Goal: Understand process/instructions: Learn about a topic

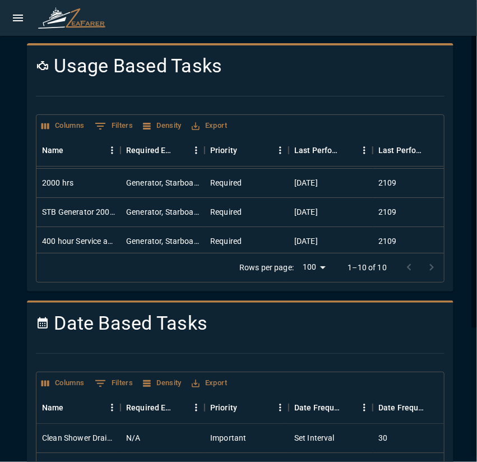
scroll to position [112, 0]
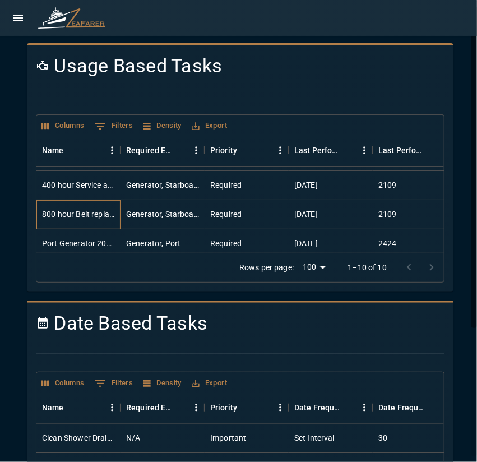
click at [115, 217] on div "800 hour Belt replacement" at bounding box center [78, 214] width 84 height 29
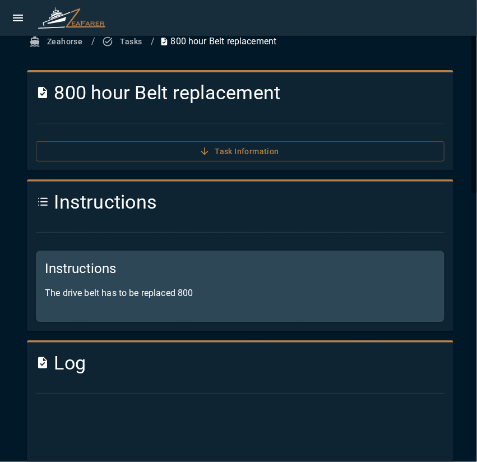
drag, startPoint x: 57, startPoint y: 92, endPoint x: 311, endPoint y: 87, distance: 254.9
click at [311, 87] on h4 "800 hour Belt replacement" at bounding box center [240, 93] width 408 height 24
copy h4 "800 hour Belt replacement"
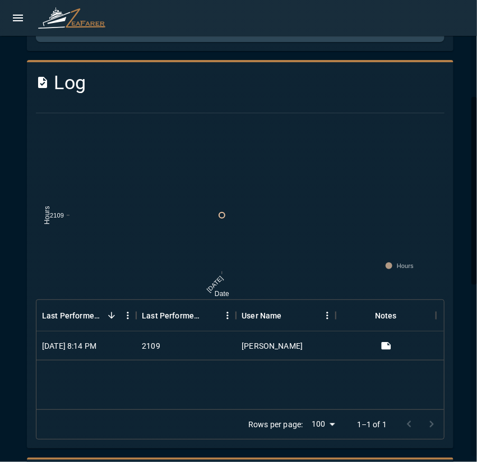
scroll to position [168, 0]
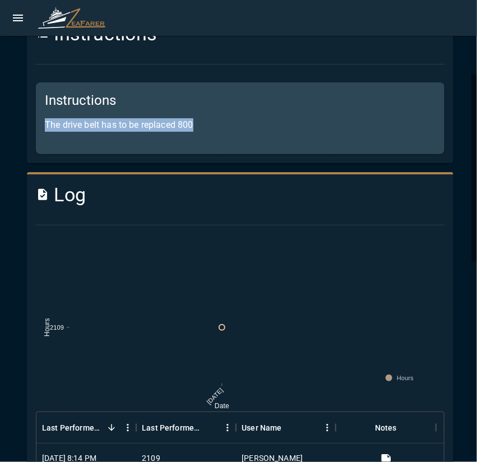
drag, startPoint x: 81, startPoint y: 123, endPoint x: 264, endPoint y: 128, distance: 183.2
click at [260, 128] on div "Instructions The drive belt has to be replaced 800" at bounding box center [240, 118] width 408 height 72
copy p "The drive belt has to be replaced 800"
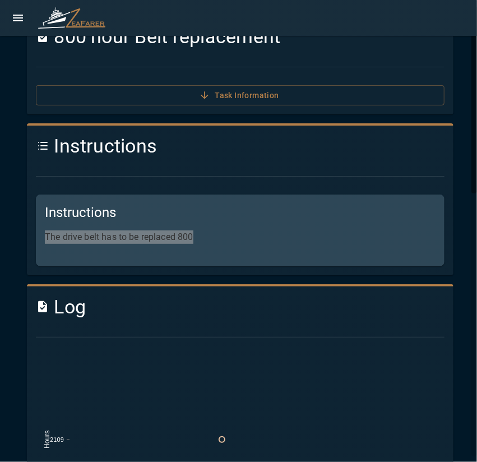
scroll to position [0, 0]
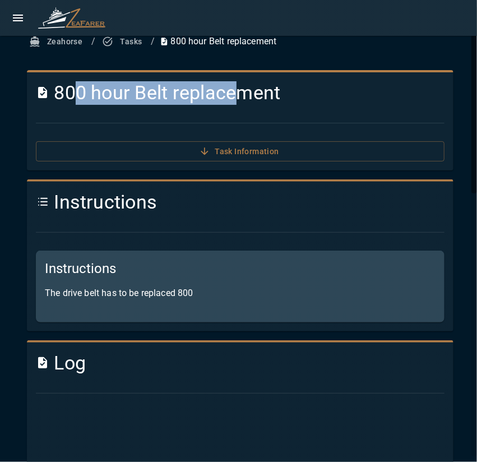
drag, startPoint x: 60, startPoint y: 98, endPoint x: 214, endPoint y: 89, distance: 154.3
click at [224, 89] on h4 "800 hour Belt replacement" at bounding box center [240, 93] width 408 height 24
drag, startPoint x: 54, startPoint y: 101, endPoint x: 323, endPoint y: 106, distance: 268.9
click at [326, 106] on div "800 hour Belt replacement Task Information" at bounding box center [235, 116] width 417 height 89
copy h4 "800 hour Belt replacement"
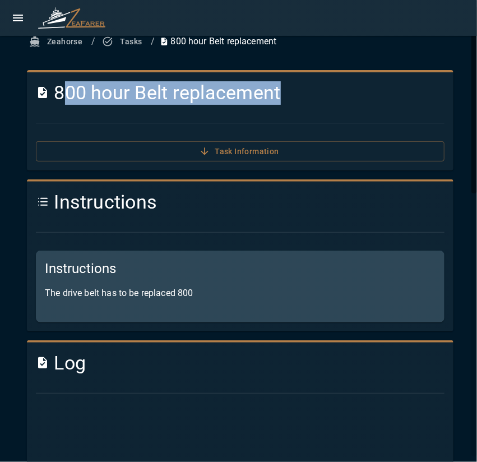
click at [122, 46] on button "Tasks" at bounding box center [123, 41] width 46 height 21
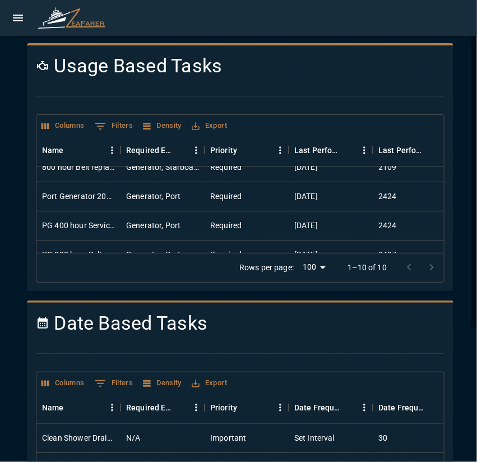
scroll to position [167, 0]
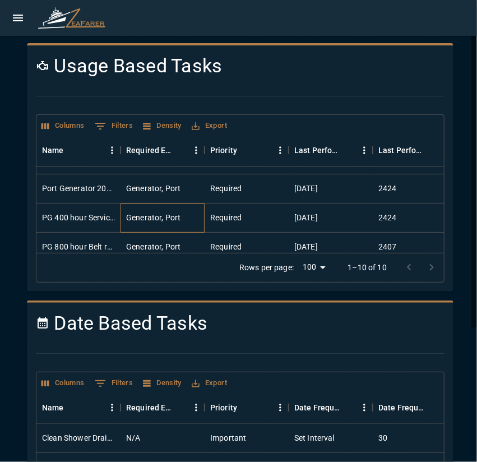
click at [136, 217] on div "Generator, Port" at bounding box center [153, 217] width 54 height 11
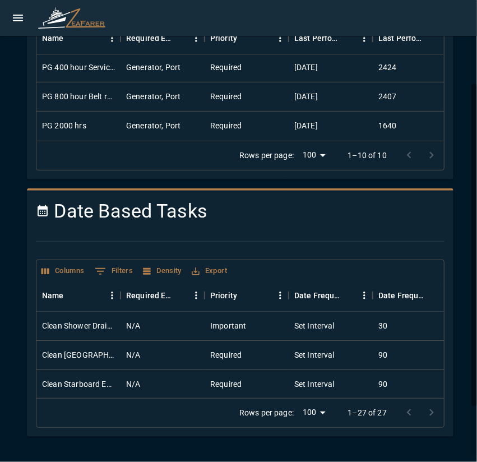
scroll to position [184, 0]
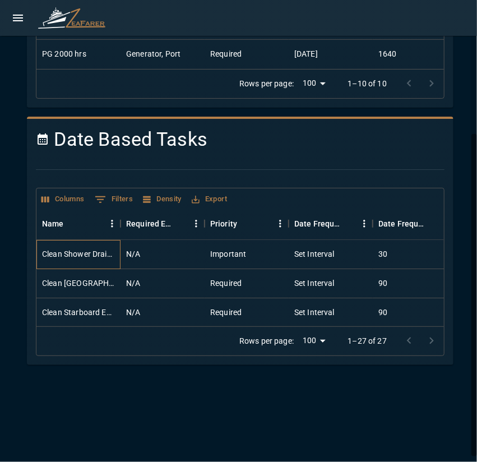
click at [102, 253] on div "Clean Shower Drains" at bounding box center [78, 253] width 73 height 11
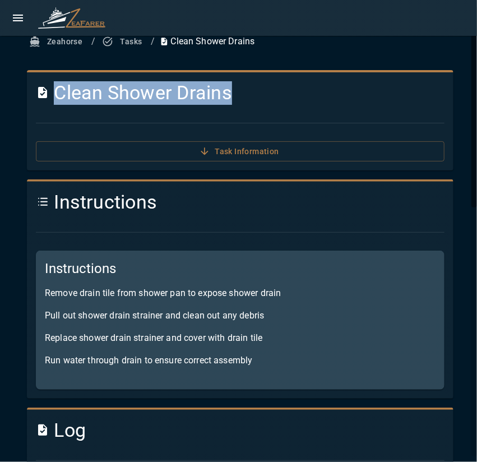
drag, startPoint x: 56, startPoint y: 92, endPoint x: 309, endPoint y: 81, distance: 253.4
click at [301, 79] on div "Clean Shower Drains" at bounding box center [235, 88] width 417 height 32
copy h4 "Clean Shower Drains"
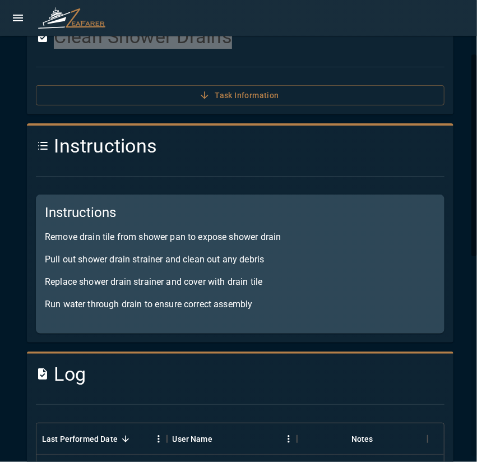
scroll to position [112, 0]
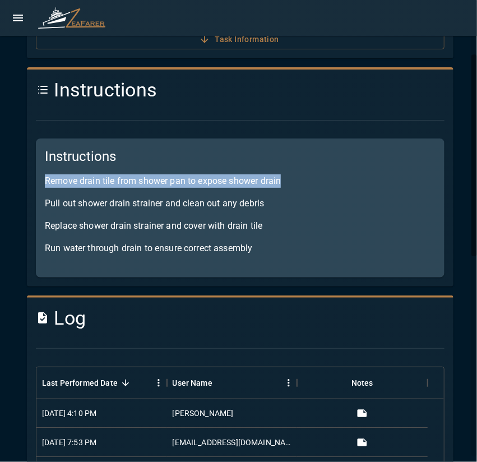
drag, startPoint x: 46, startPoint y: 180, endPoint x: 300, endPoint y: 180, distance: 253.7
click at [300, 180] on p "Remove drain tile from shower pan to expose shower drain" at bounding box center [240, 180] width 390 height 13
copy p "Remove drain tile from shower pan to expose shower drain"
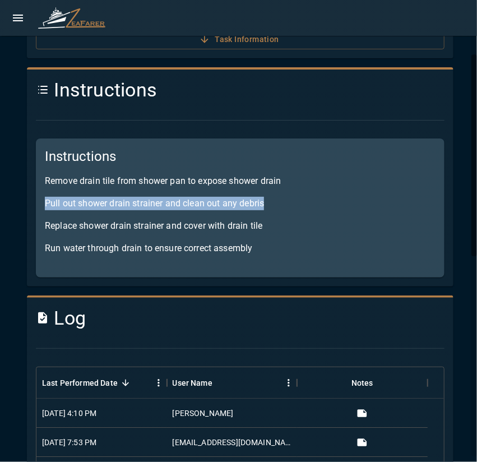
drag, startPoint x: 44, startPoint y: 206, endPoint x: 338, endPoint y: 197, distance: 294.7
click at [335, 197] on div "Instructions Remove drain tile from shower pan to expose shower drain Pull out …" at bounding box center [240, 207] width 408 height 139
copy p "Pull out shower drain strainer and clean out any debris"
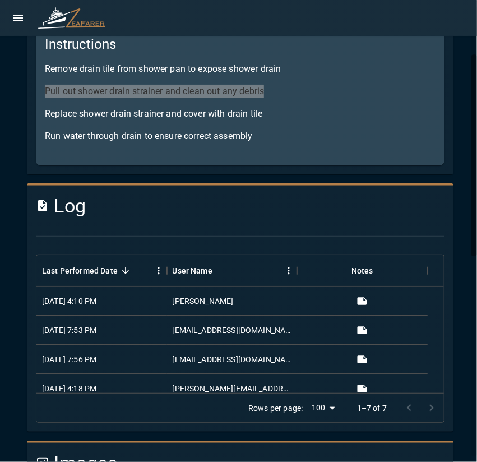
scroll to position [56, 0]
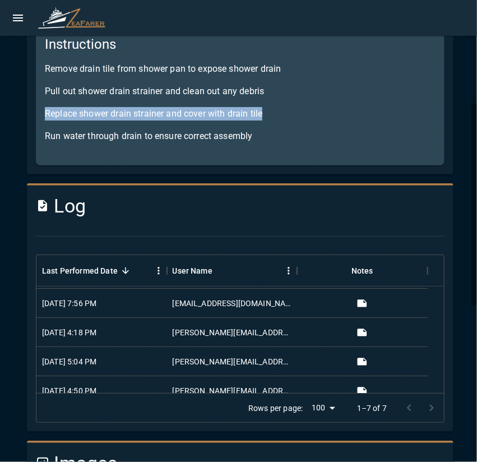
drag, startPoint x: 43, startPoint y: 115, endPoint x: 328, endPoint y: 117, distance: 285.6
click at [328, 117] on div "Instructions Remove drain tile from shower pan to expose shower drain Pull out …" at bounding box center [240, 95] width 408 height 139
copy p "Replace shower drain strainer and cover with drain tile"
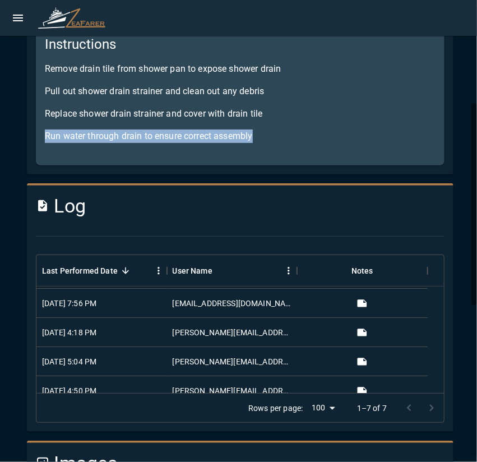
drag, startPoint x: 45, startPoint y: 137, endPoint x: 333, endPoint y: 125, distance: 287.6
click at [332, 125] on div "Instructions Remove drain tile from shower pan to expose shower drain Pull out …" at bounding box center [240, 95] width 408 height 139
copy p "Run water through drain to ensure correct assembly"
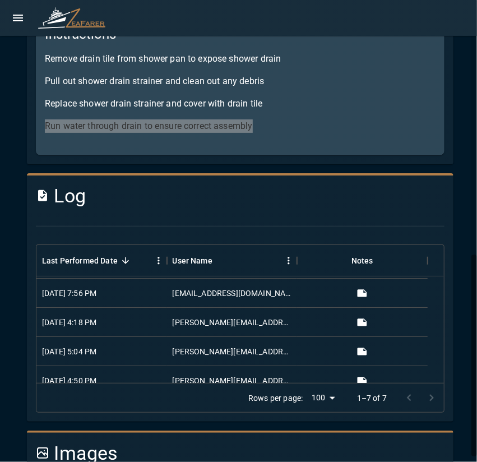
scroll to position [0, 0]
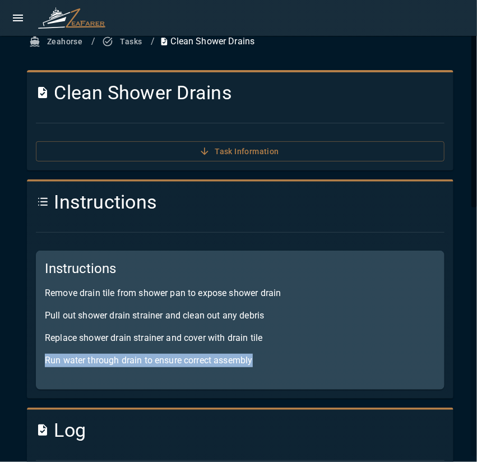
click at [126, 41] on button "Tasks" at bounding box center [123, 41] width 46 height 21
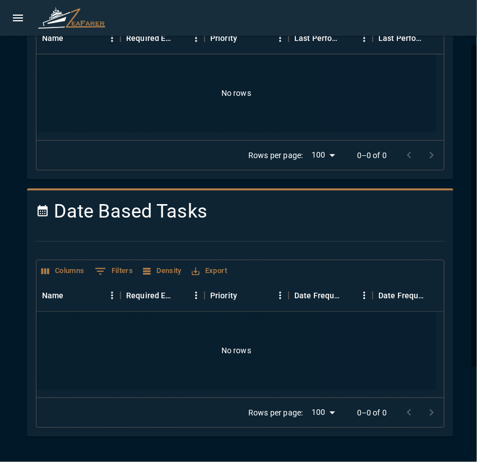
scroll to position [168, 0]
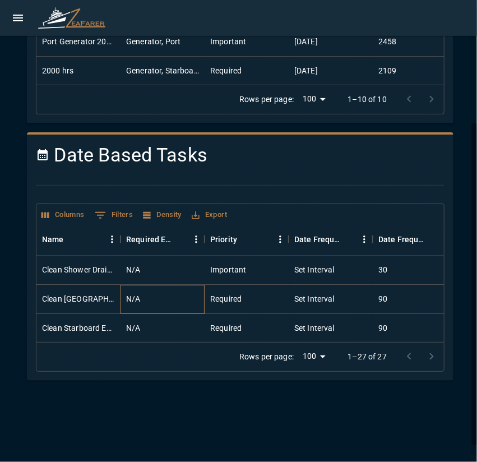
click at [164, 296] on div "N/A" at bounding box center [162, 299] width 84 height 29
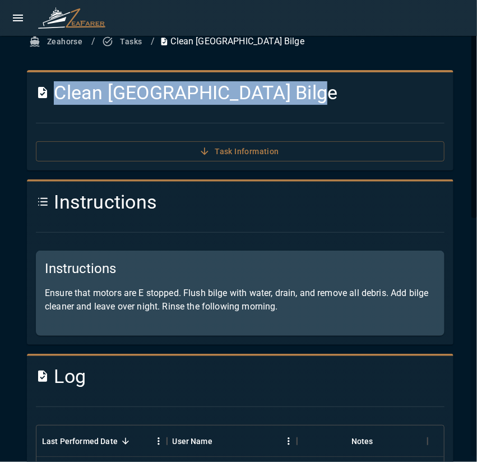
drag, startPoint x: 58, startPoint y: 96, endPoint x: 339, endPoint y: 92, distance: 281.2
click at [339, 92] on h4 "Clean [GEOGRAPHIC_DATA] Bilge" at bounding box center [240, 93] width 408 height 24
copy h4 "Clean [GEOGRAPHIC_DATA] Bilge"
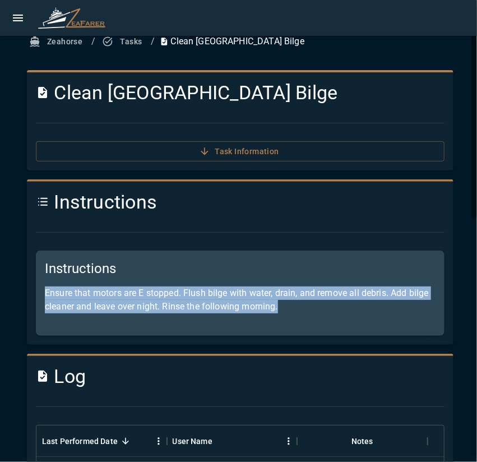
drag, startPoint x: 57, startPoint y: 291, endPoint x: 330, endPoint y: 309, distance: 273.9
click at [330, 309] on div "Instructions Ensure that motors are E stopped. Flush bilge with water, drain, a…" at bounding box center [240, 292] width 408 height 85
click at [330, 311] on p "Ensure that motors are E stopped. Flush bilge with water, drain, and remove all…" at bounding box center [240, 299] width 390 height 27
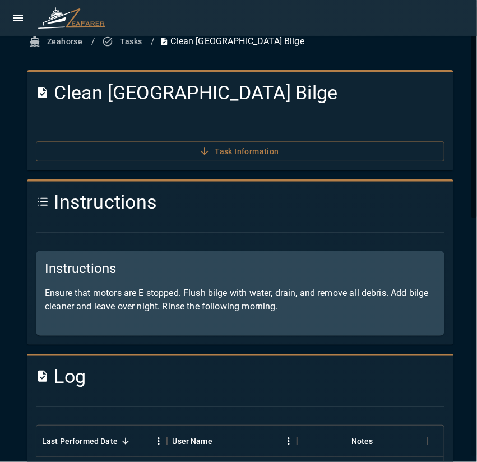
click at [122, 40] on button "Tasks" at bounding box center [123, 41] width 46 height 21
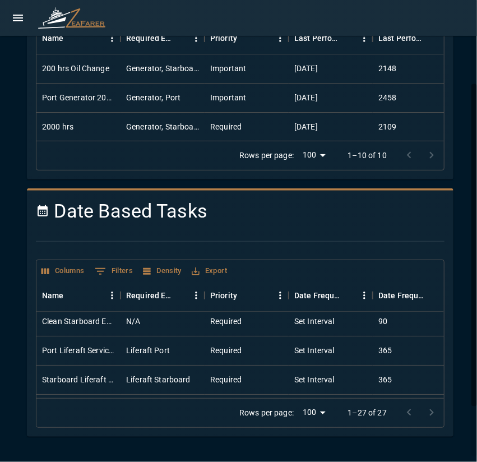
scroll to position [68, 0]
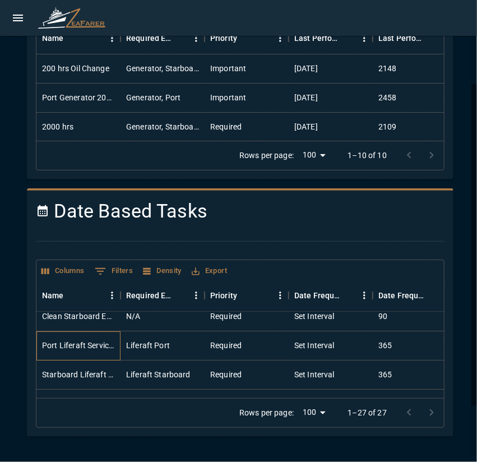
click at [87, 344] on div "Port Liferaft Servicing" at bounding box center [78, 344] width 73 height 11
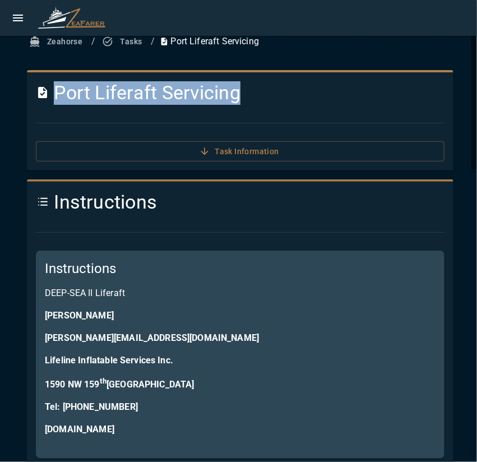
drag, startPoint x: 52, startPoint y: 90, endPoint x: 321, endPoint y: 108, distance: 269.4
click at [321, 108] on div "Port Liferaft Servicing Task Information" at bounding box center [235, 116] width 417 height 89
copy h4 "Port Liferaft Servicing"
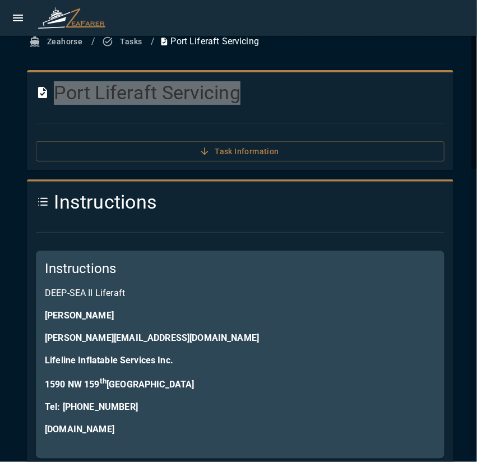
scroll to position [56, 0]
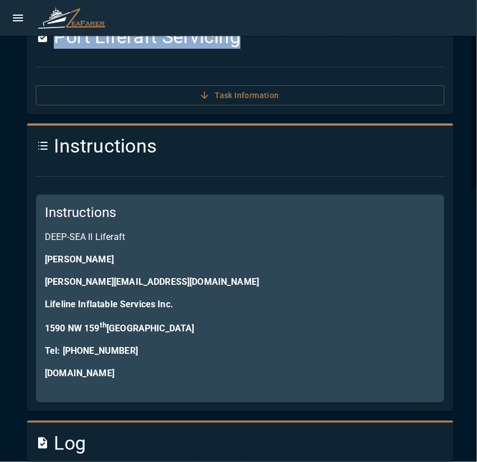
drag, startPoint x: 45, startPoint y: 208, endPoint x: 188, endPoint y: 368, distance: 214.6
click at [188, 368] on div "Instructions DEEP-SEA II Liferaft Lee M Gillette lee@lifelineinflatable.com Lif…" at bounding box center [240, 298] width 408 height 208
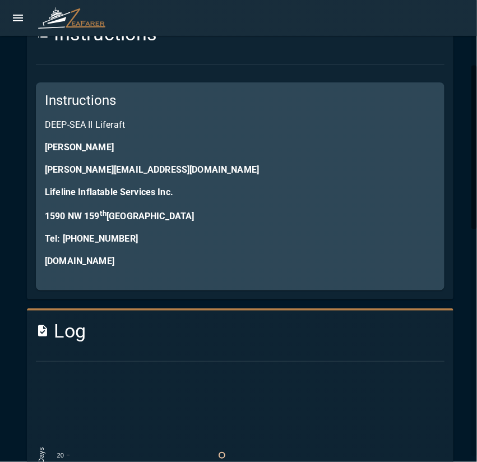
scroll to position [0, 0]
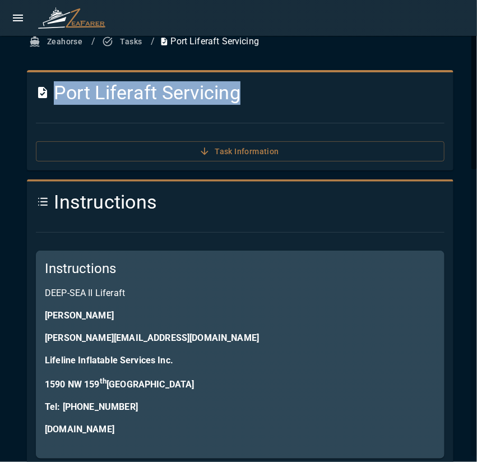
click at [116, 43] on button "Tasks" at bounding box center [123, 41] width 46 height 21
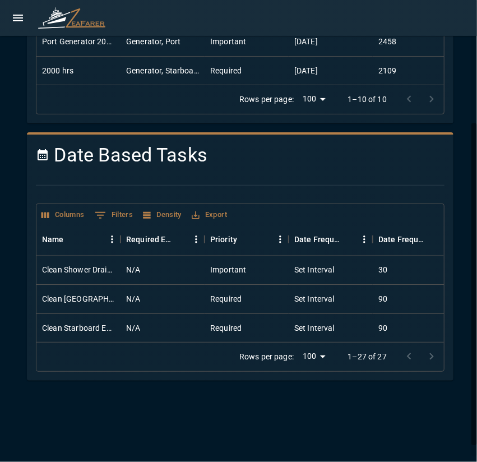
scroll to position [56, 0]
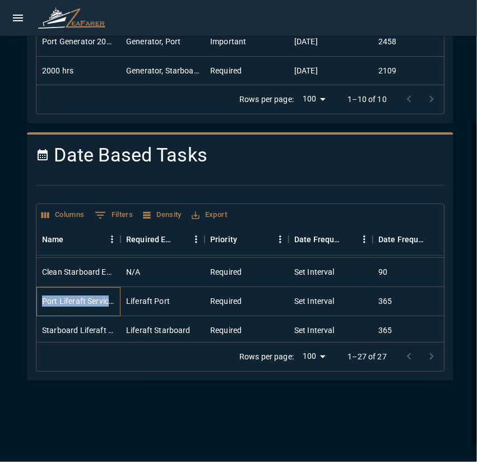
drag, startPoint x: 44, startPoint y: 300, endPoint x: 121, endPoint y: 304, distance: 77.4
click at [121, 304] on div "Port Liferaft Servicing Liferaft Port Required Set Interval 365 6/23/2024 0" at bounding box center [330, 301] width 588 height 29
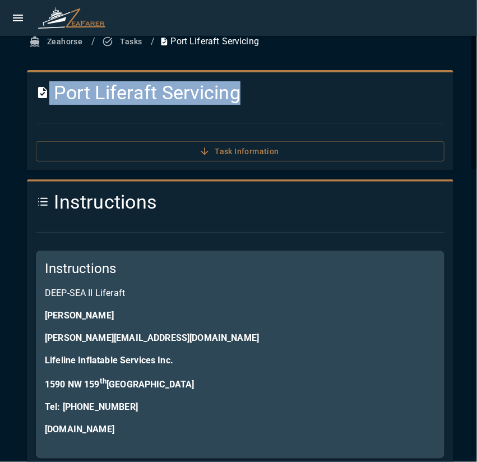
drag, startPoint x: 197, startPoint y: 91, endPoint x: 48, endPoint y: 89, distance: 149.0
click at [48, 89] on h4 "Port Liferaft Servicing" at bounding box center [240, 93] width 408 height 24
click at [116, 47] on button "Tasks" at bounding box center [123, 41] width 46 height 21
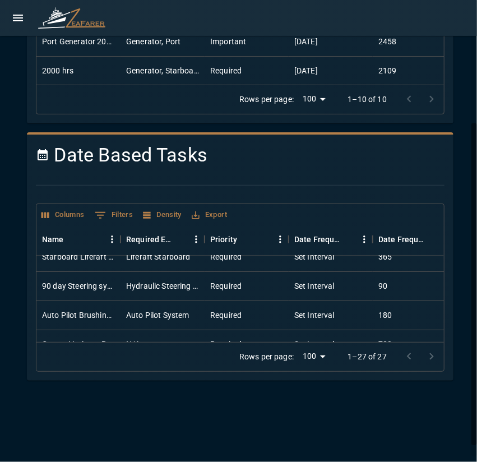
scroll to position [151, 0]
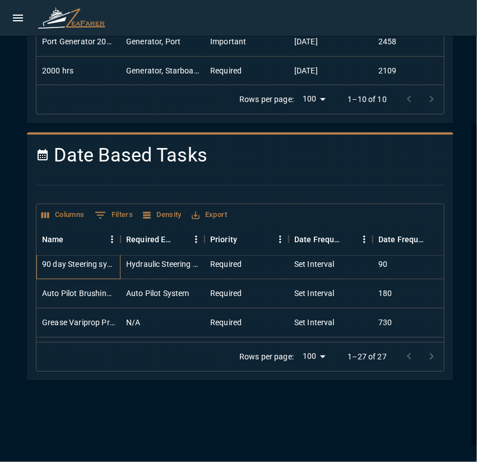
click at [112, 271] on div "90 day Steering system inspection" at bounding box center [78, 264] width 84 height 29
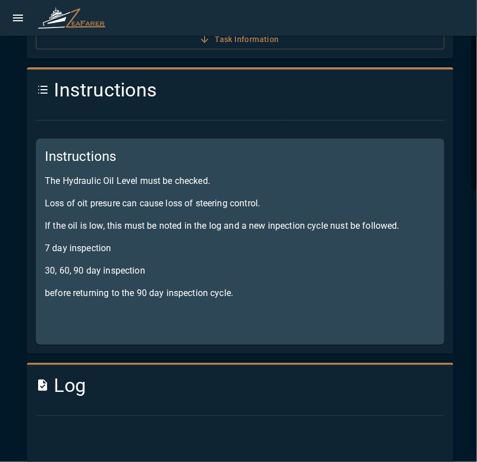
scroll to position [56, 0]
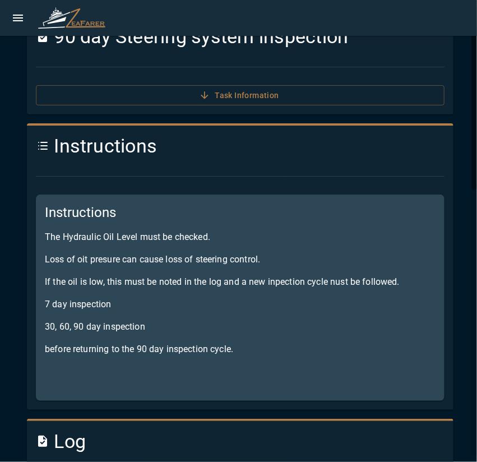
drag, startPoint x: 237, startPoint y: 347, endPoint x: 46, endPoint y: 231, distance: 223.4
click at [46, 231] on div "Instructions The Hydraulic Oil Level must be checked. Loss of oit presure can c…" at bounding box center [240, 297] width 408 height 206
click at [125, 297] on p "7 day inspection" at bounding box center [240, 303] width 390 height 13
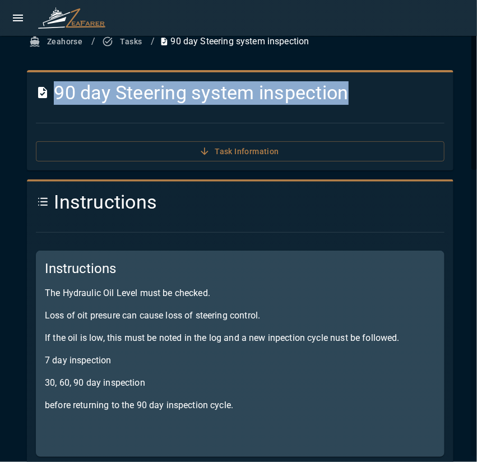
drag, startPoint x: 56, startPoint y: 95, endPoint x: 399, endPoint y: 99, distance: 342.8
click at [399, 99] on h4 "90 day Steering system inspection" at bounding box center [240, 93] width 408 height 24
drag, startPoint x: 41, startPoint y: 266, endPoint x: 241, endPoint y: 409, distance: 246.0
click at [241, 409] on div "Instructions The Hydraulic Oil Level must be checked. Loss of oit presure can c…" at bounding box center [240, 353] width 408 height 206
click at [126, 39] on button "Tasks" at bounding box center [123, 41] width 46 height 21
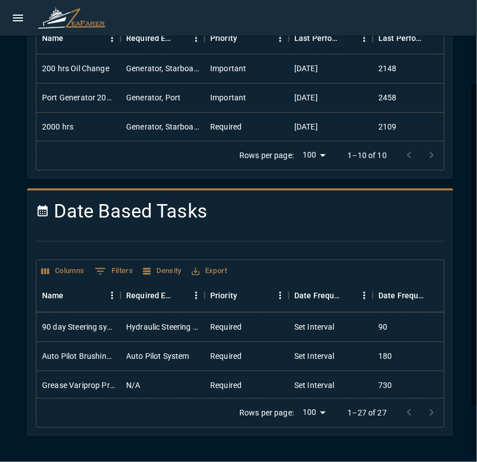
scroll to position [150, 0]
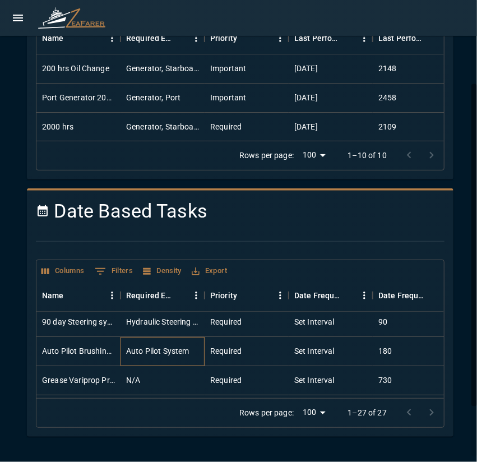
click at [180, 352] on div "Auto Pilot System" at bounding box center [157, 350] width 63 height 11
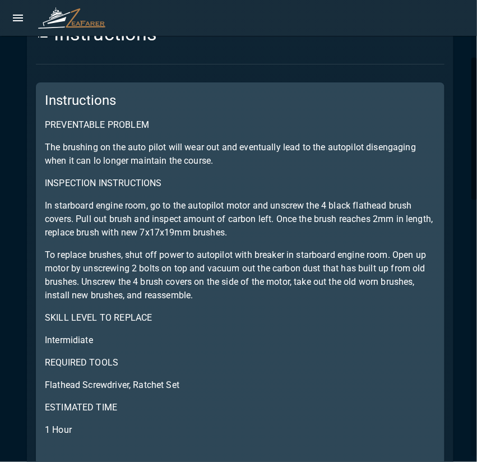
scroll to position [280, 0]
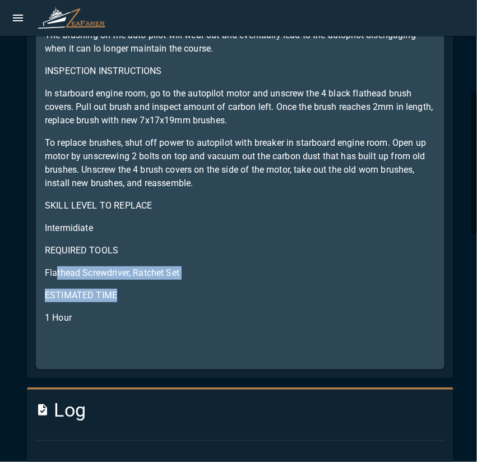
drag, startPoint x: 131, startPoint y: 286, endPoint x: 184, endPoint y: 295, distance: 53.3
click at [184, 295] on div "Instructions PREVENTABLE PROBLEM The brushing on the auto pilot will wear out a…" at bounding box center [240, 169] width 408 height 399
click at [184, 295] on p "ESTIMATED TIME" at bounding box center [240, 294] width 390 height 13
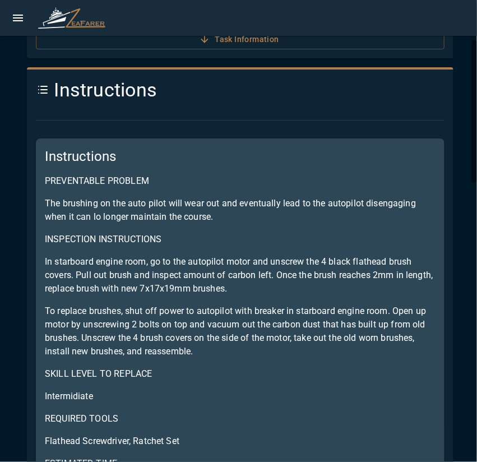
scroll to position [0, 0]
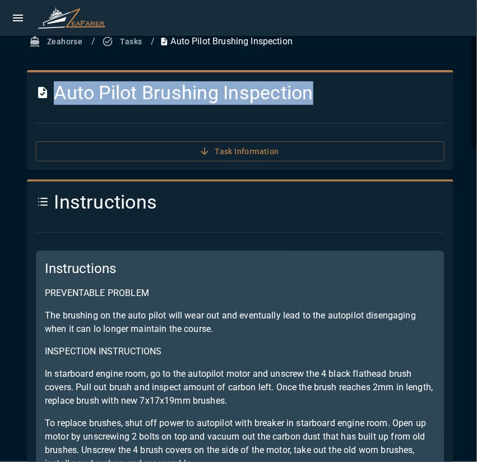
drag, startPoint x: 59, startPoint y: 94, endPoint x: 427, endPoint y: 83, distance: 368.1
click at [409, 85] on h4 "Auto Pilot Brushing Inspection" at bounding box center [240, 93] width 408 height 24
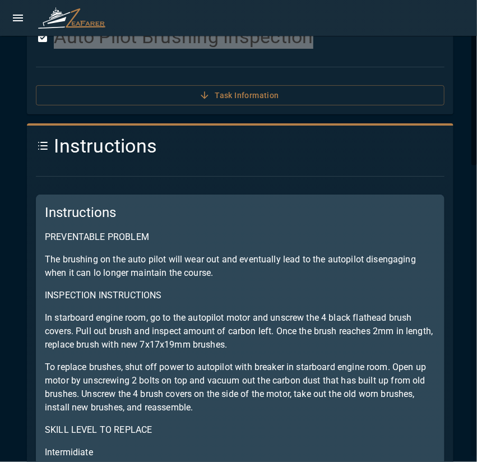
scroll to position [112, 0]
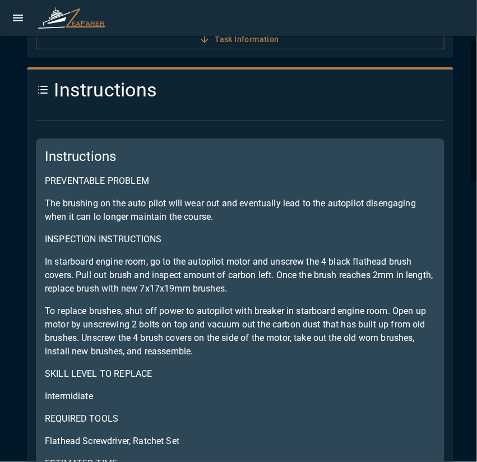
click at [50, 202] on p "The brushing on the auto pilot will wear out and eventually lead to the autopil…" at bounding box center [240, 210] width 390 height 27
drag, startPoint x: 44, startPoint y: 180, endPoint x: 278, endPoint y: 217, distance: 237.1
click at [278, 217] on div "Instructions PREVENTABLE PROBLEM The brushing on the auto pilot will wear out a…" at bounding box center [240, 337] width 408 height 399
click at [279, 219] on p "The brushing on the auto pilot will wear out and eventually lead to the autopil…" at bounding box center [240, 210] width 390 height 27
drag, startPoint x: 48, startPoint y: 203, endPoint x: 228, endPoint y: 212, distance: 180.6
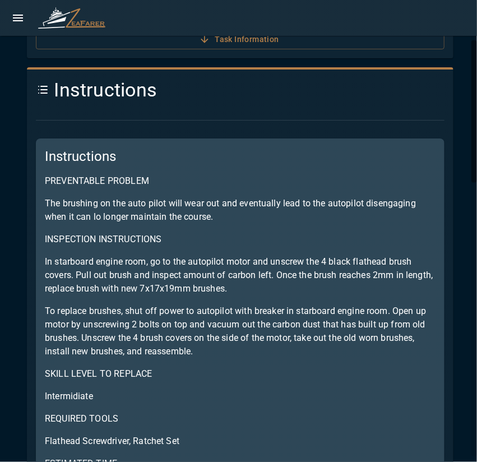
click at [240, 211] on p "The brushing on the auto pilot will wear out and eventually lead to the autopil…" at bounding box center [240, 210] width 390 height 27
drag, startPoint x: 45, startPoint y: 204, endPoint x: 290, endPoint y: 219, distance: 245.8
click at [290, 219] on p "The brushing on the auto pilot will wear out and eventually lead to the autopil…" at bounding box center [240, 210] width 390 height 27
drag, startPoint x: 45, startPoint y: 260, endPoint x: 300, endPoint y: 291, distance: 256.6
click at [300, 291] on p "In starboard engine room, go to the autopilot motor and unscrew the 4 black fla…" at bounding box center [240, 275] width 390 height 40
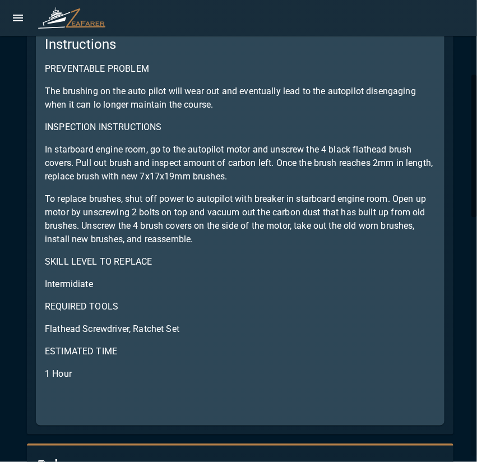
scroll to position [280, 0]
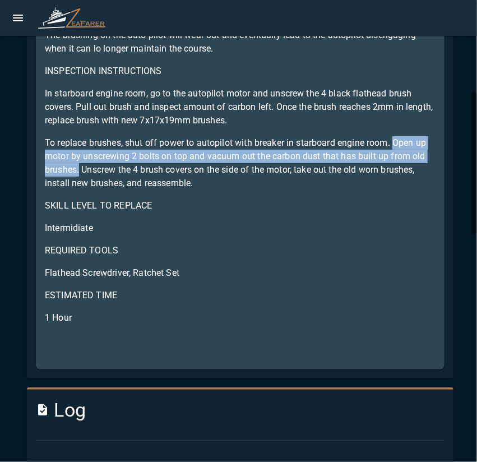
drag, startPoint x: 394, startPoint y: 142, endPoint x: 94, endPoint y: 172, distance: 302.3
click at [94, 172] on p "To replace brushes, shut off power to autopilot with breaker in starboard engin…" at bounding box center [240, 163] width 390 height 54
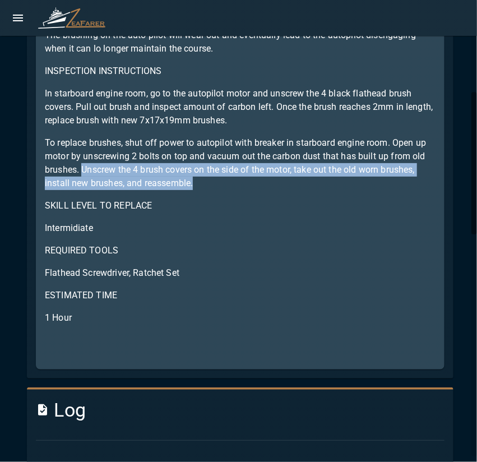
drag, startPoint x: 98, startPoint y: 165, endPoint x: 254, endPoint y: 187, distance: 157.2
click at [254, 187] on p "To replace brushes, shut off power to autopilot with breaker in starboard engin…" at bounding box center [240, 163] width 390 height 54
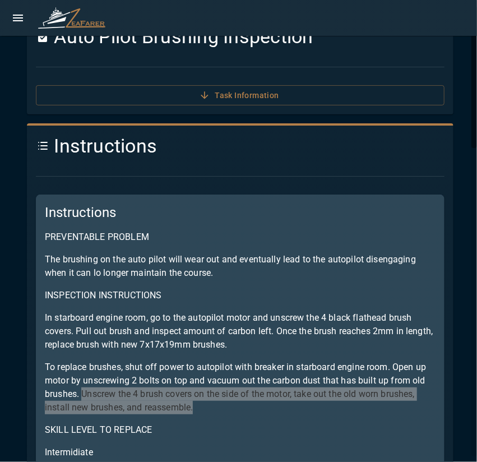
scroll to position [0, 0]
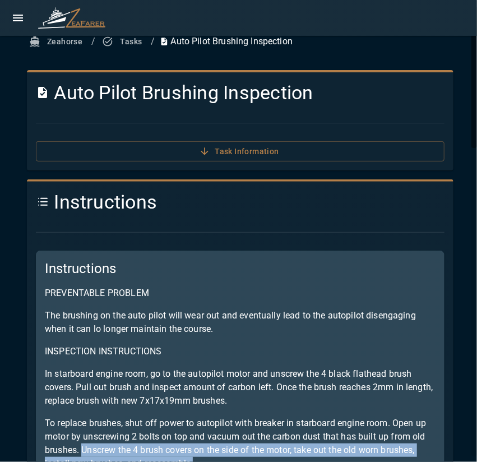
click at [112, 48] on button "Tasks" at bounding box center [123, 41] width 46 height 21
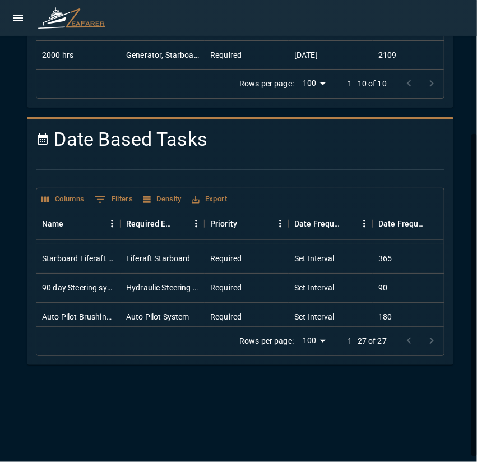
scroll to position [168, 0]
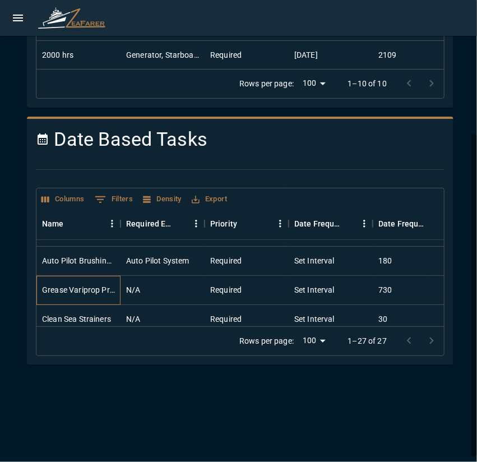
click at [89, 288] on div "Grease Variprop Propeller" at bounding box center [78, 289] width 73 height 11
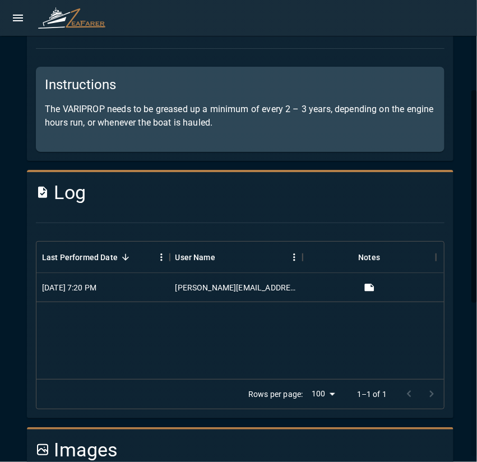
scroll to position [72, 0]
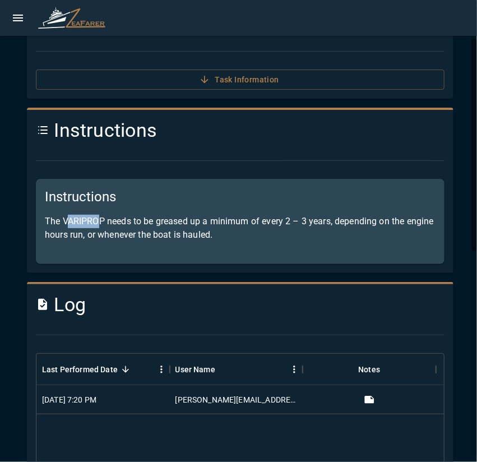
drag, startPoint x: 66, startPoint y: 222, endPoint x: 102, endPoint y: 223, distance: 35.9
click at [102, 223] on p "The VARIPROP needs to be greased up a minimum of every 2 – 3 years, depending o…" at bounding box center [240, 228] width 390 height 27
click at [64, 224] on p "The VARIPROP needs to be greased up a minimum of every 2 – 3 years, depending o…" at bounding box center [240, 228] width 390 height 27
drag, startPoint x: 63, startPoint y: 223, endPoint x: 94, endPoint y: 223, distance: 30.8
click at [94, 223] on p "The VARIPROP needs to be greased up a minimum of every 2 – 3 years, depending o…" at bounding box center [240, 228] width 390 height 27
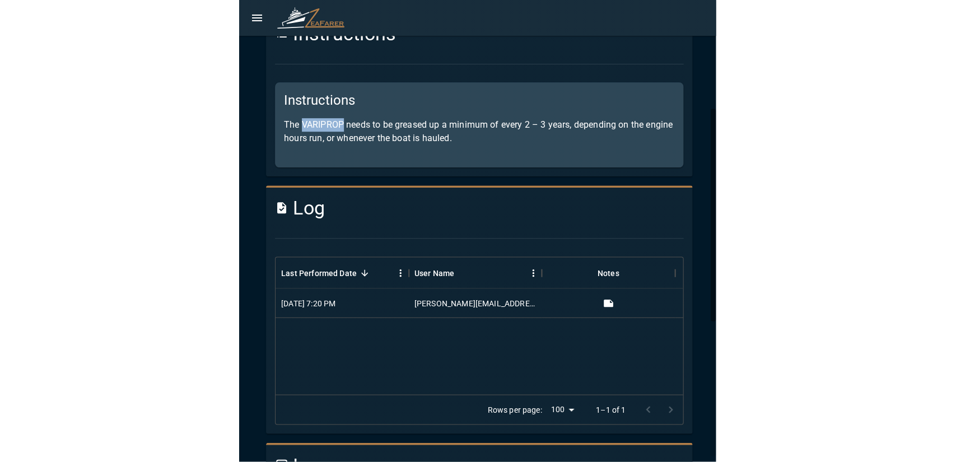
scroll to position [280, 0]
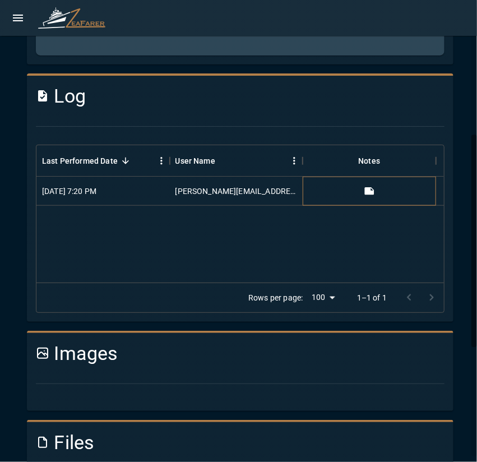
click at [326, 185] on div at bounding box center [368, 190] width 133 height 29
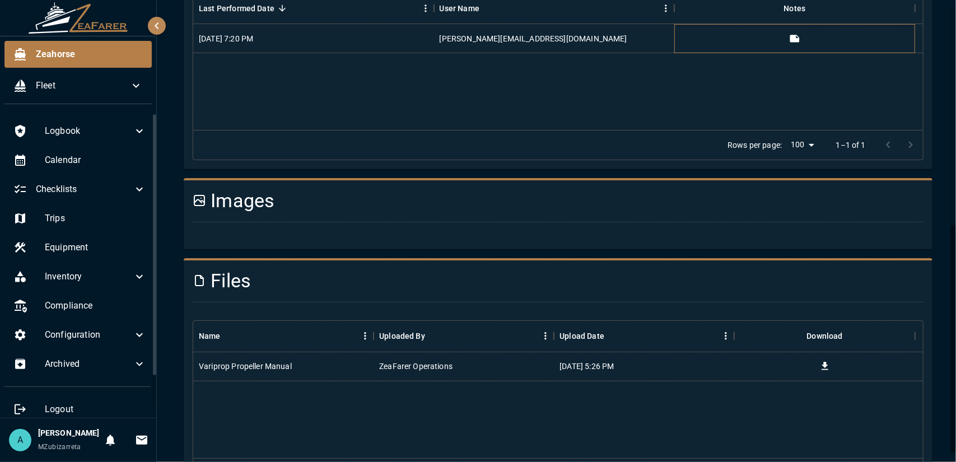
scroll to position [448, 0]
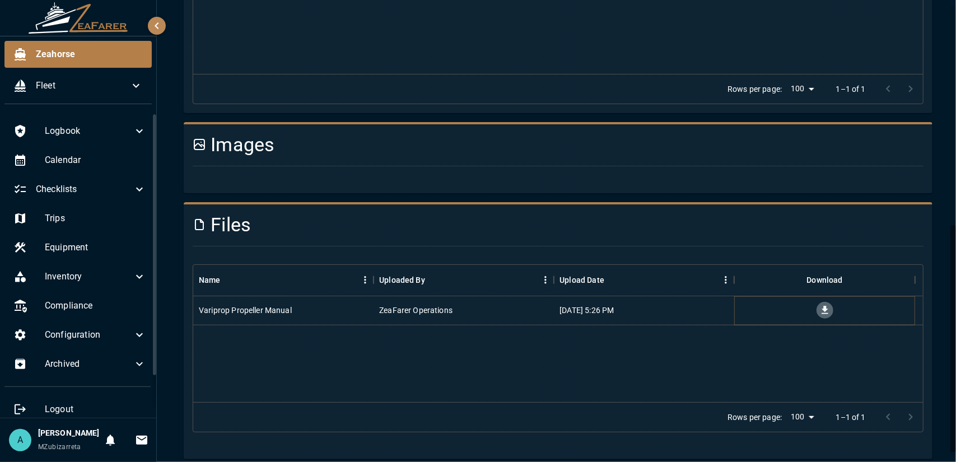
click at [476, 307] on button "Download" at bounding box center [825, 310] width 17 height 17
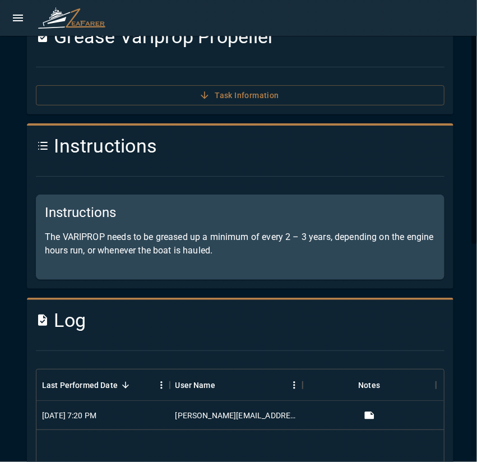
scroll to position [0, 0]
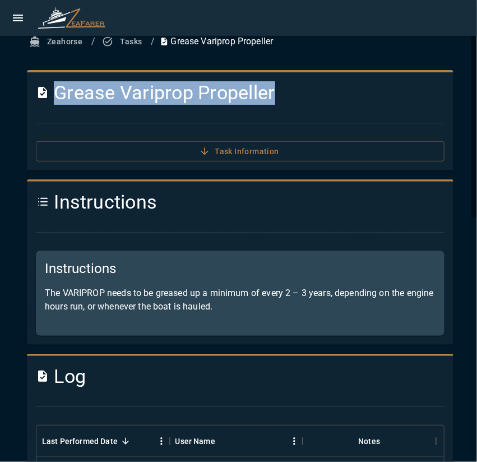
drag, startPoint x: 57, startPoint y: 91, endPoint x: 323, endPoint y: 89, distance: 266.0
click at [323, 89] on h4 "Grease Variprop Propeller" at bounding box center [240, 93] width 408 height 24
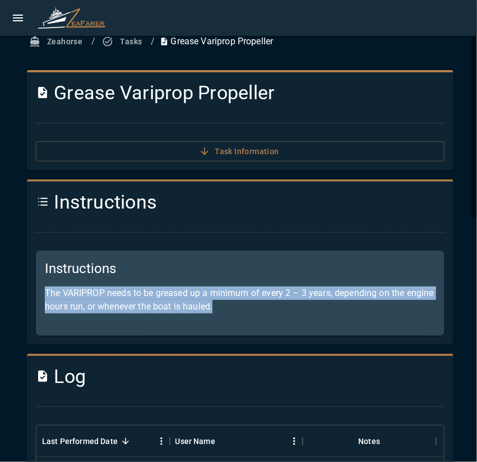
drag, startPoint x: 45, startPoint y: 292, endPoint x: 276, endPoint y: 310, distance: 232.0
click at [276, 310] on p "The VARIPROP needs to be greased up a minimum of every 2 – 3 years, depending o…" at bounding box center [240, 299] width 390 height 27
drag, startPoint x: 43, startPoint y: 291, endPoint x: 325, endPoint y: 314, distance: 283.8
click at [325, 314] on div "Instructions The VARIPROP needs to be greased up a minimum of every 2 – 3 years…" at bounding box center [235, 288] width 417 height 94
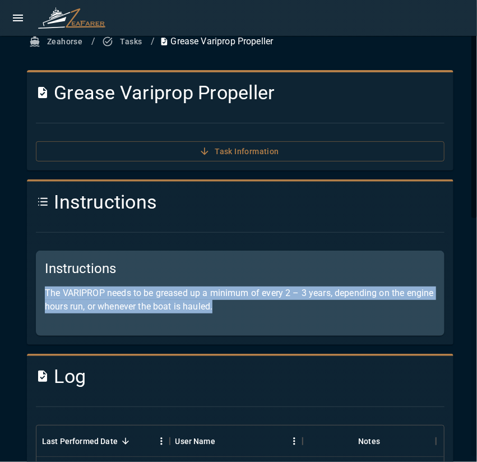
click at [130, 48] on button "Tasks" at bounding box center [123, 41] width 46 height 21
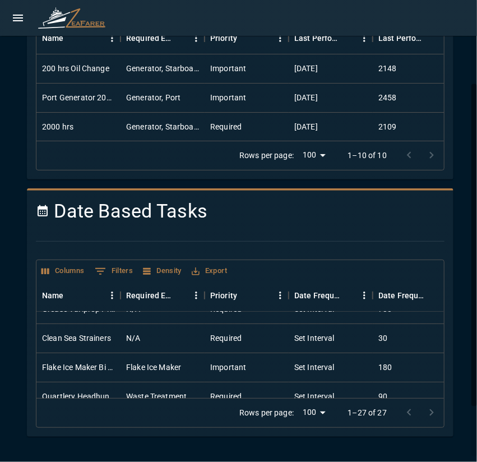
scroll to position [209, 0]
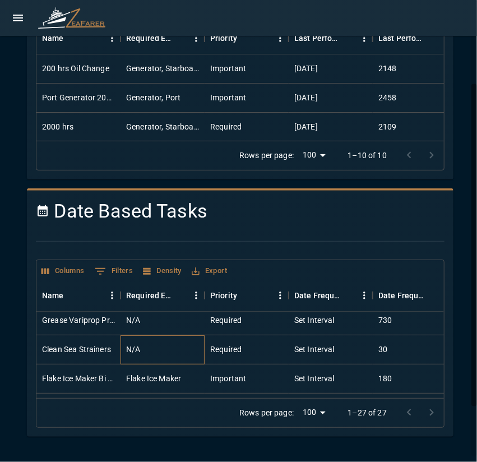
click at [164, 350] on div "N/A" at bounding box center [162, 349] width 84 height 29
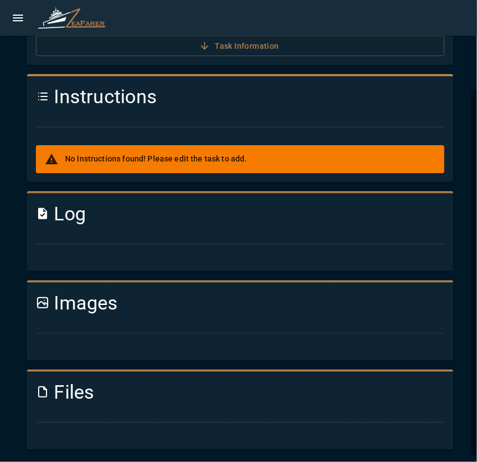
scroll to position [112, 0]
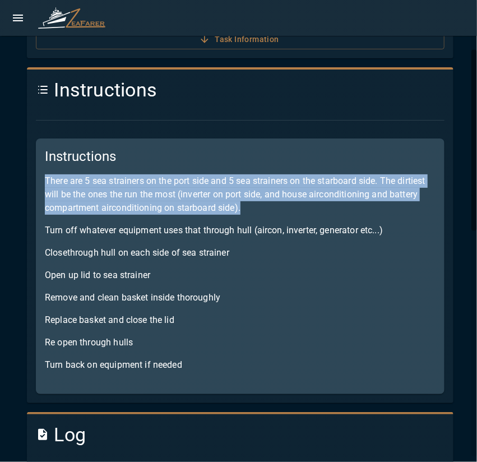
drag, startPoint x: 40, startPoint y: 178, endPoint x: 350, endPoint y: 207, distance: 311.1
click at [350, 207] on div "Instructions There are 5 sea strainers on the port side and 5 sea strainers on …" at bounding box center [240, 265] width 408 height 255
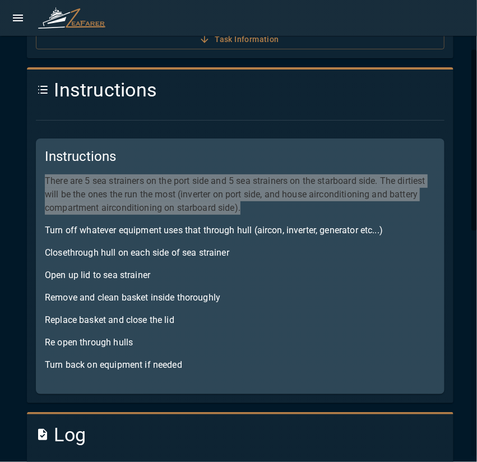
scroll to position [224, 0]
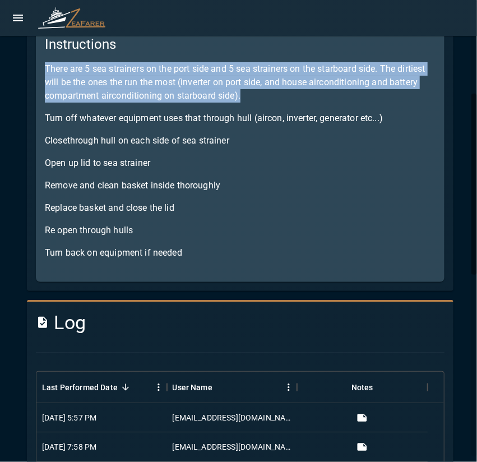
drag, startPoint x: 45, startPoint y: 111, endPoint x: 402, endPoint y: 118, distance: 356.8
click at [402, 118] on p "Turn off whatever equipment uses that through hull (aircon, inverter, generator…" at bounding box center [240, 117] width 390 height 13
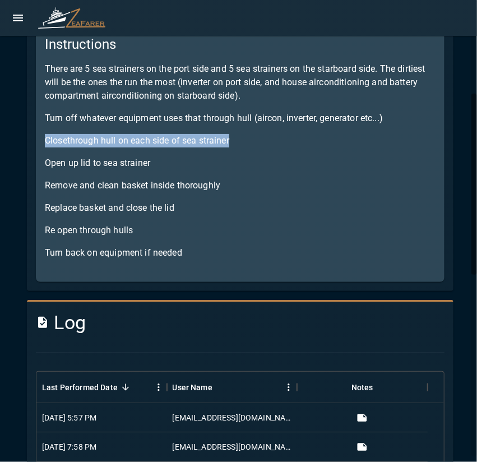
drag, startPoint x: 45, startPoint y: 139, endPoint x: 268, endPoint y: 144, distance: 223.5
click at [265, 141] on p "Closethrough hull on each side of sea strainer" at bounding box center [240, 140] width 390 height 13
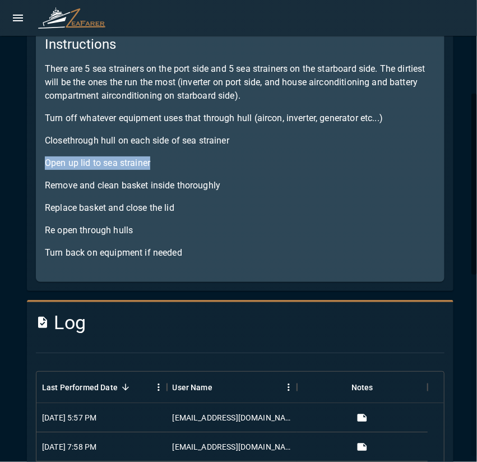
drag, startPoint x: 47, startPoint y: 162, endPoint x: 224, endPoint y: 163, distance: 177.0
click at [217, 163] on p "Open up lid to sea strainer" at bounding box center [240, 162] width 390 height 13
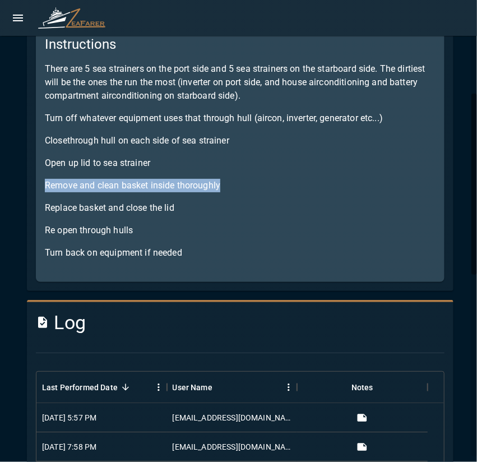
drag, startPoint x: 59, startPoint y: 183, endPoint x: 347, endPoint y: 176, distance: 288.0
click at [344, 176] on div "Instructions There are 5 sea strainers on the port side and 5 sea strainers on …" at bounding box center [240, 153] width 408 height 255
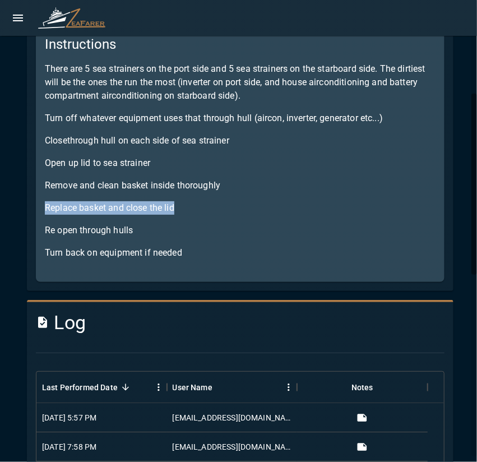
drag, startPoint x: 45, startPoint y: 209, endPoint x: 244, endPoint y: 201, distance: 199.5
click at [244, 201] on p "Replace basket and close the lid" at bounding box center [240, 207] width 390 height 13
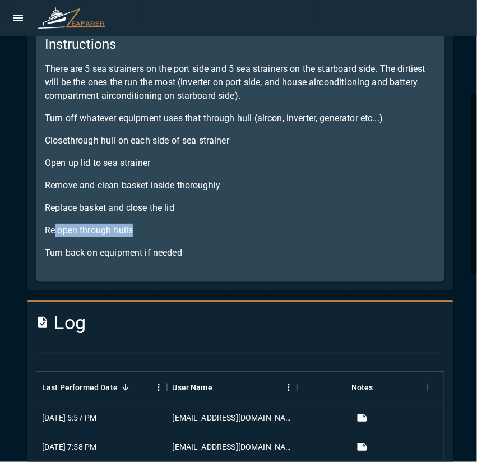
drag, startPoint x: 74, startPoint y: 229, endPoint x: 201, endPoint y: 230, distance: 126.6
click at [201, 230] on p "Re open through hulls" at bounding box center [240, 229] width 390 height 13
drag, startPoint x: 45, startPoint y: 231, endPoint x: 186, endPoint y: 231, distance: 141.1
click at [186, 231] on p "Re open through hulls" at bounding box center [240, 229] width 390 height 13
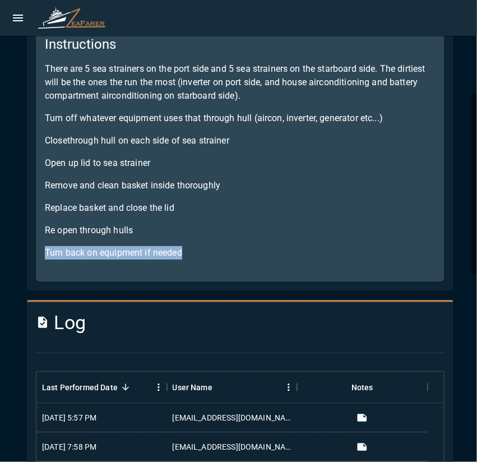
drag, startPoint x: 43, startPoint y: 248, endPoint x: 267, endPoint y: 249, distance: 223.5
click at [267, 249] on div "Instructions There are 5 sea strainers on the port side and 5 sea strainers on …" at bounding box center [240, 153] width 408 height 255
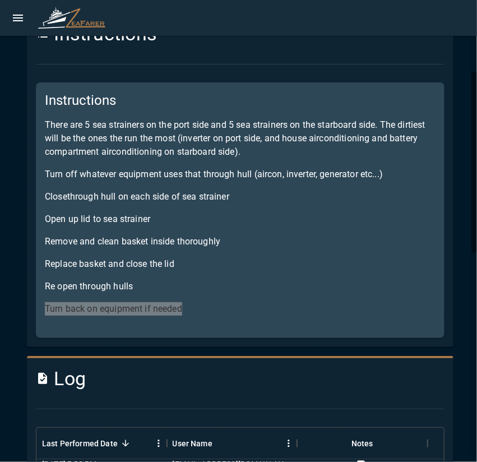
scroll to position [0, 0]
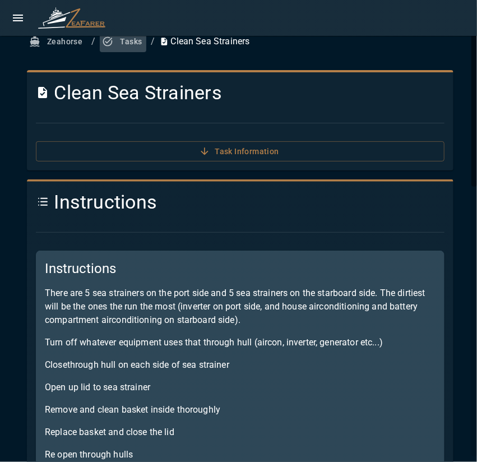
click at [130, 44] on button "Tasks" at bounding box center [123, 41] width 46 height 21
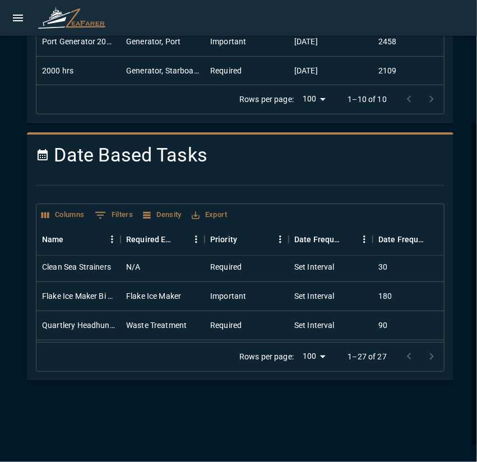
scroll to position [247, 0]
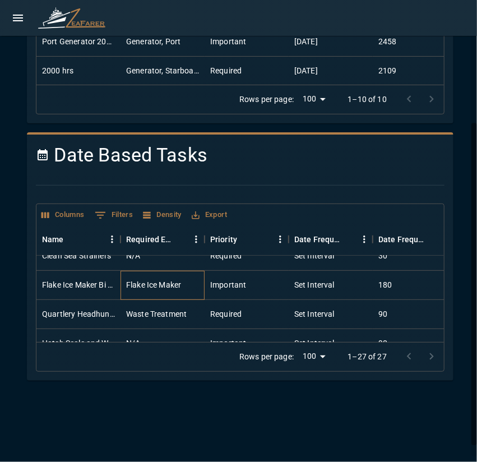
click at [194, 288] on div "Flake Ice Maker" at bounding box center [162, 285] width 84 height 29
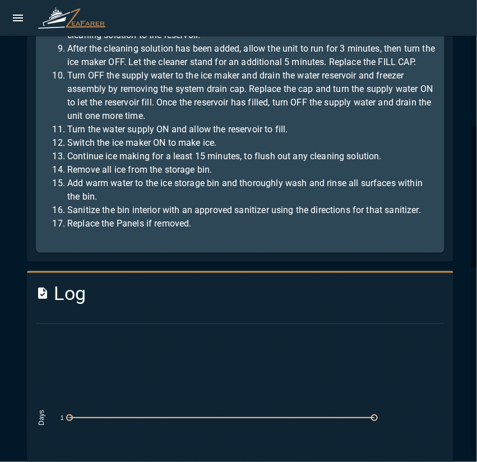
scroll to position [336, 0]
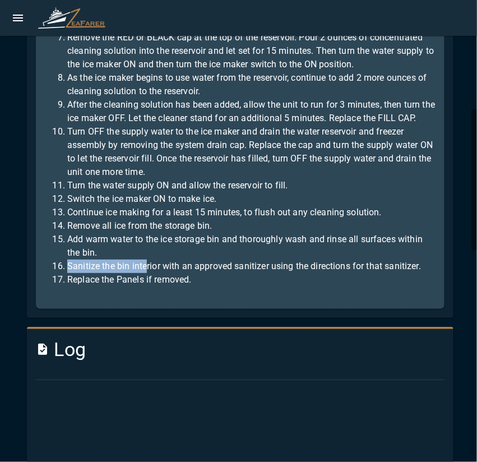
drag, startPoint x: 88, startPoint y: 278, endPoint x: 151, endPoint y: 278, distance: 62.7
click at [150, 273] on li "Sanitize the bin interior with an approved sanitizer using the directions for t…" at bounding box center [251, 265] width 368 height 13
click at [155, 286] on li "Replace the Panels if removed." at bounding box center [251, 279] width 368 height 13
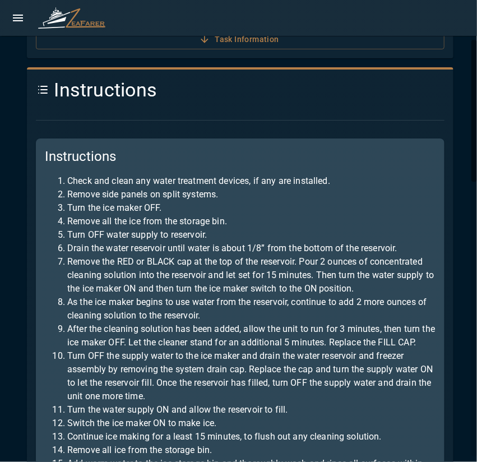
scroll to position [0, 0]
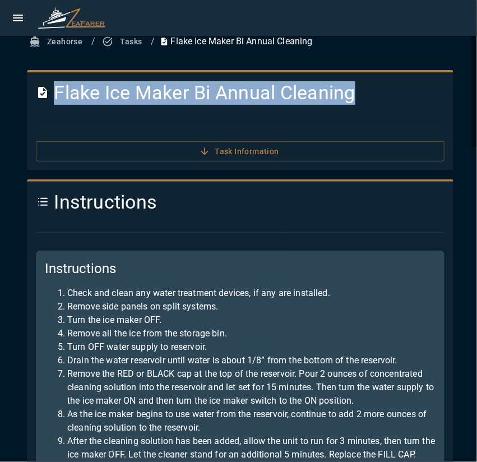
drag, startPoint x: 56, startPoint y: 96, endPoint x: 464, endPoint y: 77, distance: 408.7
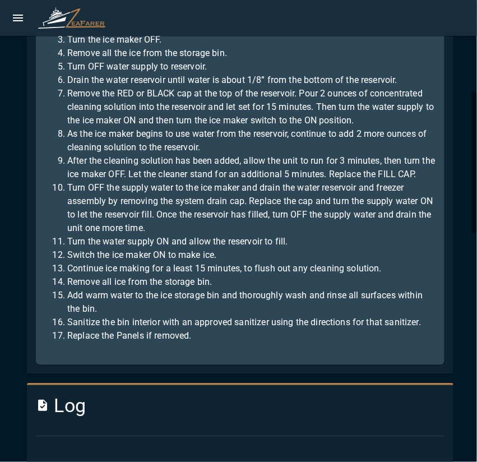
scroll to position [168, 0]
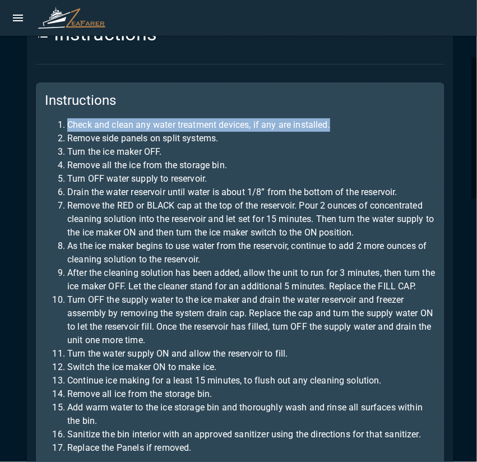
drag, startPoint x: 69, startPoint y: 123, endPoint x: 374, endPoint y: 123, distance: 305.2
click at [374, 123] on li "Check and clean any water treatment devices, if any are installed." at bounding box center [251, 124] width 368 height 13
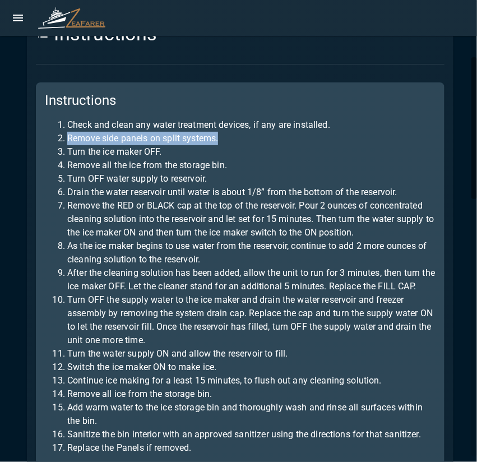
drag, startPoint x: 68, startPoint y: 139, endPoint x: 250, endPoint y: 140, distance: 181.5
click at [250, 139] on li "Remove side panels on split systems." at bounding box center [251, 138] width 368 height 13
drag, startPoint x: 68, startPoint y: 152, endPoint x: 234, endPoint y: 142, distance: 165.5
click at [231, 142] on ol "Check and clean any water treatment devices, if any are installed. Remove side …" at bounding box center [240, 286] width 390 height 336
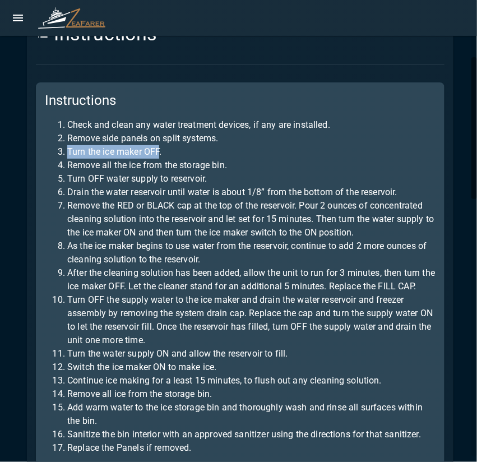
drag, startPoint x: 156, startPoint y: 152, endPoint x: 65, endPoint y: 153, distance: 90.7
click at [67, 153] on li "Turn the ice maker OFF." at bounding box center [251, 151] width 368 height 13
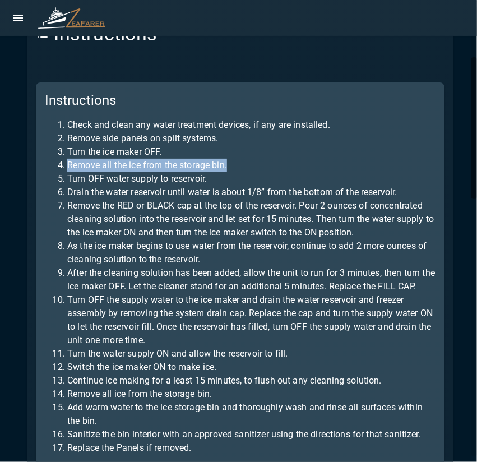
drag, startPoint x: 67, startPoint y: 165, endPoint x: 257, endPoint y: 169, distance: 189.9
click at [257, 169] on li "Remove all the ice from the storage bin." at bounding box center [251, 165] width 368 height 13
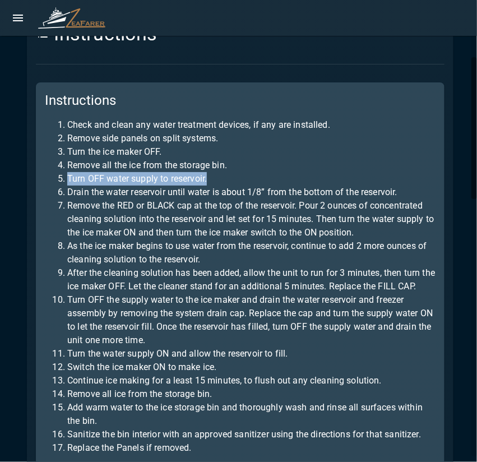
drag, startPoint x: 68, startPoint y: 181, endPoint x: 248, endPoint y: 178, distance: 179.8
click at [248, 178] on li "Turn OFF water supply to reservoir." at bounding box center [251, 178] width 368 height 13
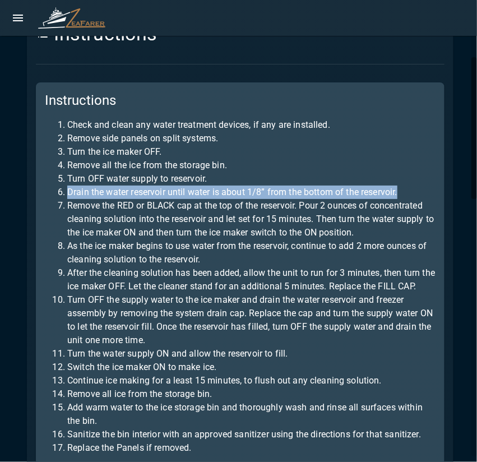
drag, startPoint x: 69, startPoint y: 190, endPoint x: 404, endPoint y: 185, distance: 335.0
click at [404, 185] on li "Drain the water reservoir until water is about 1/8” from the bottom of the rese…" at bounding box center [251, 191] width 368 height 13
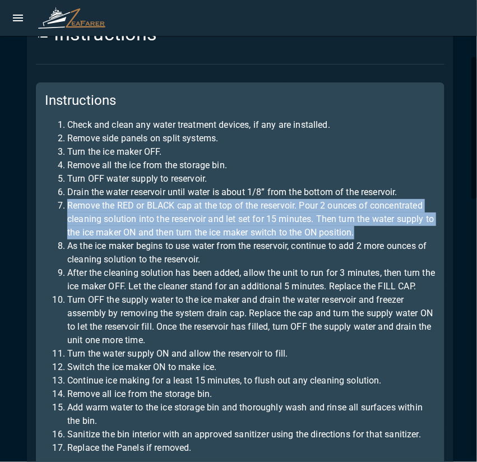
drag, startPoint x: 69, startPoint y: 204, endPoint x: 377, endPoint y: 229, distance: 309.6
click at [379, 229] on li "Remove the RED or BLACK cap at the top of the reservoir. Pour 2 ounces of conce…" at bounding box center [251, 219] width 368 height 40
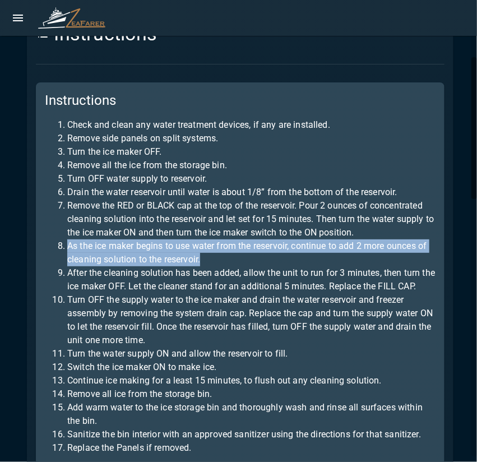
drag, startPoint x: 68, startPoint y: 241, endPoint x: 259, endPoint y: 259, distance: 191.8
click at [259, 259] on li "As the ice maker begins to use water from the reservoir, continue to add 2 more…" at bounding box center [251, 252] width 368 height 27
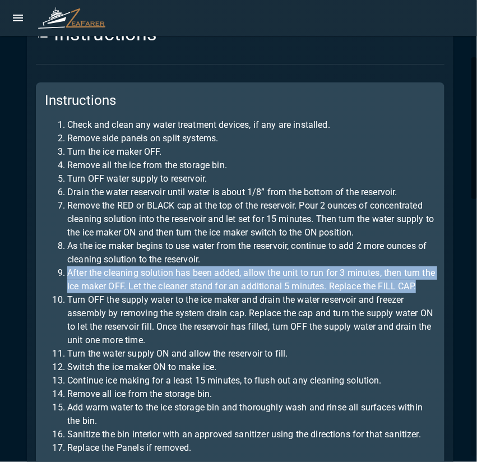
drag, startPoint x: 66, startPoint y: 268, endPoint x: 111, endPoint y: 303, distance: 57.0
click at [111, 293] on li "After the cleaning solution has been added, allow the unit to run for 3 minutes…" at bounding box center [251, 279] width 368 height 27
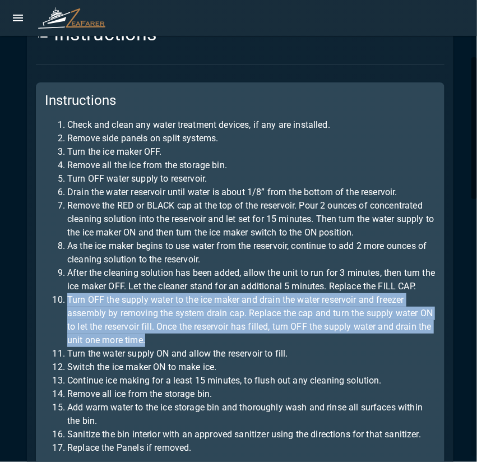
drag, startPoint x: 67, startPoint y: 313, endPoint x: 312, endPoint y: 352, distance: 247.8
click at [312, 347] on li "Turn OFF the supply water to the ice maker and drain the water reservoir and fr…" at bounding box center [251, 320] width 368 height 54
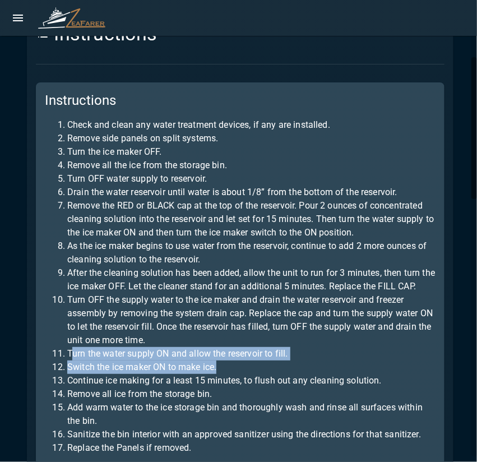
drag, startPoint x: 70, startPoint y: 369, endPoint x: 289, endPoint y: 372, distance: 219.0
click at [297, 372] on ol "Check and clean any water treatment devices, if any are installed. Remove side …" at bounding box center [240, 286] width 390 height 336
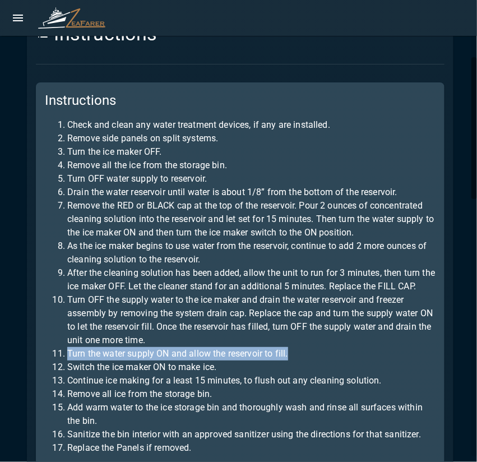
drag, startPoint x: 69, startPoint y: 367, endPoint x: 305, endPoint y: 366, distance: 235.8
click at [304, 360] on li "Turn the water supply ON and allow the reservoir to fill." at bounding box center [251, 353] width 368 height 13
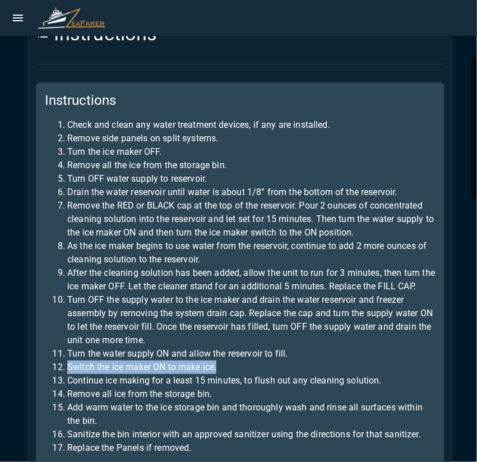
drag, startPoint x: 67, startPoint y: 379, endPoint x: 230, endPoint y: 384, distance: 163.6
click at [229, 374] on li "Switch the ice maker ON to make ice." at bounding box center [251, 366] width 368 height 13
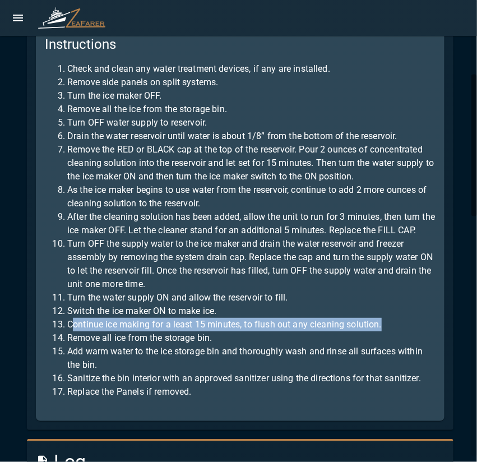
drag, startPoint x: 71, startPoint y: 340, endPoint x: 403, endPoint y: 333, distance: 332.8
click at [403, 331] on li "Continue ice making for a least 15 minutes, to flush out any cleaning solution." at bounding box center [251, 324] width 368 height 13
drag, startPoint x: 68, startPoint y: 337, endPoint x: 409, endPoint y: 338, distance: 341.1
click at [409, 331] on li "Continue ice making for a least 15 minutes, to flush out any cleaning solution." at bounding box center [251, 324] width 368 height 13
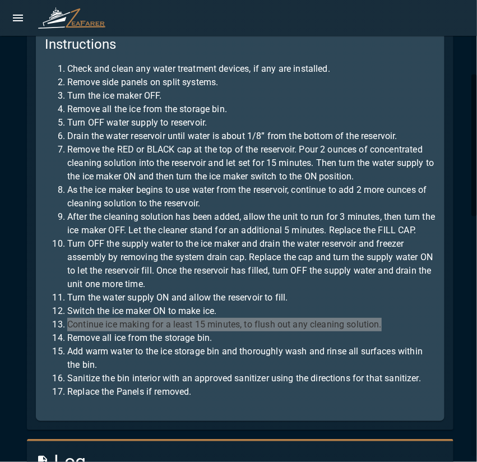
scroll to position [280, 0]
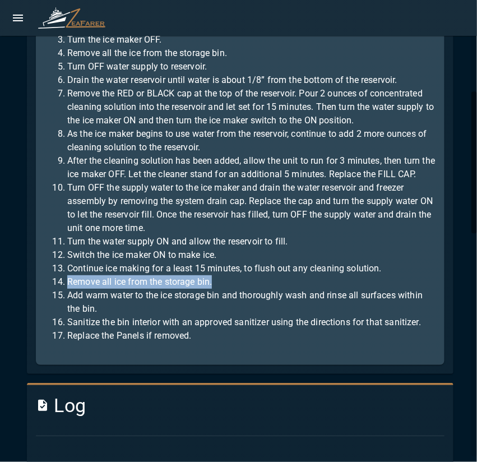
drag, startPoint x: 67, startPoint y: 293, endPoint x: 237, endPoint y: 292, distance: 169.7
click at [240, 288] on li "Remove all ice from the storage bin." at bounding box center [251, 281] width 368 height 13
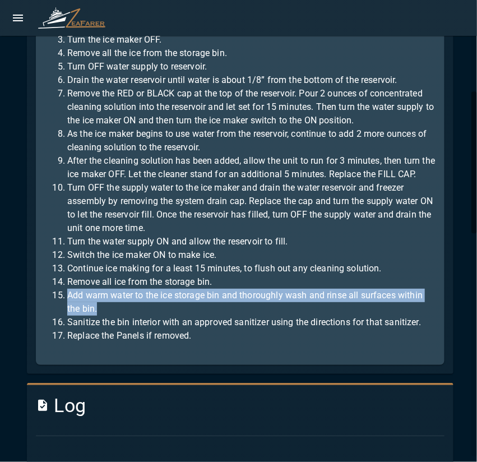
drag, startPoint x: 69, startPoint y: 310, endPoint x: 124, endPoint y: 322, distance: 56.3
click at [124, 315] on li "Add warm water to the ice storage bin and thoroughly wash and rinse all surface…" at bounding box center [251, 301] width 368 height 27
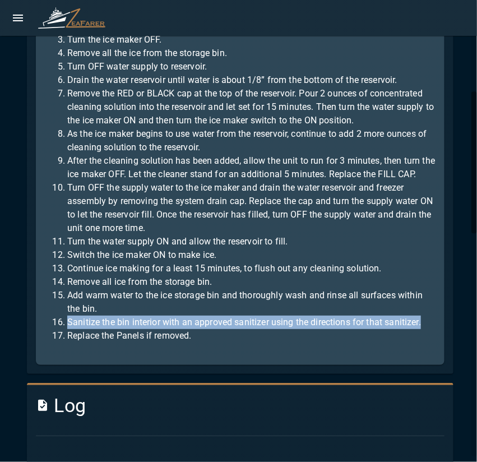
drag, startPoint x: 68, startPoint y: 337, endPoint x: 444, endPoint y: 335, distance: 375.3
click at [444, 335] on div "Instructions Instructions Check and clean any water treatment devices, if any a…" at bounding box center [240, 136] width 426 height 474
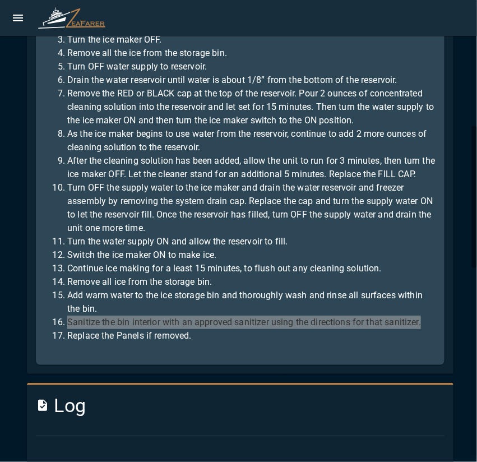
scroll to position [448, 0]
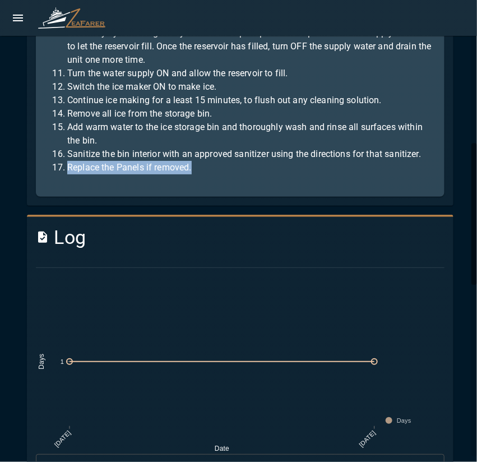
drag, startPoint x: 66, startPoint y: 186, endPoint x: 296, endPoint y: 198, distance: 229.9
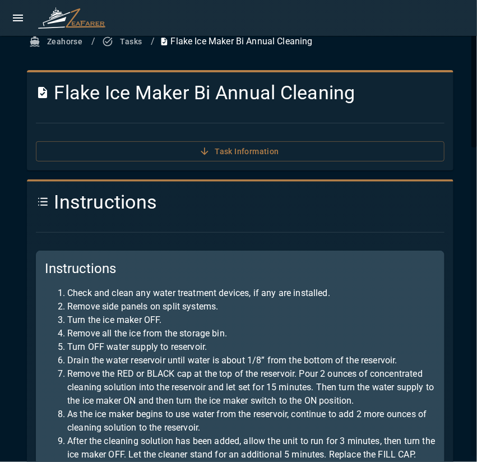
click at [120, 39] on button "Tasks" at bounding box center [123, 41] width 46 height 21
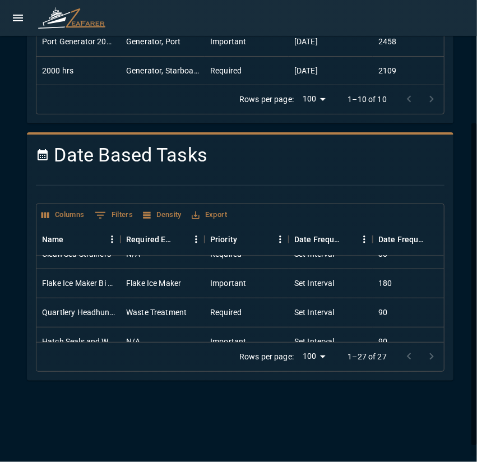
scroll to position [259, 0]
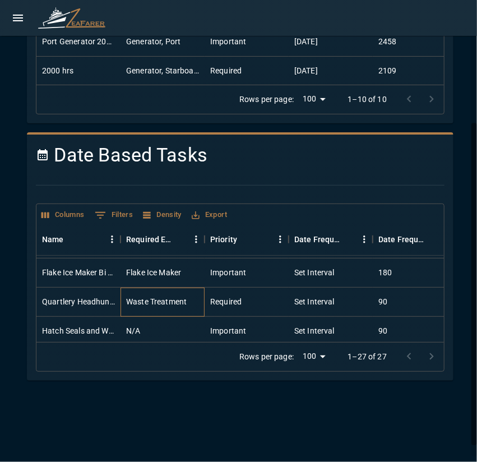
click at [146, 306] on div "Waste Treatment" at bounding box center [156, 301] width 60 height 11
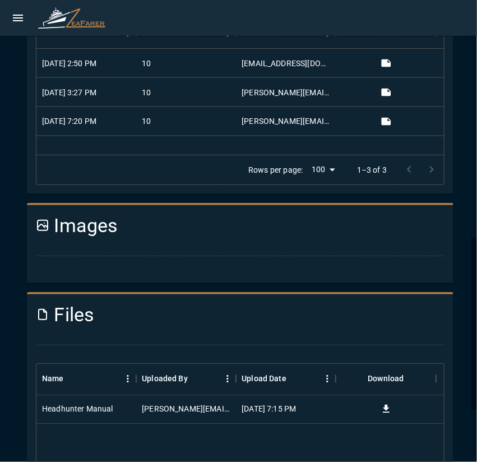
scroll to position [672, 0]
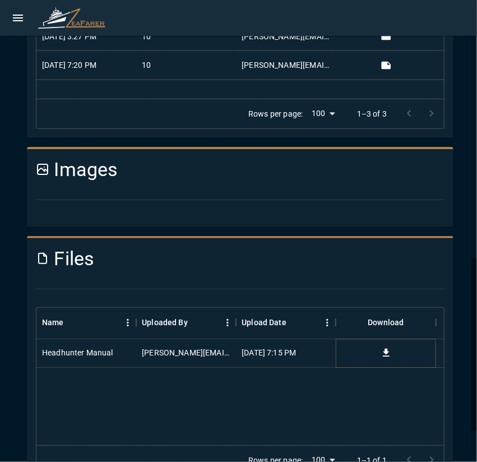
click at [385, 358] on icon "Download" at bounding box center [385, 352] width 11 height 11
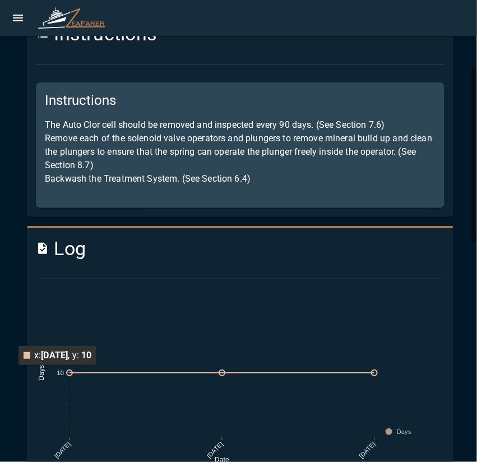
scroll to position [112, 0]
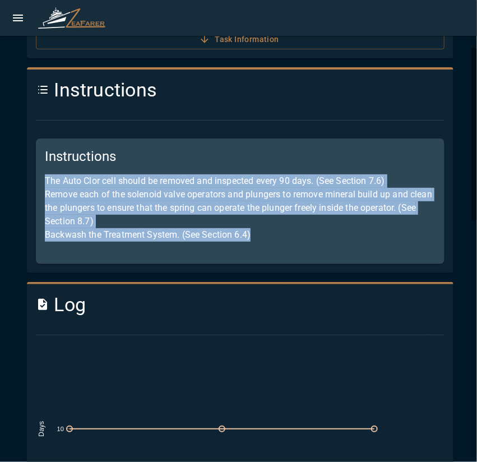
drag, startPoint x: 47, startPoint y: 183, endPoint x: 299, endPoint y: 269, distance: 266.6
click at [299, 264] on div "Instructions The Auto Clor cell should be removed and inspected every 90 days. …" at bounding box center [240, 200] width 408 height 125
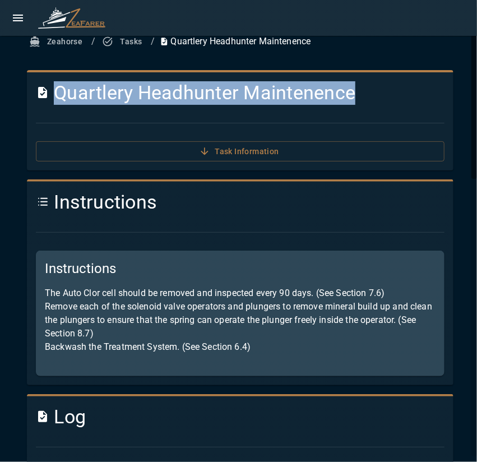
drag, startPoint x: 60, startPoint y: 96, endPoint x: 416, endPoint y: 92, distance: 356.2
click at [416, 92] on h4 "Quartlery Headhunter Maintenence" at bounding box center [240, 93] width 408 height 24
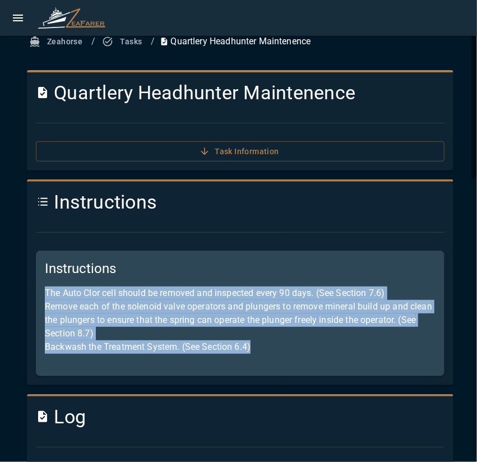
drag, startPoint x: 43, startPoint y: 288, endPoint x: 323, endPoint y: 380, distance: 294.7
click at [323, 376] on div "Instructions The Auto Clor cell should be removed and inspected every 90 days. …" at bounding box center [240, 312] width 408 height 125
click at [128, 43] on button "Tasks" at bounding box center [123, 41] width 46 height 21
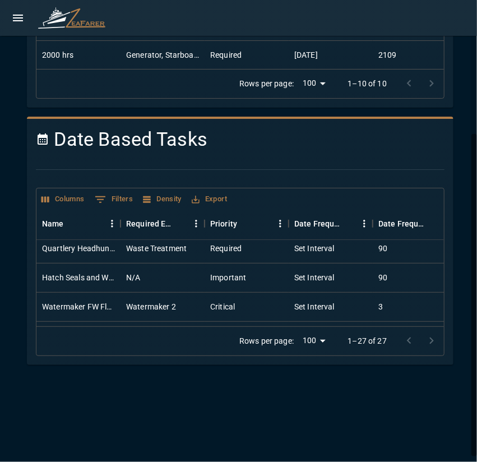
scroll to position [307, 0]
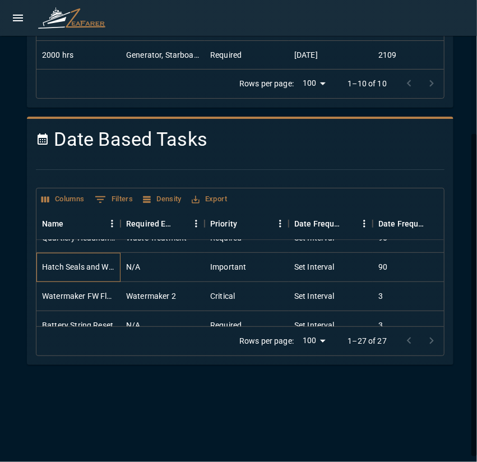
click at [109, 274] on div "Hatch Seals and Water Tight Hatch Inspection/Operational Check" at bounding box center [78, 267] width 84 height 29
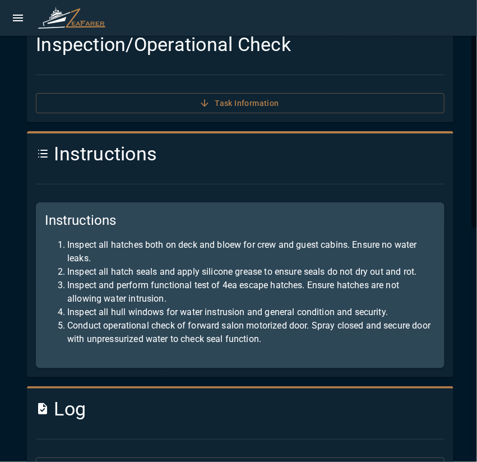
scroll to position [16, 0]
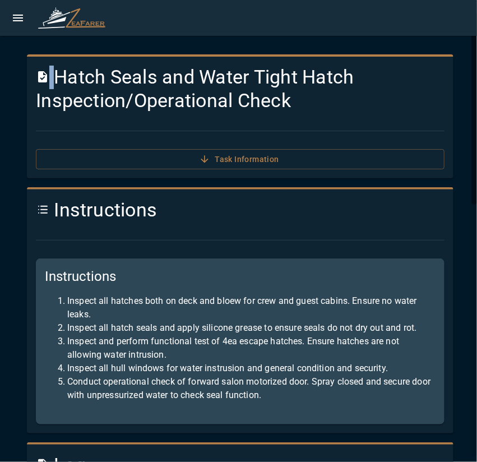
drag, startPoint x: 59, startPoint y: 77, endPoint x: 477, endPoint y: 99, distance: 417.9
click at [476, 99] on html "Zeahorse / Tasks / Hatch Seals and Water Tight Hatch Inspection/Operational Che…" at bounding box center [238, 231] width 477 height 462
click at [57, 78] on h4 "Hatch Seals and Water Tight Hatch Inspection/Operational Check" at bounding box center [240, 89] width 408 height 47
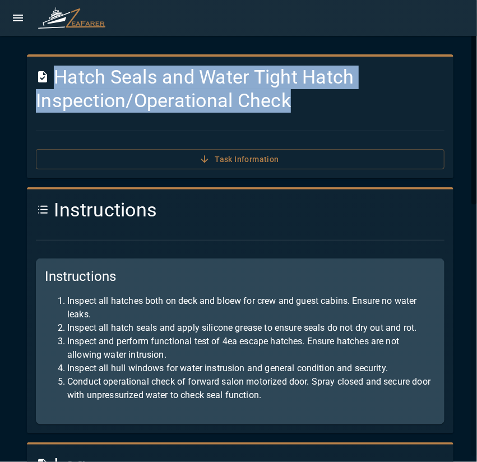
drag, startPoint x: 57, startPoint y: 78, endPoint x: 317, endPoint y: 104, distance: 261.7
click at [317, 104] on h4 "Hatch Seals and Water Tight Hatch Inspection/Operational Check" at bounding box center [240, 89] width 408 height 47
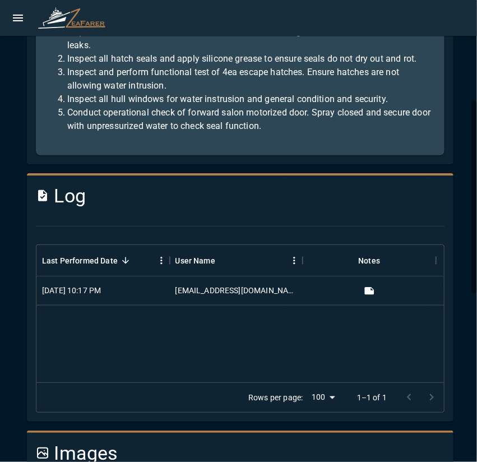
scroll to position [229, 0]
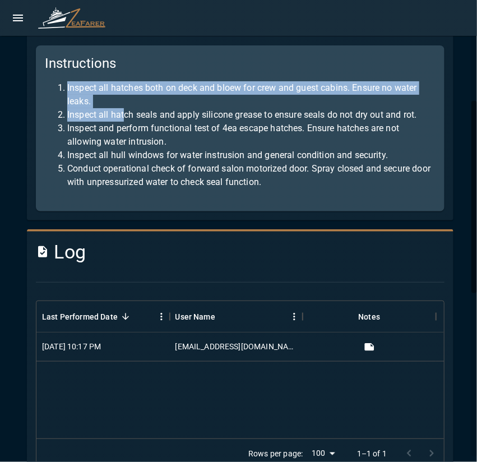
drag, startPoint x: 67, startPoint y: 88, endPoint x: 127, endPoint y: 110, distance: 63.5
click at [127, 110] on ol "Inspect all hatches both on deck and bloew for crew and guest cabins. Ensure no…" at bounding box center [240, 135] width 390 height 108
click at [124, 98] on li "Inspect all hatches both on deck and bloew for crew and guest cabins. Ensure no…" at bounding box center [251, 94] width 368 height 27
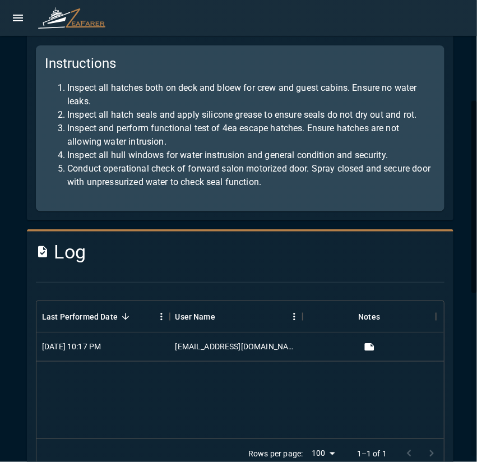
drag, startPoint x: 116, startPoint y: 101, endPoint x: 66, endPoint y: 86, distance: 52.1
click at [67, 86] on li "Inspect all hatches both on deck and bloew for crew and guest cabins. Ensure no…" at bounding box center [251, 94] width 368 height 27
drag, startPoint x: 69, startPoint y: 111, endPoint x: 455, endPoint y: 113, distance: 385.9
click at [455, 113] on div "Zeahorse / Tasks / Hatch Seals and Water Tight Hatch Inspection/Operational Che…" at bounding box center [239, 322] width 453 height 1038
drag, startPoint x: 67, startPoint y: 132, endPoint x: 206, endPoint y: 146, distance: 139.6
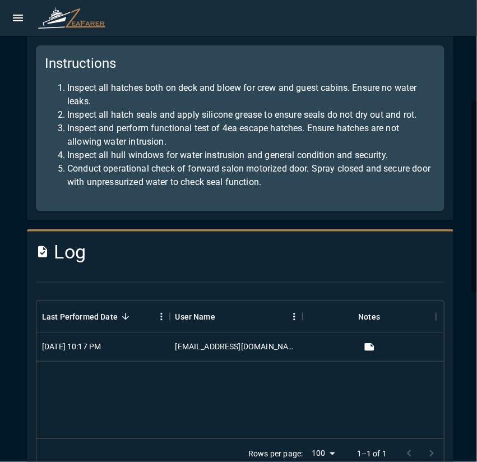
click at [206, 146] on li "Inspect and perform functional test of 4ea escape hatches. Ensure hatches are n…" at bounding box center [251, 135] width 368 height 27
drag, startPoint x: 66, startPoint y: 157, endPoint x: 428, endPoint y: 160, distance: 361.8
click at [428, 160] on div "Instructions Inspect all hatches both on deck and bloew for crew and guest cabi…" at bounding box center [240, 128] width 408 height 166
drag, startPoint x: 67, startPoint y: 169, endPoint x: 407, endPoint y: 185, distance: 339.8
click at [407, 185] on li "Conduct operational check of forward salon motorized door. Spray closed and sec…" at bounding box center [251, 175] width 368 height 27
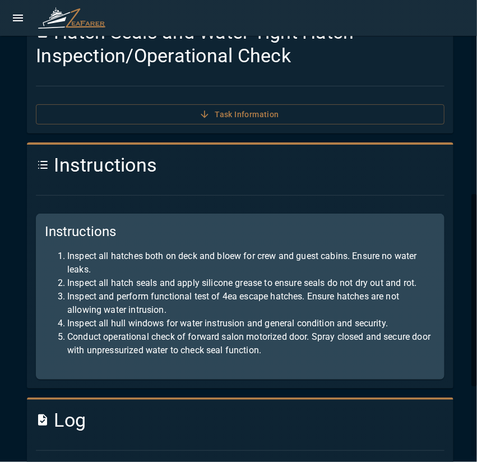
scroll to position [0, 0]
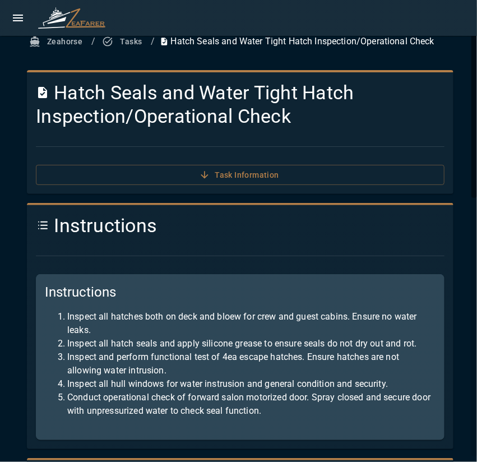
click at [128, 46] on button "Tasks" at bounding box center [123, 41] width 46 height 21
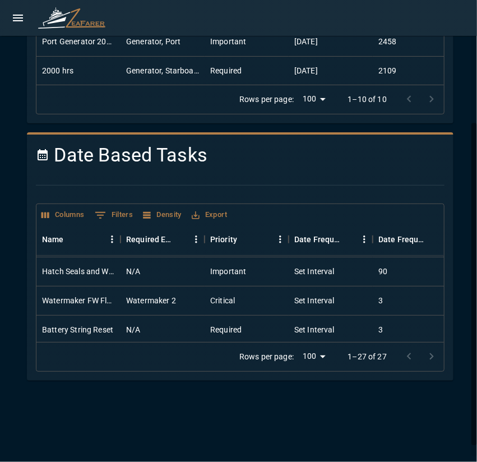
scroll to position [324, 0]
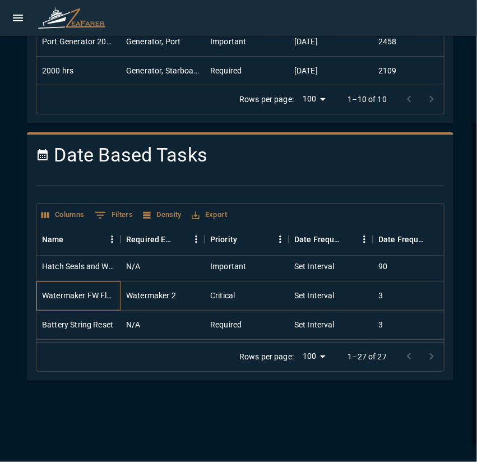
click at [119, 299] on div "Watermaker FW Flush" at bounding box center [78, 295] width 84 height 29
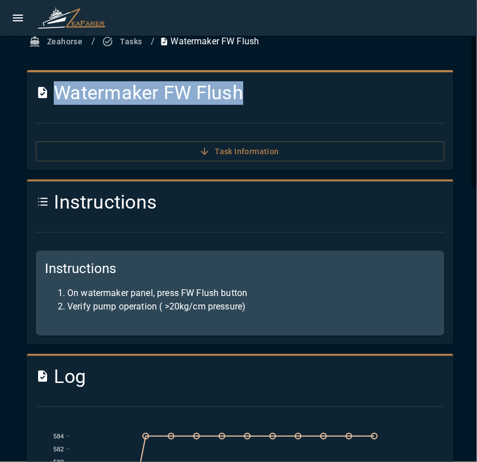
drag, startPoint x: 57, startPoint y: 94, endPoint x: 382, endPoint y: 75, distance: 325.4
click at [382, 75] on div "Watermaker FW Flush" at bounding box center [235, 88] width 417 height 32
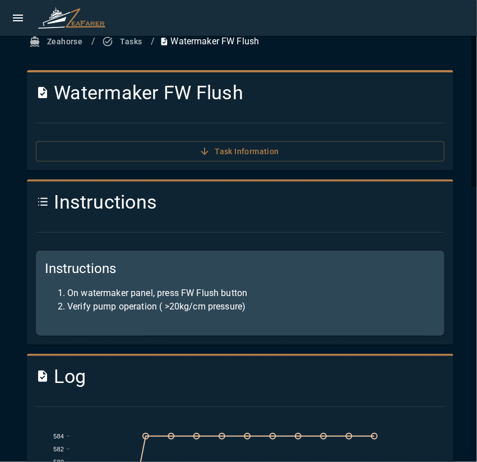
click at [72, 126] on div at bounding box center [235, 123] width 417 height 18
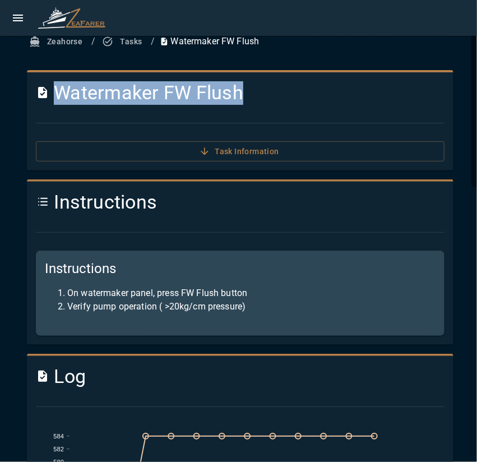
drag, startPoint x: 57, startPoint y: 96, endPoint x: 321, endPoint y: 94, distance: 264.4
click at [321, 94] on h4 "Watermaker FW Flush" at bounding box center [240, 93] width 408 height 24
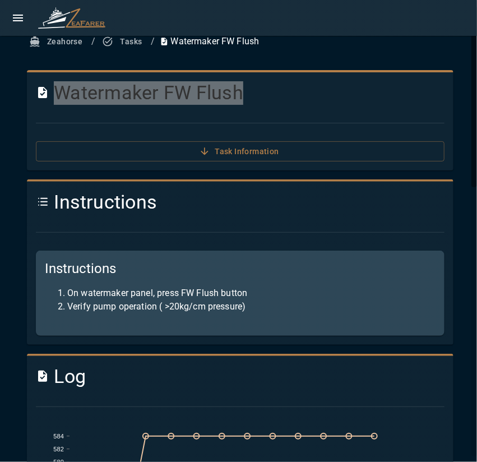
scroll to position [56, 0]
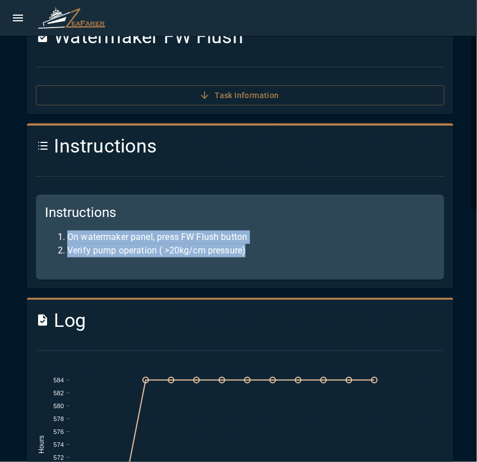
drag, startPoint x: 76, startPoint y: 237, endPoint x: 400, endPoint y: 258, distance: 325.0
click at [399, 258] on div "Instructions On watermaker panel, press FW Flush button Verify pump operation (…" at bounding box center [240, 236] width 408 height 85
click at [67, 238] on li "On watermaker panel, press FW Flush button" at bounding box center [251, 236] width 368 height 13
click at [67, 235] on li "On watermaker panel, press FW Flush button" at bounding box center [251, 236] width 368 height 13
drag, startPoint x: 67, startPoint y: 235, endPoint x: 267, endPoint y: 249, distance: 199.8
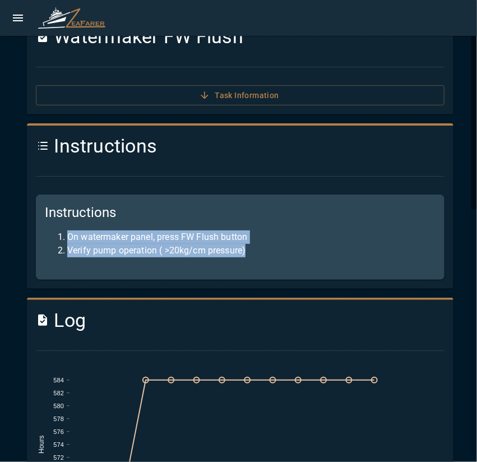
click at [267, 249] on ol "On watermaker panel, press FW Flush button Verify pump operation ( >20kg/cm pre…" at bounding box center [240, 243] width 390 height 27
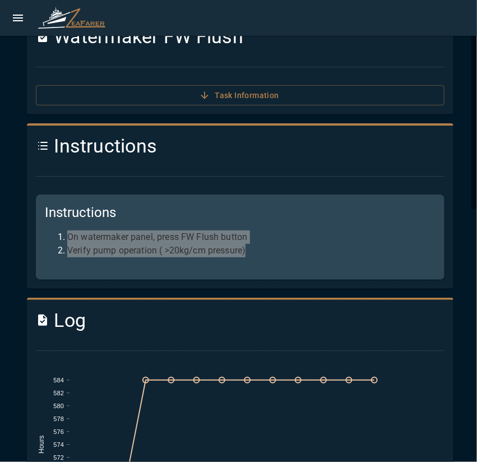
scroll to position [0, 0]
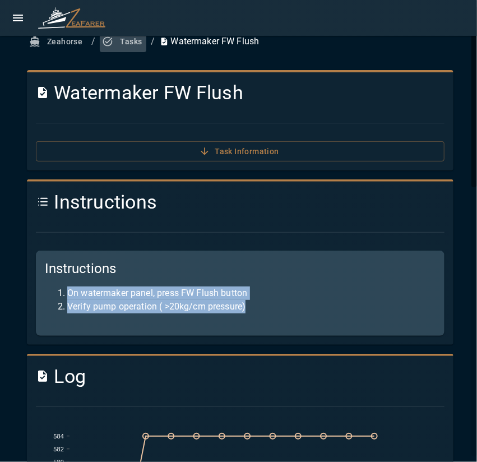
click at [127, 46] on button "Tasks" at bounding box center [123, 41] width 46 height 21
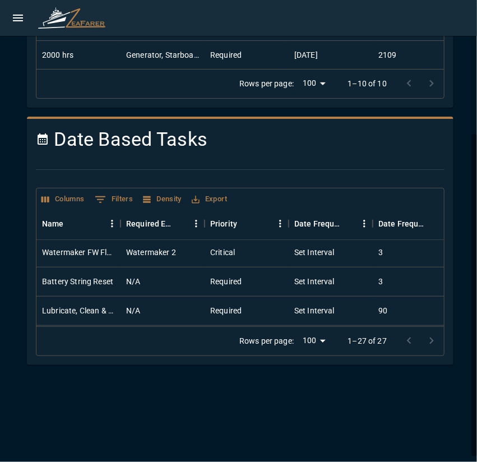
scroll to position [346, 0]
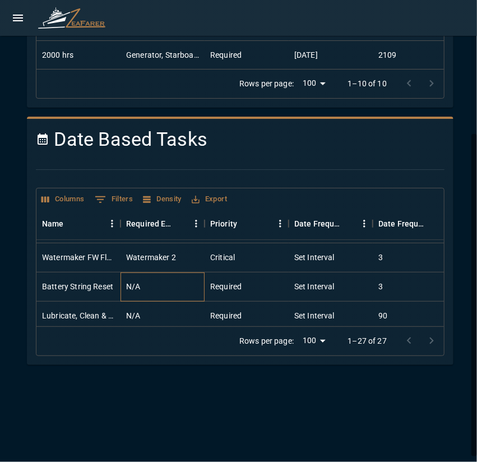
click at [150, 283] on div "N/A" at bounding box center [162, 286] width 84 height 29
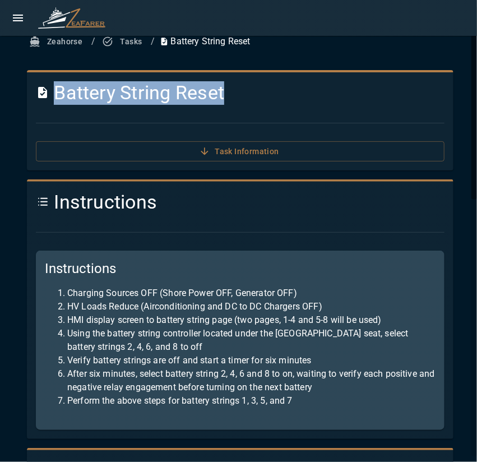
drag, startPoint x: 57, startPoint y: 97, endPoint x: 363, endPoint y: 100, distance: 306.4
click at [363, 100] on h4 "Battery String Reset" at bounding box center [240, 93] width 408 height 24
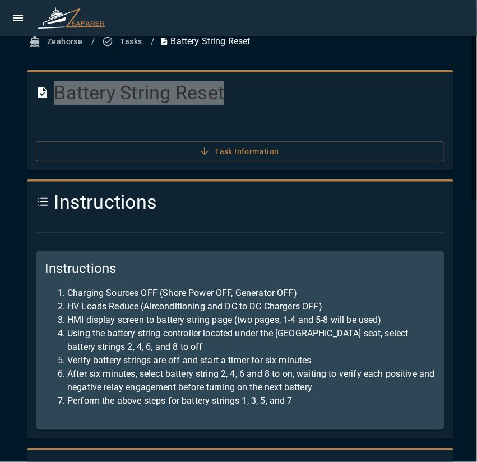
scroll to position [56, 0]
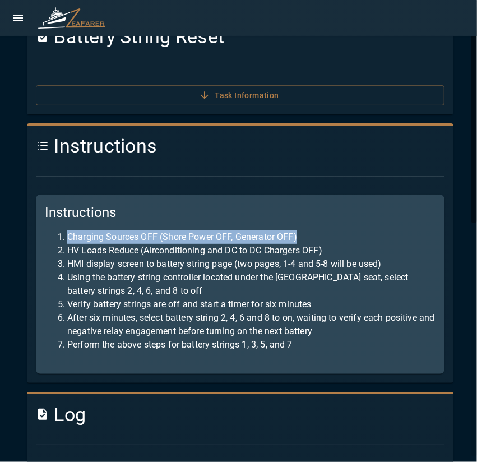
drag, startPoint x: 67, startPoint y: 235, endPoint x: 439, endPoint y: 237, distance: 371.3
click at [439, 237] on div "Instructions Instructions Charging Sources OFF (Shore Power OFF, Generator OFF)…" at bounding box center [240, 252] width 426 height 259
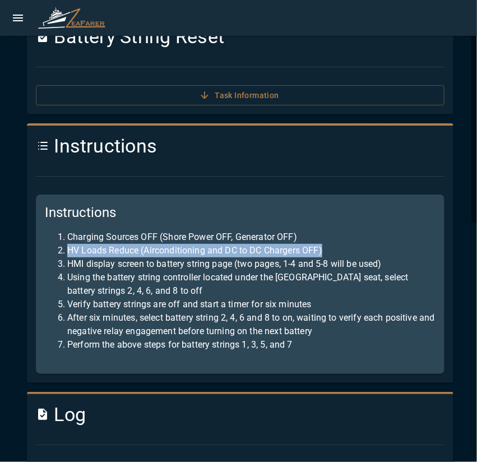
drag, startPoint x: 66, startPoint y: 248, endPoint x: 345, endPoint y: 249, distance: 278.9
click at [345, 249] on li "HV Loads Reduce (Airconditioning and DC to DC Chargers OFF)" at bounding box center [251, 250] width 368 height 13
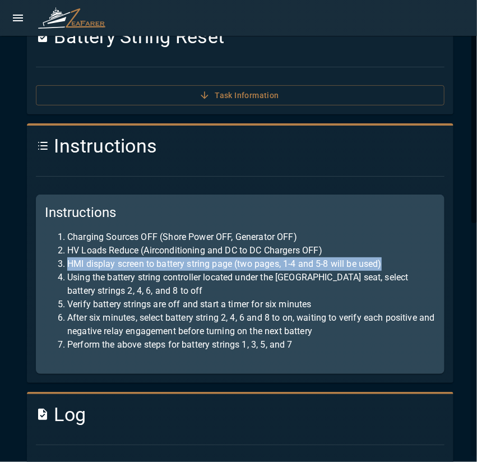
drag, startPoint x: 70, startPoint y: 265, endPoint x: 407, endPoint y: 262, distance: 337.2
click at [407, 262] on li "HMI display screen to battery string page (two pages, 1-4 and 5-8 will be used)" at bounding box center [251, 263] width 368 height 13
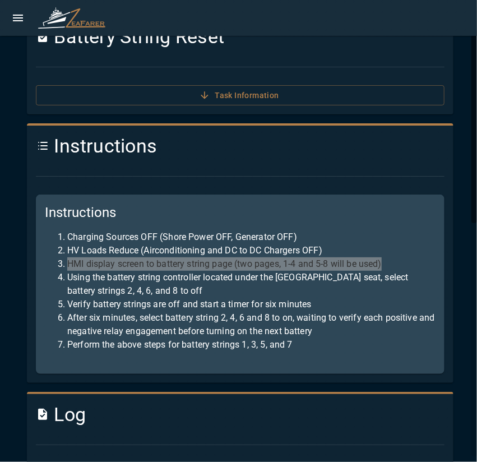
scroll to position [112, 0]
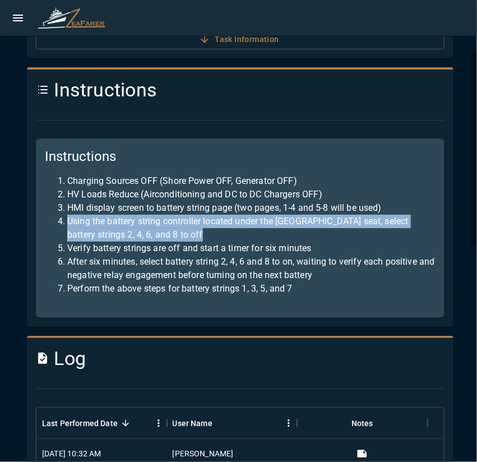
drag, startPoint x: 69, startPoint y: 218, endPoint x: 282, endPoint y: 234, distance: 213.4
click at [282, 234] on li "Using the battery string controller located under the Salon Nav Station seat, s…" at bounding box center [251, 228] width 368 height 27
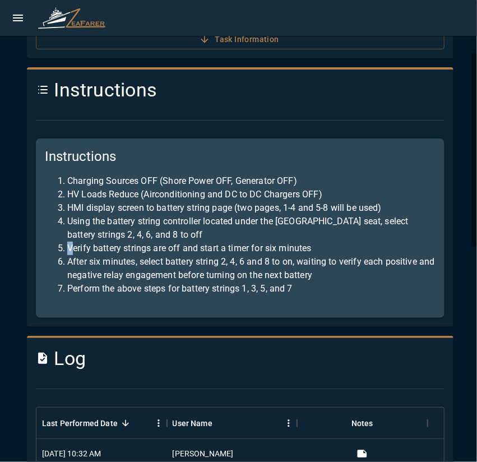
drag, startPoint x: 71, startPoint y: 248, endPoint x: 167, endPoint y: 259, distance: 96.4
click at [348, 239] on ol "Charging Sources OFF (Shore Power OFF, Generator OFF) HV Loads Reduce (Aircondi…" at bounding box center [240, 234] width 390 height 121
click at [80, 255] on li "After six minutes, select battery string 2, 4, 6 and 8 to on, waiting to verify…" at bounding box center [251, 268] width 368 height 27
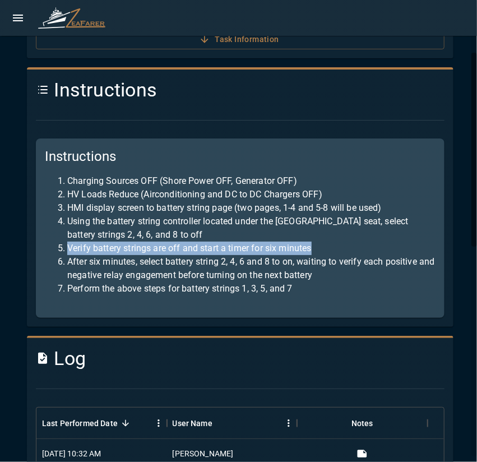
drag, startPoint x: 64, startPoint y: 249, endPoint x: 381, endPoint y: 244, distance: 316.5
click at [381, 244] on li "Verify battery strings are off and start a timer for six minutes" at bounding box center [251, 247] width 368 height 13
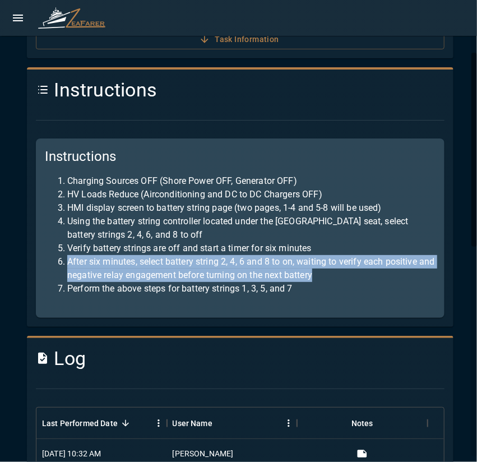
drag, startPoint x: 64, startPoint y: 263, endPoint x: 388, endPoint y: 278, distance: 324.1
click at [388, 278] on li "After six minutes, select battery string 2, 4, 6 and 8 to on, waiting to verify…" at bounding box center [251, 268] width 368 height 27
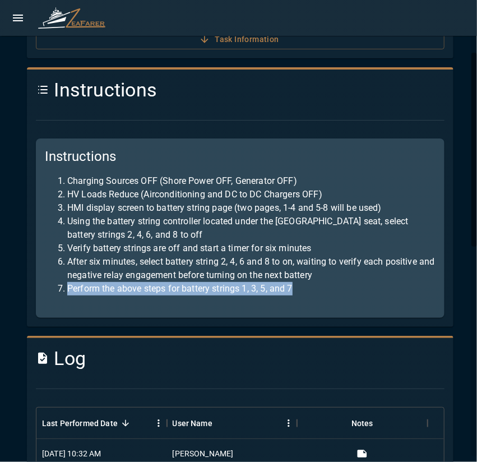
drag, startPoint x: 65, startPoint y: 287, endPoint x: 429, endPoint y: 294, distance: 364.1
click at [428, 294] on div "Instructions Charging Sources OFF (Shore Power OFF, Generator OFF) HV Loads Red…" at bounding box center [240, 227] width 408 height 179
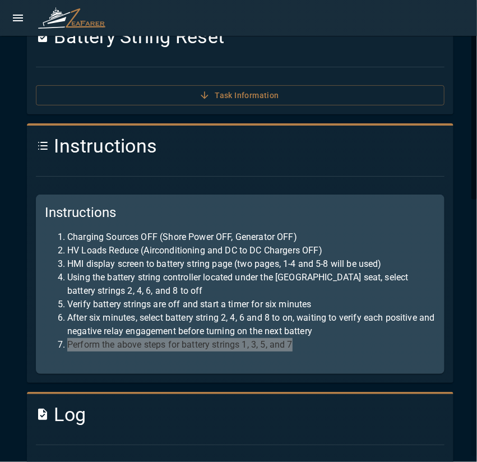
scroll to position [0, 0]
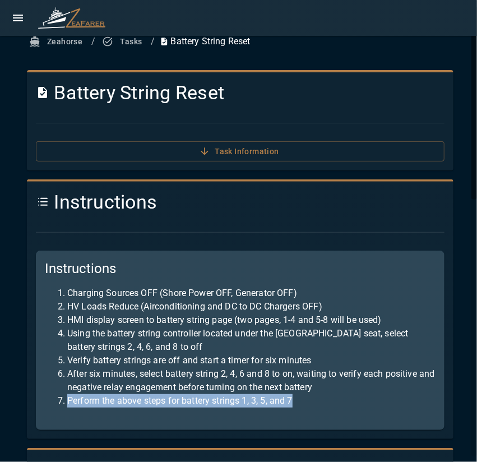
click at [133, 43] on button "Tasks" at bounding box center [123, 41] width 46 height 21
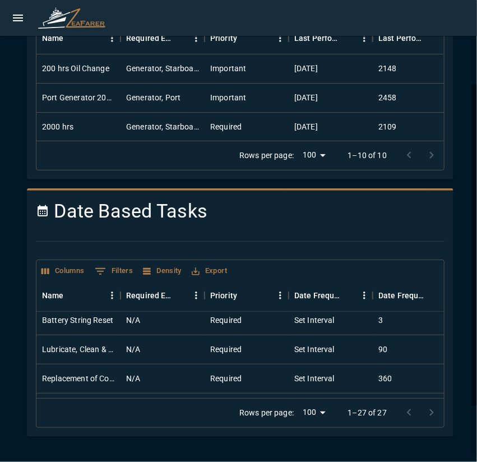
scroll to position [367, 0]
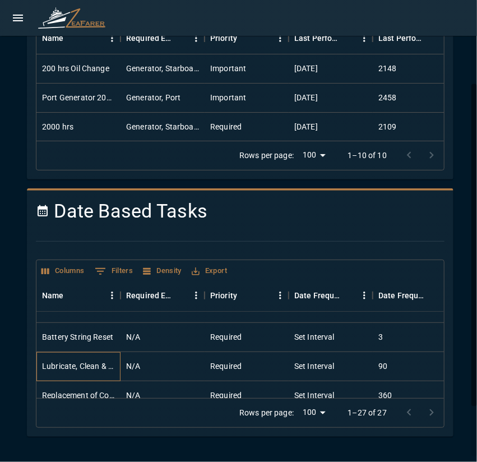
click at [85, 365] on div "Lubricate, Clean & Inventory Tools" at bounding box center [78, 365] width 73 height 11
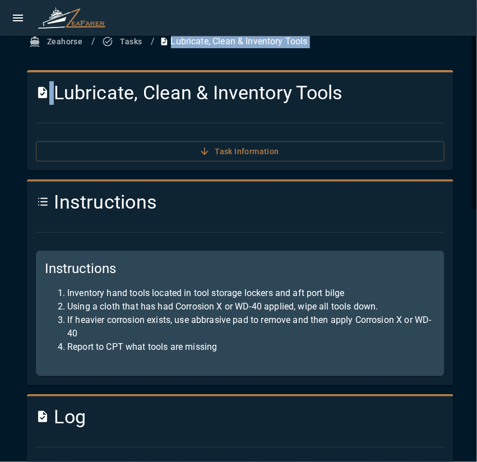
drag, startPoint x: 53, startPoint y: 91, endPoint x: 477, endPoint y: 81, distance: 423.5
click at [476, 81] on html "Zeahorse / Tasks / Lubricate, Clean & Inventory Tools Lubricate, Clean & Invent…" at bounding box center [238, 231] width 477 height 462
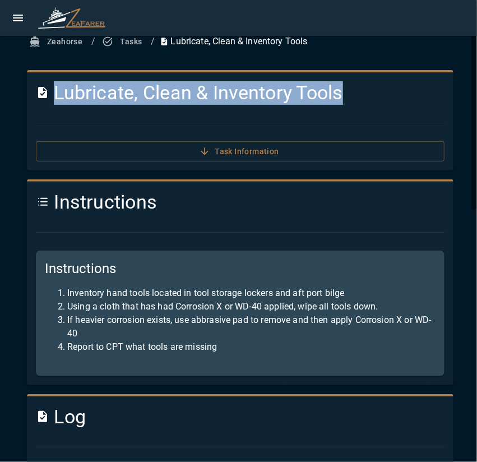
drag, startPoint x: 384, startPoint y: 99, endPoint x: 55, endPoint y: 100, distance: 328.2
click at [55, 100] on h4 "Lubricate, Clean & Inventory Tools" at bounding box center [240, 93] width 408 height 24
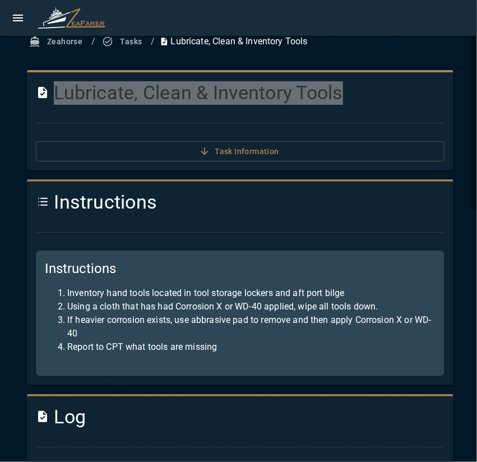
scroll to position [56, 0]
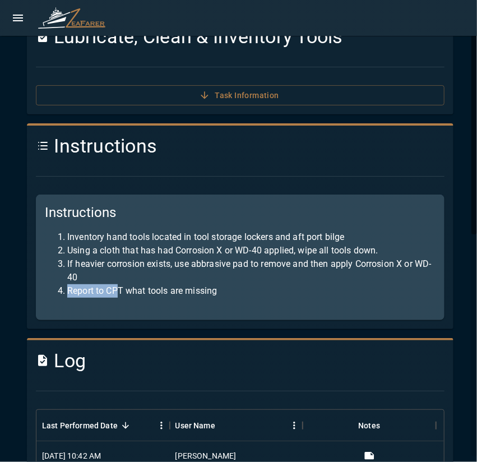
drag, startPoint x: 56, startPoint y: 287, endPoint x: 119, endPoint y: 309, distance: 66.4
click at [119, 309] on div "Instructions Inventory hand tools located in tool storage lockers and aft port …" at bounding box center [240, 256] width 408 height 125
drag, startPoint x: 93, startPoint y: 241, endPoint x: 246, endPoint y: 300, distance: 164.3
click at [246, 300] on div "Instructions Inventory hand tools located in tool storage lockers and aft port …" at bounding box center [240, 256] width 408 height 125
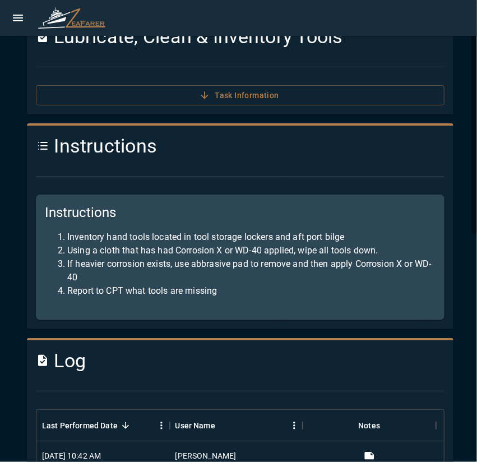
scroll to position [0, 0]
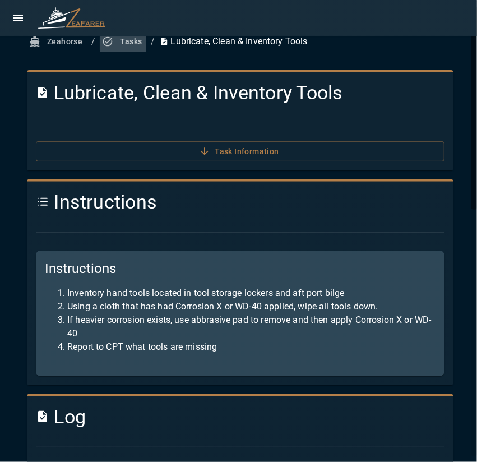
click at [116, 46] on button "Tasks" at bounding box center [123, 41] width 46 height 21
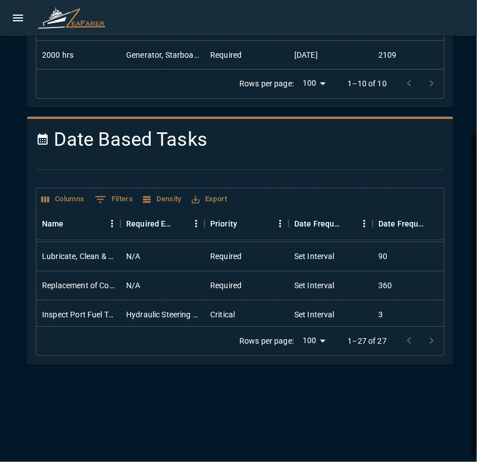
scroll to position [411, 0]
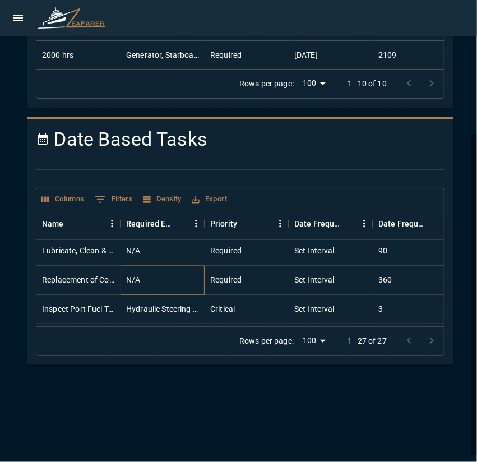
click at [179, 281] on div "N/A" at bounding box center [162, 279] width 84 height 29
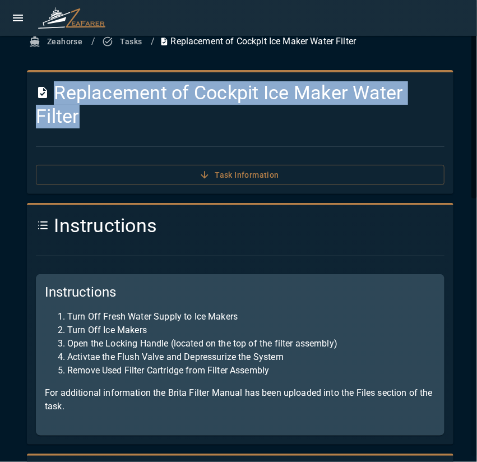
drag, startPoint x: 94, startPoint y: 116, endPoint x: 170, endPoint y: 159, distance: 87.0
click at [159, 155] on div "Replacement of Cockpit Ice Maker Water Filter Task Information" at bounding box center [235, 128] width 417 height 113
click at [123, 122] on h4 "Replacement of Cockpit Ice Maker Water Filter" at bounding box center [240, 104] width 408 height 47
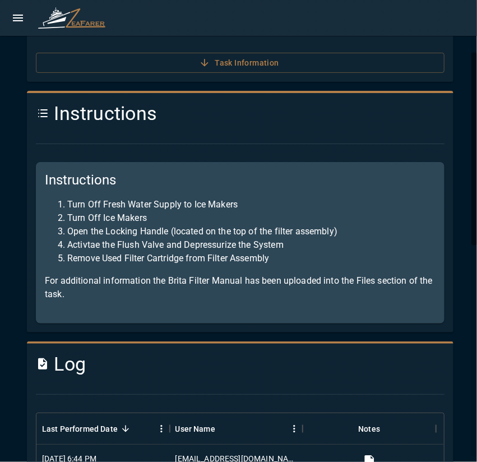
scroll to position [168, 0]
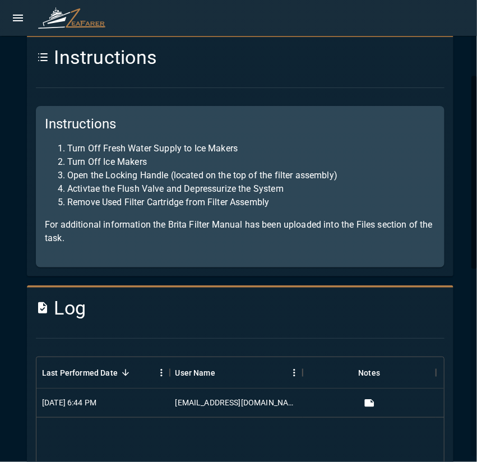
drag, startPoint x: 48, startPoint y: 225, endPoint x: 104, endPoint y: 245, distance: 60.1
click at [104, 245] on div "Instructions Turn Off Fresh Water Supply to Ice Makers Turn Off Ice Makers Open…" at bounding box center [240, 186] width 408 height 161
click at [89, 242] on p "For additional information the Brita Filter Manual has been uploaded into the F…" at bounding box center [240, 231] width 390 height 27
drag, startPoint x: 71, startPoint y: 225, endPoint x: 169, endPoint y: 254, distance: 102.8
click at [169, 254] on div "Instructions Turn Off Fresh Water Supply to Ice Makers Turn Off Ice Makers Open…" at bounding box center [240, 186] width 408 height 161
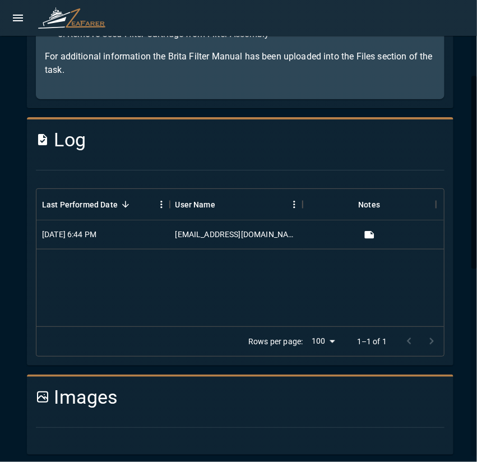
scroll to position [504, 0]
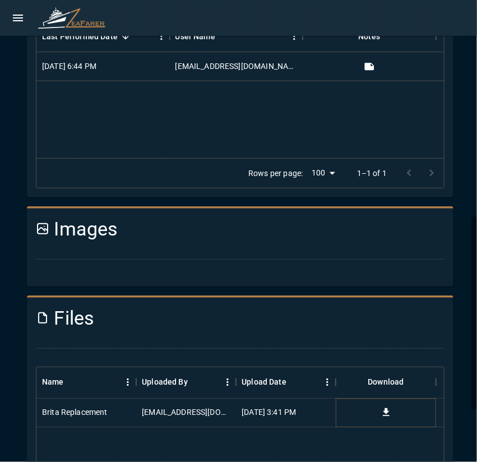
click at [383, 416] on icon "Download" at bounding box center [385, 412] width 11 height 11
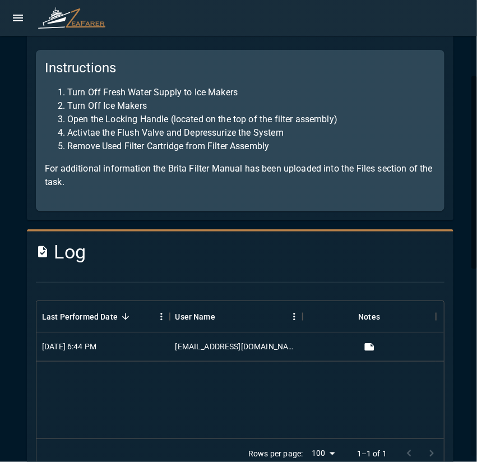
scroll to position [56, 0]
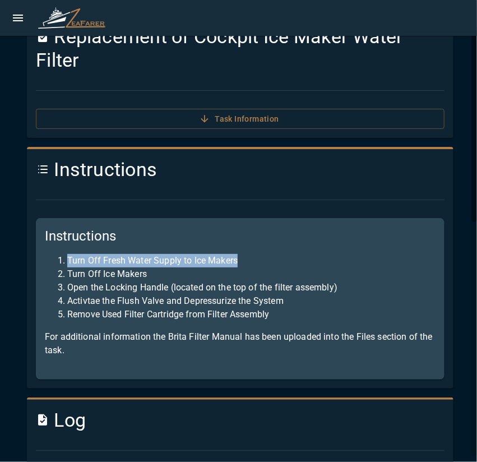
drag, startPoint x: 68, startPoint y: 262, endPoint x: 263, endPoint y: 265, distance: 194.9
click at [263, 265] on li "Turn Off Fresh Water Supply to Ice Makers" at bounding box center [251, 260] width 368 height 13
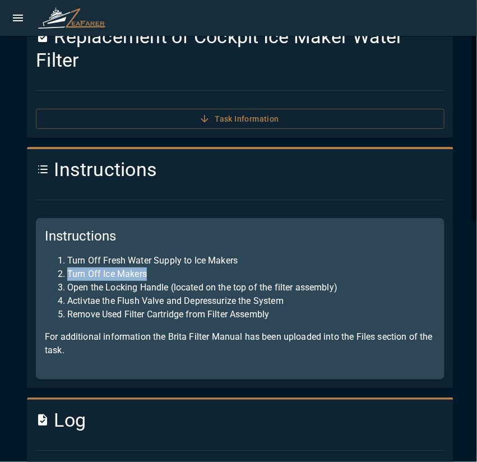
drag, startPoint x: 66, startPoint y: 273, endPoint x: 217, endPoint y: 273, distance: 150.7
click at [216, 273] on li "Turn Off Ice Makers" at bounding box center [251, 273] width 368 height 13
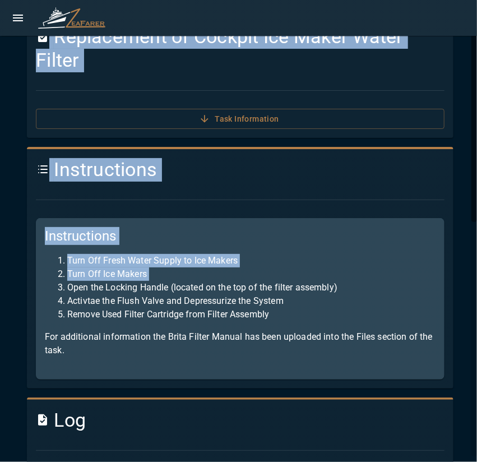
drag, startPoint x: 87, startPoint y: 292, endPoint x: 477, endPoint y: 286, distance: 389.3
click at [476, 286] on html "Zeahorse / Tasks / Replacement of Cockpit Ice Maker Water Filter Replacement of…" at bounding box center [238, 231] width 477 height 462
drag, startPoint x: 399, startPoint y: 290, endPoint x: 66, endPoint y: 285, distance: 332.7
click at [67, 285] on li "Open the Locking Handle (located on the top of the filter assembly)" at bounding box center [251, 287] width 368 height 13
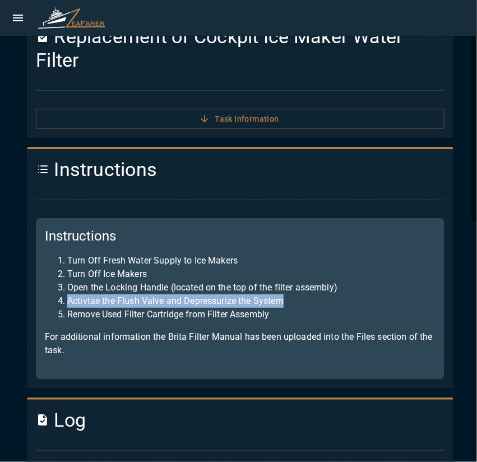
drag, startPoint x: 67, startPoint y: 300, endPoint x: 303, endPoint y: 305, distance: 236.4
click at [303, 305] on li "Activtae the Flush Valve and Depressurize the System" at bounding box center [251, 300] width 368 height 13
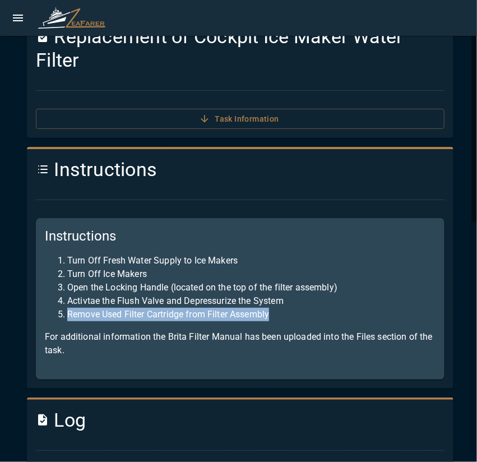
drag, startPoint x: 68, startPoint y: 314, endPoint x: 294, endPoint y: 318, distance: 225.7
click at [294, 318] on li "Remove Used Filter Cartridge from Filter Assembly" at bounding box center [251, 313] width 368 height 13
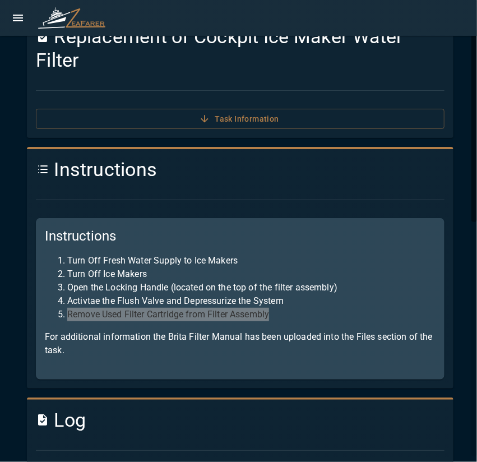
scroll to position [0, 0]
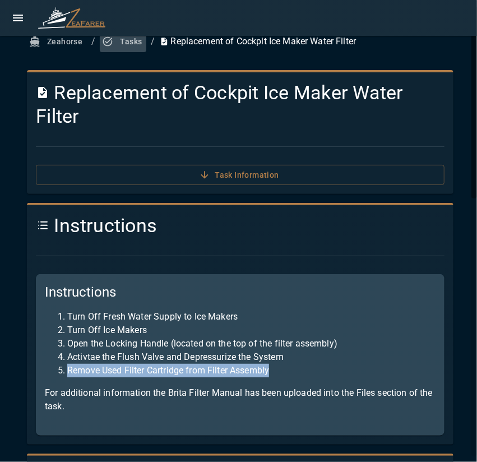
click at [128, 41] on button "Tasks" at bounding box center [123, 41] width 46 height 21
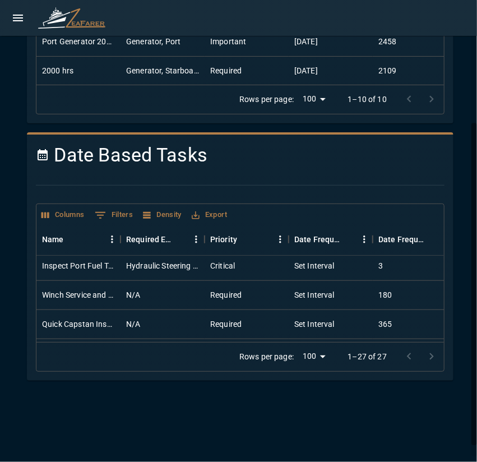
scroll to position [476, 0]
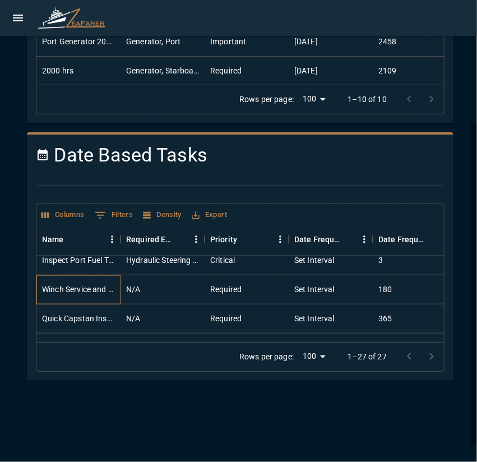
click at [99, 288] on div "Winch Service and Lubrication" at bounding box center [78, 288] width 73 height 11
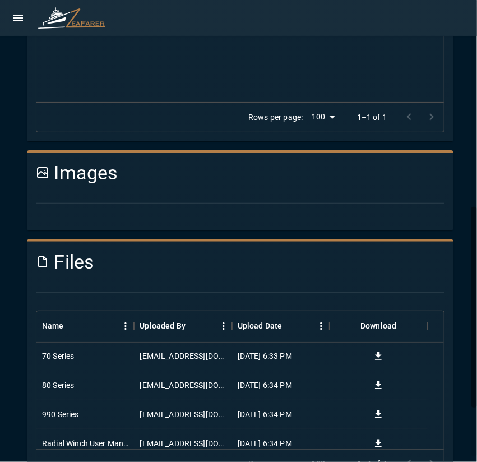
scroll to position [575, 0]
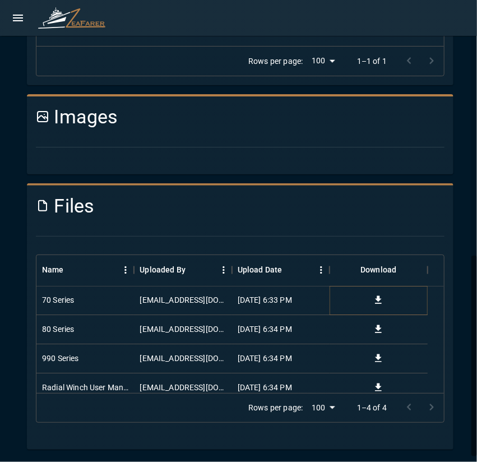
click at [380, 303] on icon "Download" at bounding box center [377, 300] width 11 height 11
click at [382, 331] on icon "Download" at bounding box center [377, 329] width 11 height 11
click at [376, 360] on icon "Download" at bounding box center [377, 358] width 11 height 11
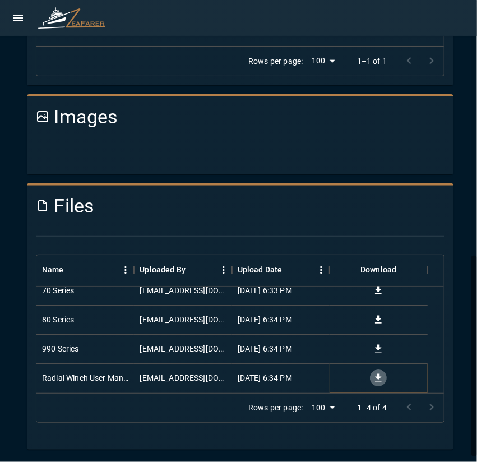
click at [377, 376] on icon "Download" at bounding box center [378, 378] width 7 height 8
click at [171, 218] on div at bounding box center [235, 222] width 417 height 9
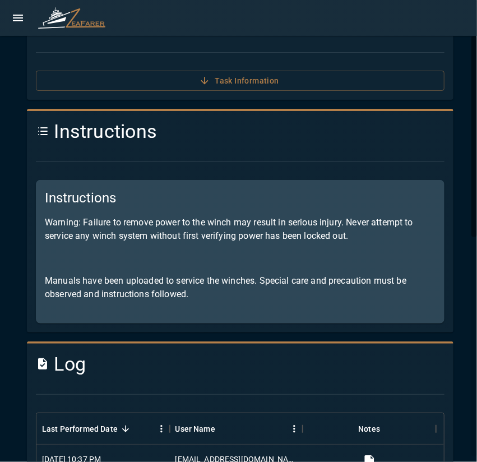
scroll to position [0, 0]
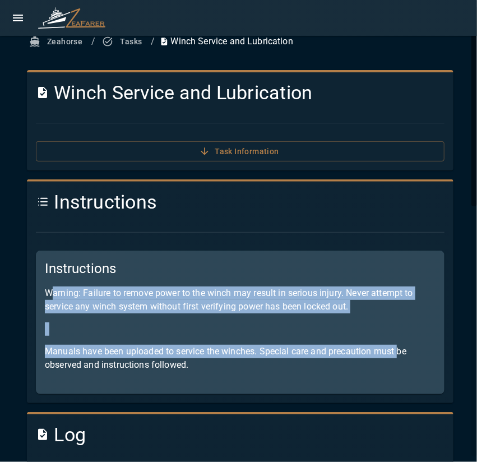
drag, startPoint x: 49, startPoint y: 292, endPoint x: 398, endPoint y: 353, distance: 354.3
click at [398, 353] on div "Instructions Warning: Failure to remove power to the winch may result in seriou…" at bounding box center [240, 321] width 408 height 143
click at [74, 310] on p "Warning: Failure to remove power to the winch may result in serious injury. Nev…" at bounding box center [240, 299] width 390 height 27
click at [53, 284] on div "Instructions Warning: Failure to remove power to the winch may result in seriou…" at bounding box center [240, 321] width 408 height 143
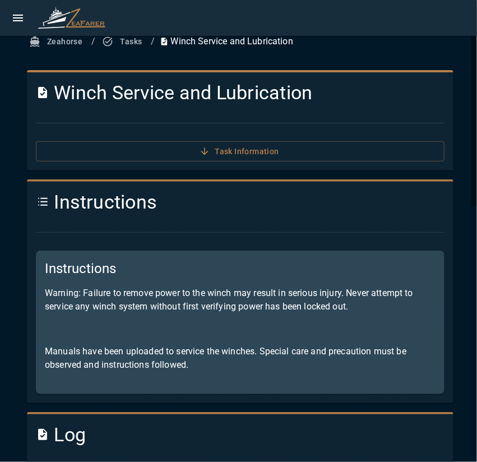
drag, startPoint x: 44, startPoint y: 290, endPoint x: 384, endPoint y: 301, distance: 340.7
click at [384, 301] on div "Instructions Warning: Failure to remove power to the winch may result in seriou…" at bounding box center [240, 321] width 408 height 143
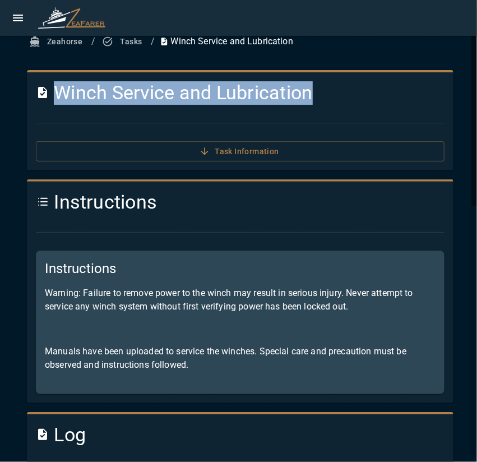
drag, startPoint x: 66, startPoint y: 92, endPoint x: 464, endPoint y: 81, distance: 398.4
click at [129, 45] on button "Tasks" at bounding box center [123, 41] width 46 height 21
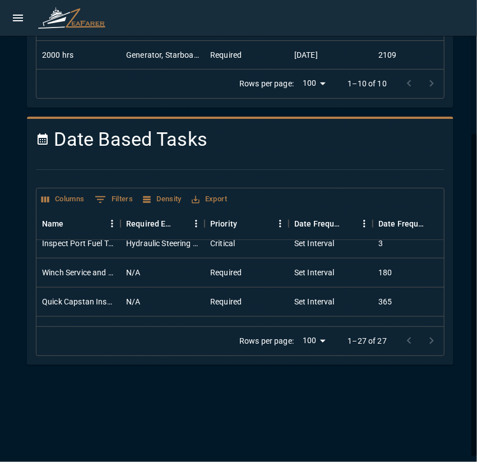
scroll to position [533, 0]
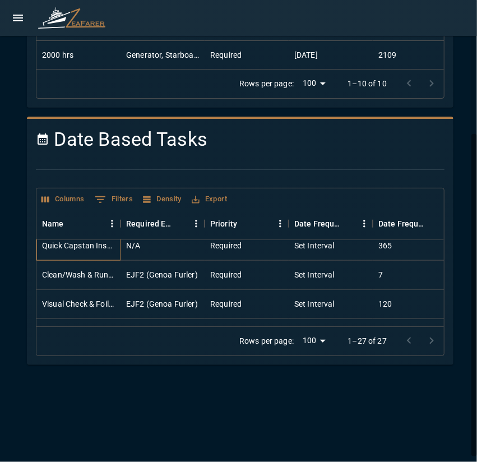
click at [101, 253] on div "Quick Capstan Inspection, Clean and Lubricate" at bounding box center [78, 245] width 84 height 29
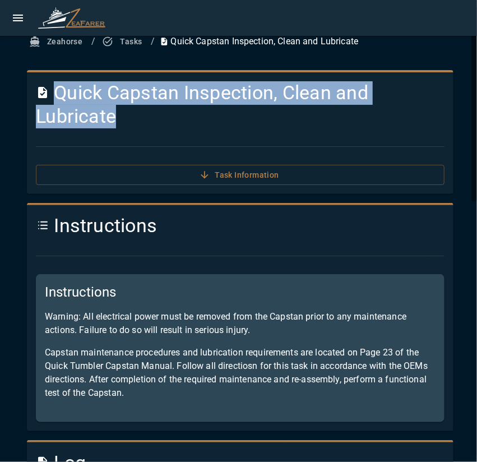
drag, startPoint x: 56, startPoint y: 92, endPoint x: 170, endPoint y: 133, distance: 120.8
click at [170, 133] on div "Quick Capstan Inspection, Clean and Lubricate Task Information" at bounding box center [235, 128] width 417 height 113
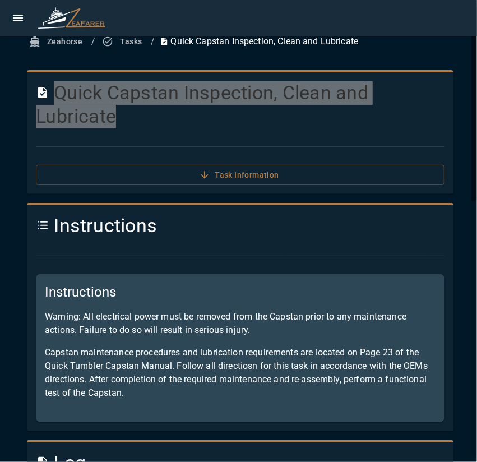
scroll to position [112, 0]
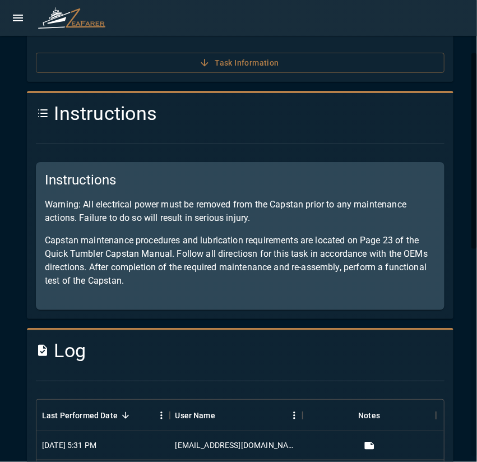
drag, startPoint x: 43, startPoint y: 202, endPoint x: 290, endPoint y: 306, distance: 267.8
click at [290, 306] on div "Instructions Warning: All electrical power must be removed from the Capstan pri…" at bounding box center [240, 236] width 408 height 148
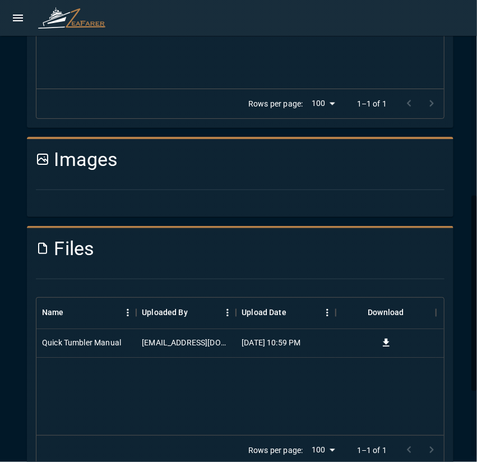
scroll to position [603, 0]
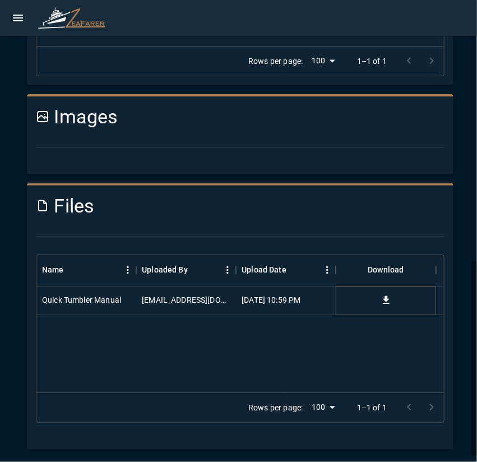
click at [388, 300] on icon "Download" at bounding box center [385, 300] width 11 height 11
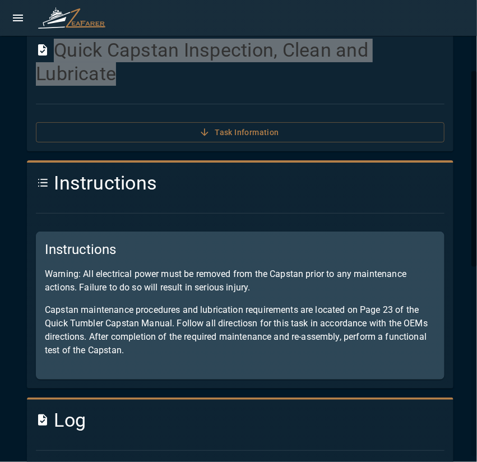
scroll to position [0, 0]
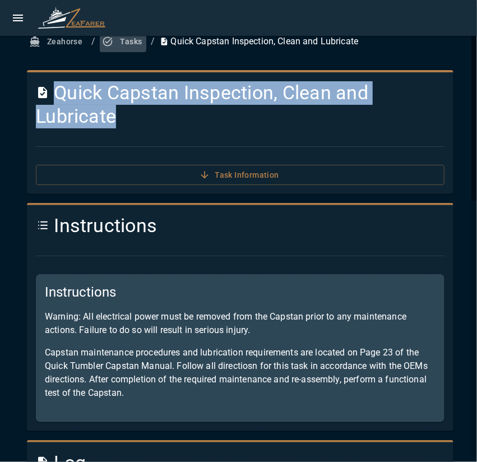
click at [121, 43] on button "Tasks" at bounding box center [123, 41] width 46 height 21
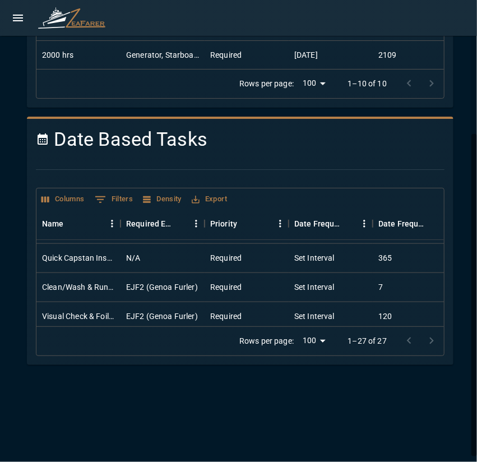
scroll to position [525, 0]
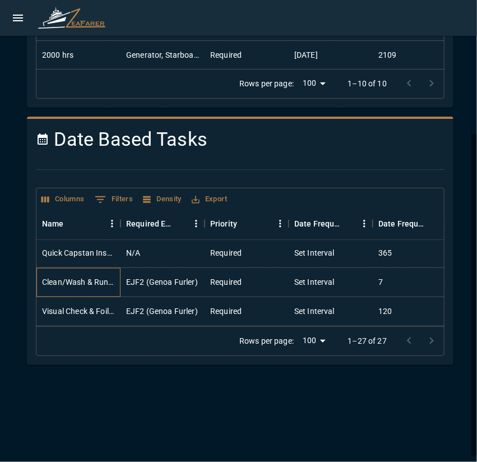
click at [97, 288] on div "Clean/Wash & Run EJF2 Genoa Furler" at bounding box center [78, 282] width 84 height 29
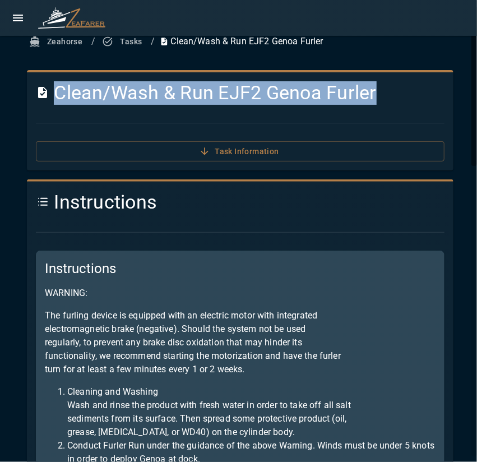
drag, startPoint x: 59, startPoint y: 98, endPoint x: 474, endPoint y: 94, distance: 415.6
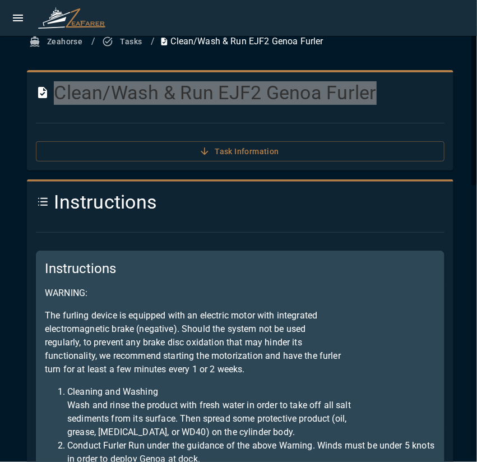
scroll to position [56, 0]
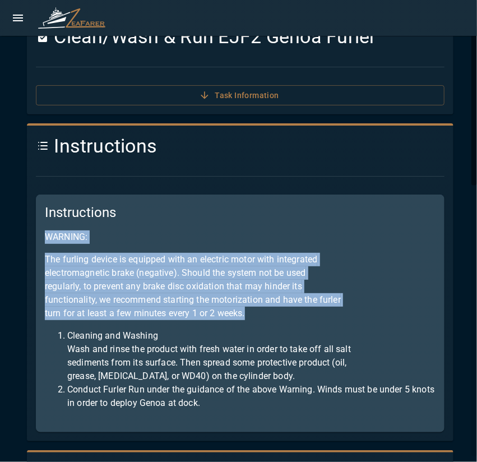
drag, startPoint x: 44, startPoint y: 234, endPoint x: 281, endPoint y: 316, distance: 251.2
click at [281, 316] on div "Instructions WARNING: The furling device is equipped with an electric motor wit…" at bounding box center [240, 312] width 408 height 237
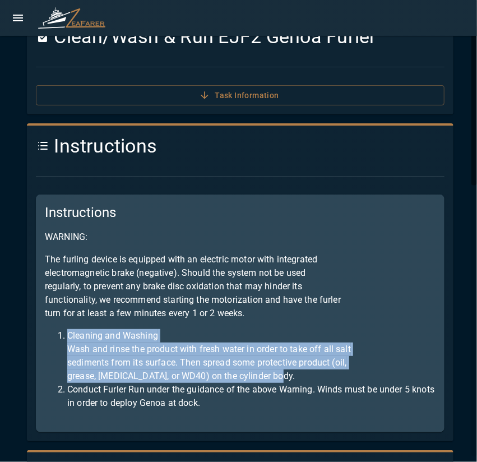
drag, startPoint x: 66, startPoint y: 336, endPoint x: 285, endPoint y: 372, distance: 222.5
click at [285, 372] on li "Cleaning and Washing Wash and rinse the product with fresh water in order to ta…" at bounding box center [251, 356] width 368 height 54
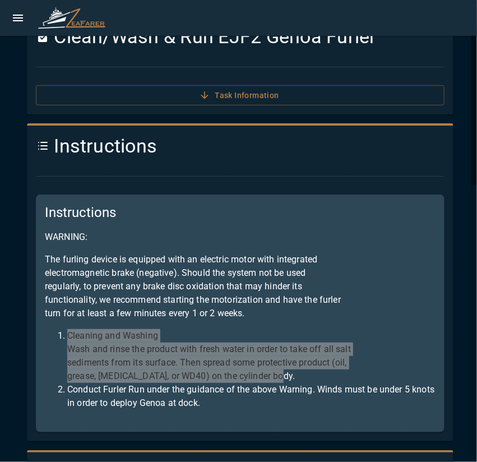
scroll to position [112, 0]
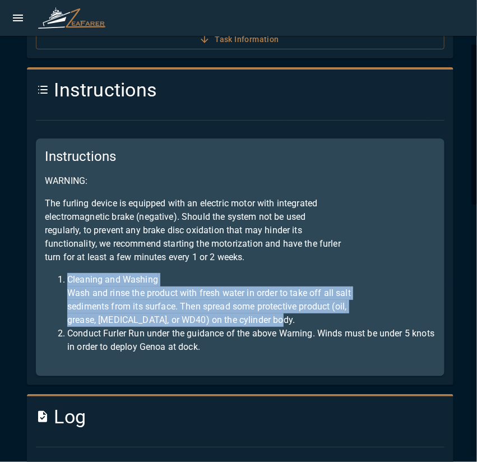
drag, startPoint x: 68, startPoint y: 336, endPoint x: 259, endPoint y: 344, distance: 191.2
click at [259, 344] on li "Conduct Furler Run under the guidance of the above Warning. Winds must be under…" at bounding box center [251, 340] width 368 height 27
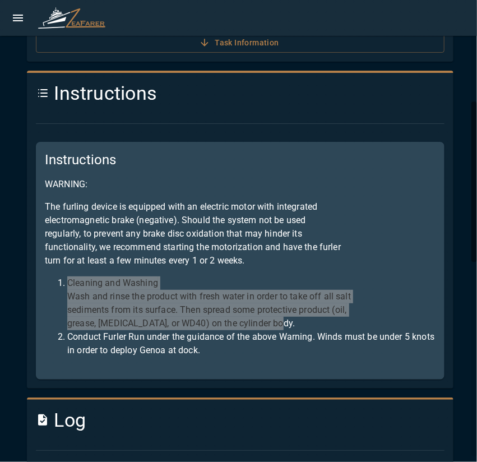
scroll to position [0, 0]
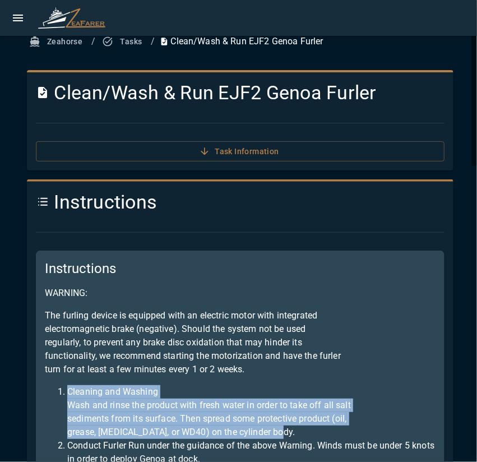
click at [132, 39] on button "Tasks" at bounding box center [123, 41] width 46 height 21
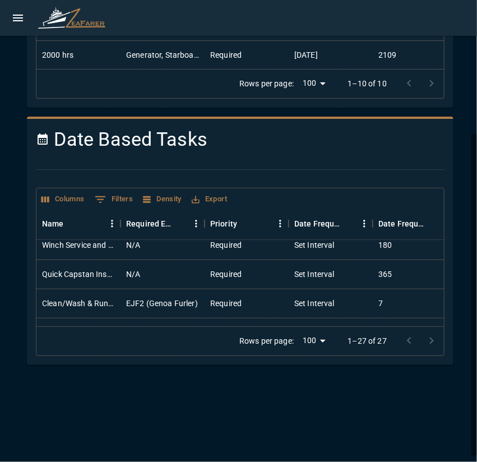
scroll to position [560, 0]
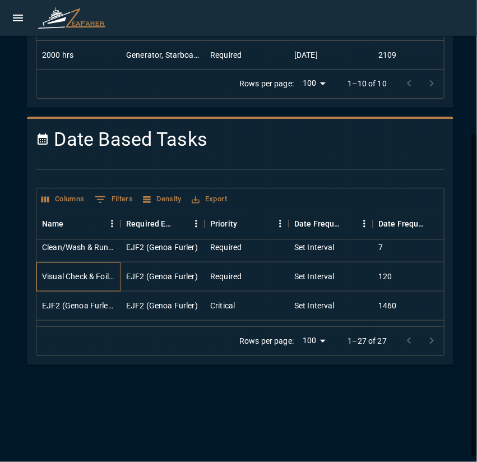
click at [96, 274] on div "Visual Check & Foil Inspection" at bounding box center [78, 276] width 73 height 11
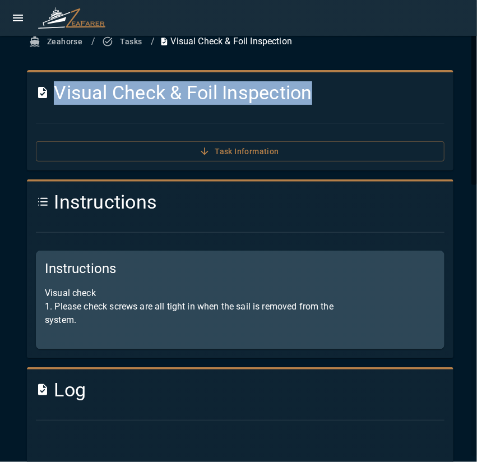
drag, startPoint x: 53, startPoint y: 93, endPoint x: 403, endPoint y: 99, distance: 350.7
click at [403, 99] on h4 "Visual Check & Foil Inspection" at bounding box center [240, 93] width 408 height 24
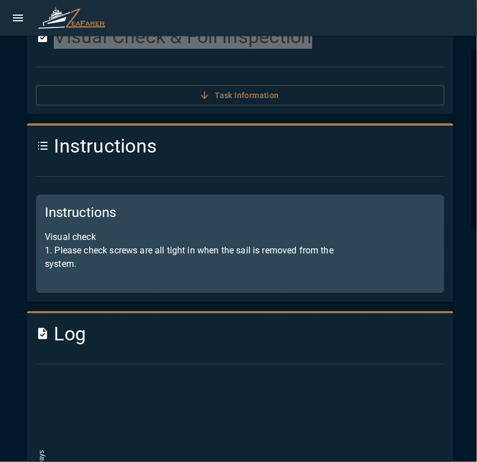
scroll to position [112, 0]
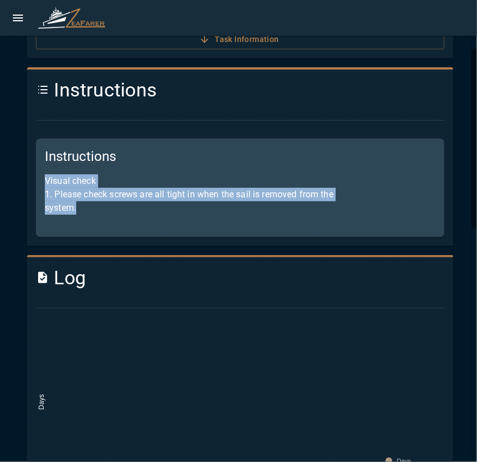
drag, startPoint x: 45, startPoint y: 180, endPoint x: 99, endPoint y: 216, distance: 64.2
click at [99, 217] on div "Instructions Visual check 1. Please check screws are all tight in when the sail…" at bounding box center [240, 187] width 408 height 99
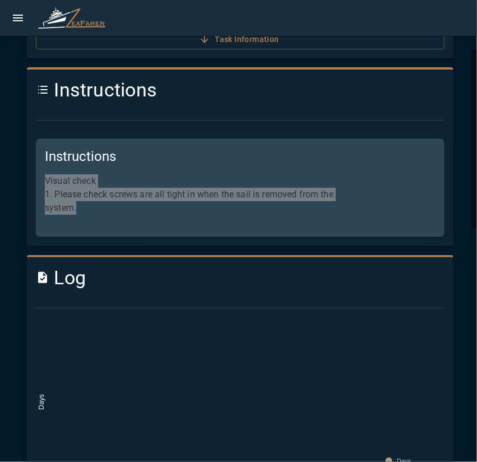
scroll to position [0, 0]
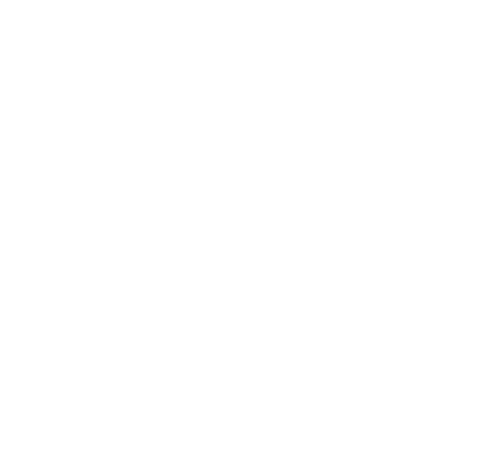
click at [227, 0] on html at bounding box center [238, 0] width 477 height 0
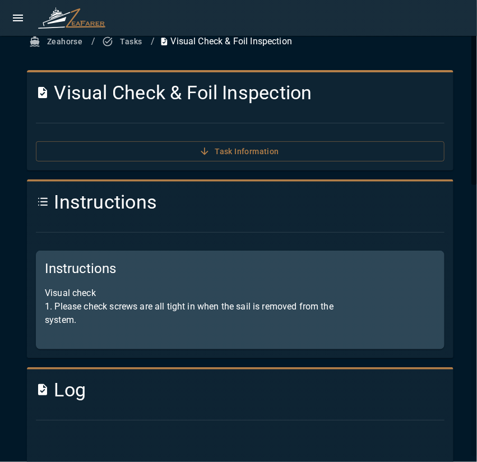
click at [125, 46] on button "Tasks" at bounding box center [123, 41] width 46 height 21
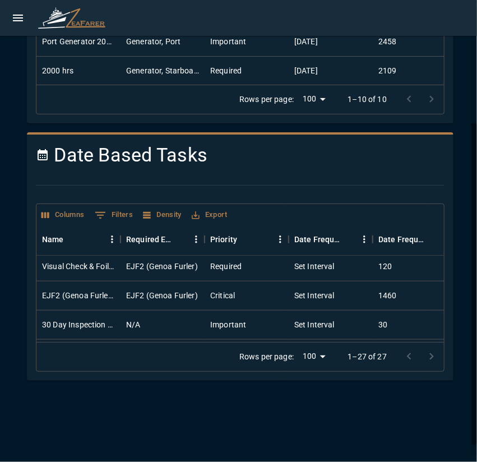
scroll to position [580, 0]
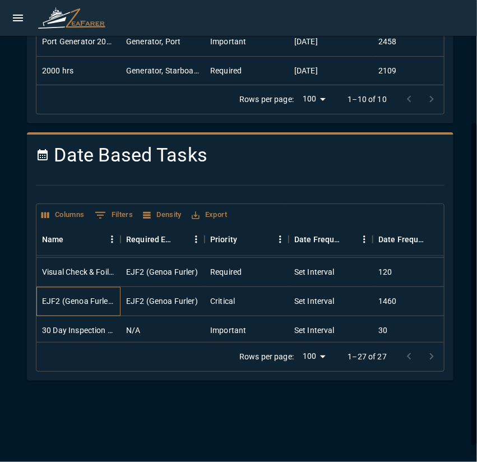
click at [90, 301] on div "EJF2 (Genoa Furler) Seal Kit Replacement & Gearbox Lubrication" at bounding box center [78, 300] width 73 height 11
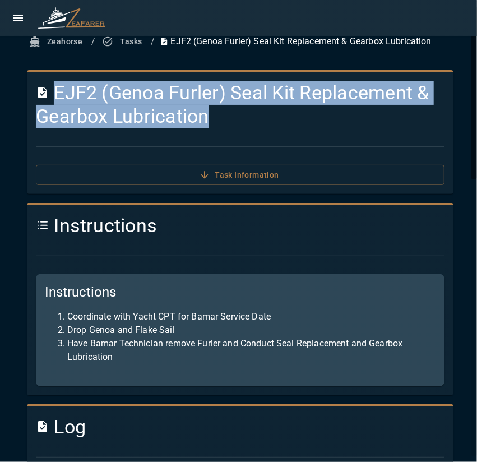
drag, startPoint x: 134, startPoint y: 101, endPoint x: 267, endPoint y: 119, distance: 133.9
click at [267, 119] on h4 "EJF2 (Genoa Furler) Seal Kit Replacement & Gearbox Lubrication" at bounding box center [240, 104] width 408 height 47
copy h4 "EJF2 (Genoa Furler) Seal Kit Replacement & Gearbox Lubrication"
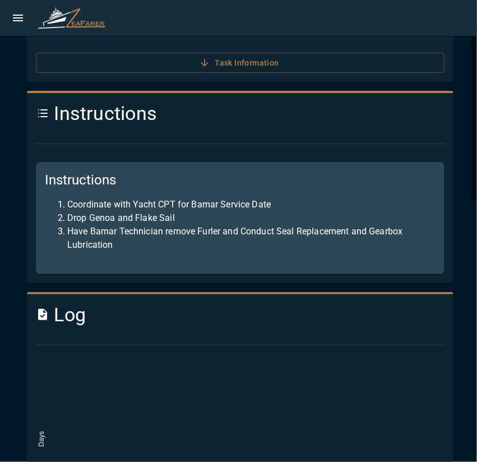
scroll to position [168, 0]
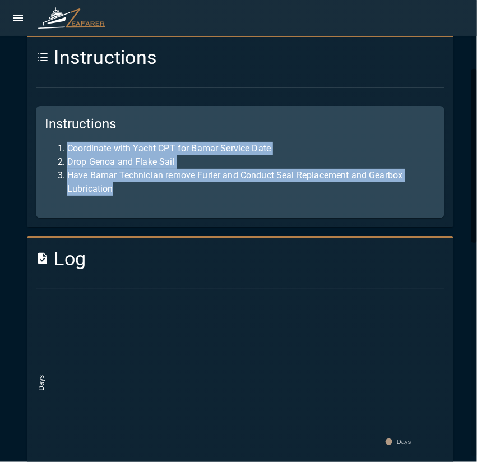
drag, startPoint x: 65, startPoint y: 150, endPoint x: 192, endPoint y: 185, distance: 131.6
click at [192, 185] on ol "Coordinate with Yacht CPT for Bamar Service Date Drop Genoa and Flake Sail Have…" at bounding box center [240, 169] width 390 height 54
copy ol "Coordinate with Yacht CPT for Bamar Service Date Drop Genoa and Flake Sail Have…"
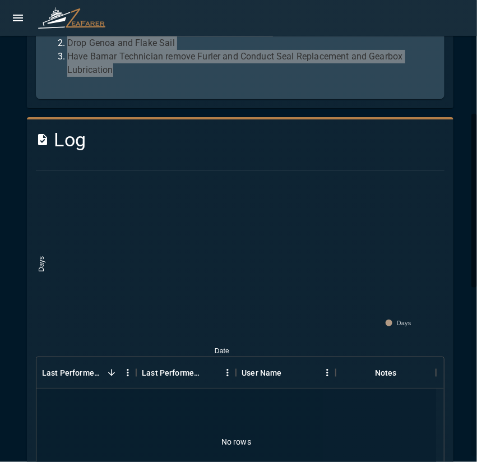
scroll to position [231, 0]
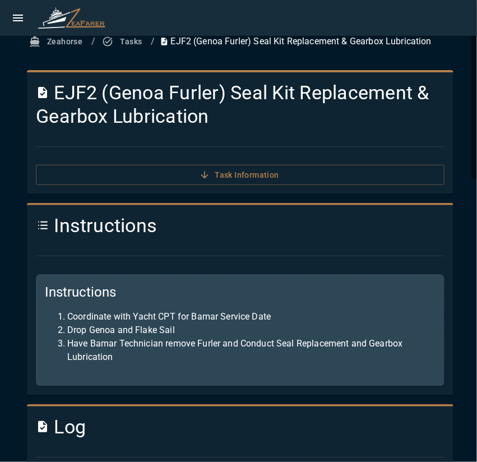
click at [125, 43] on button "Tasks" at bounding box center [123, 41] width 46 height 21
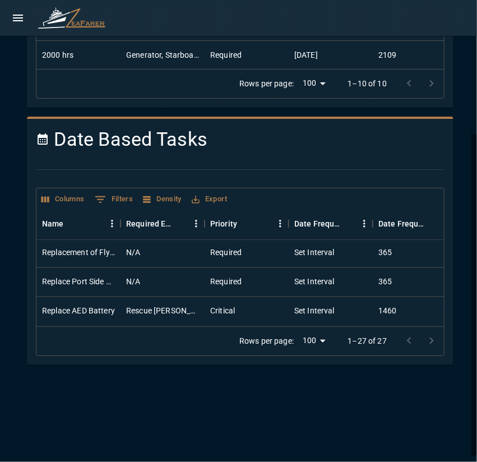
scroll to position [652, 0]
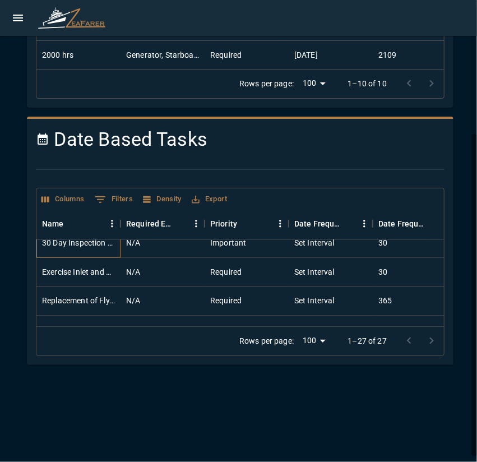
click at [85, 244] on div "30 Day Inspection of Glycol Coolant Levels" at bounding box center [78, 242] width 73 height 11
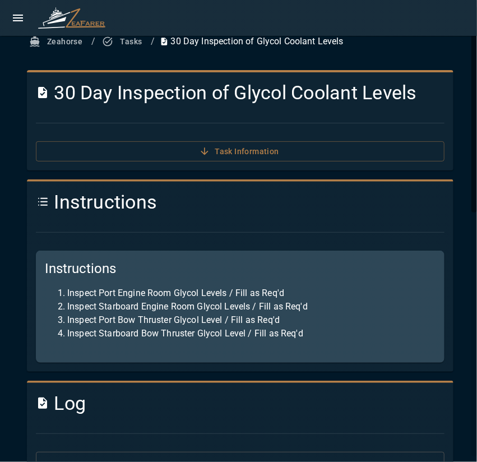
click at [60, 95] on h4 "30 Day Inspection of Glycol Coolant Levels" at bounding box center [240, 93] width 408 height 24
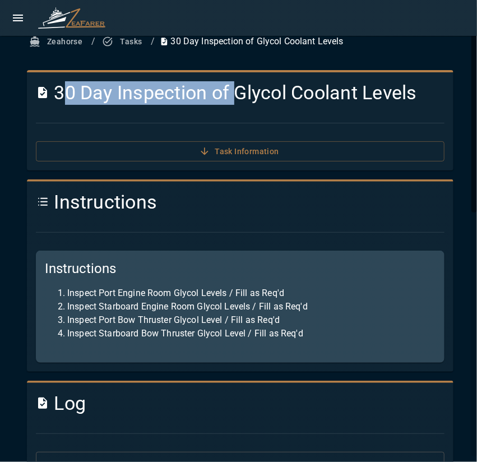
drag, startPoint x: 60, startPoint y: 95, endPoint x: 234, endPoint y: 96, distance: 174.2
click at [241, 96] on h4 "30 Day Inspection of Glycol Coolant Levels" at bounding box center [240, 93] width 408 height 24
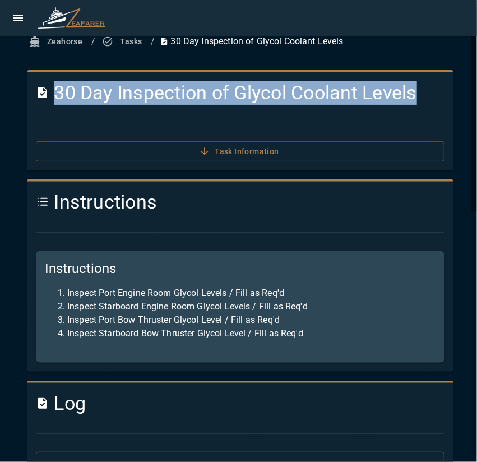
drag, startPoint x: 57, startPoint y: 93, endPoint x: 414, endPoint y: 104, distance: 358.0
click at [414, 104] on h4 "30 Day Inspection of Glycol Coolant Levels" at bounding box center [240, 93] width 408 height 24
click at [422, 102] on h4 "30 Day Inspection of Glycol Coolant Levels" at bounding box center [240, 93] width 408 height 24
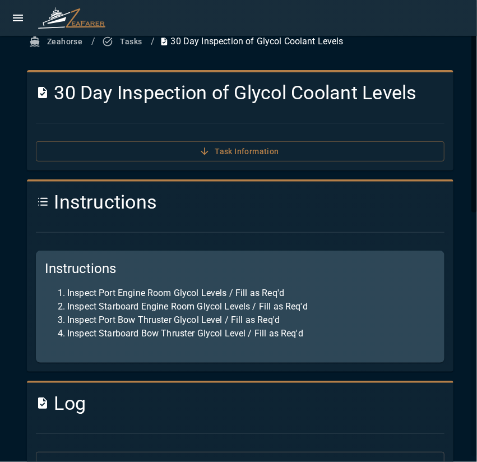
drag, startPoint x: 430, startPoint y: 99, endPoint x: 235, endPoint y: 105, distance: 195.0
click at [235, 105] on div "30 Day Inspection of Glycol Coolant Levels Task Information" at bounding box center [235, 116] width 417 height 89
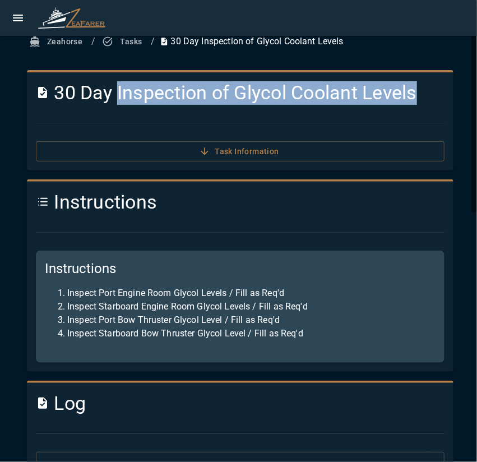
drag, startPoint x: 119, startPoint y: 95, endPoint x: 422, endPoint y: 97, distance: 303.0
click at [422, 97] on h4 "30 Day Inspection of Glycol Coolant Levels" at bounding box center [240, 93] width 408 height 24
copy h4 "Inspection of Glycol Coolant Levels"
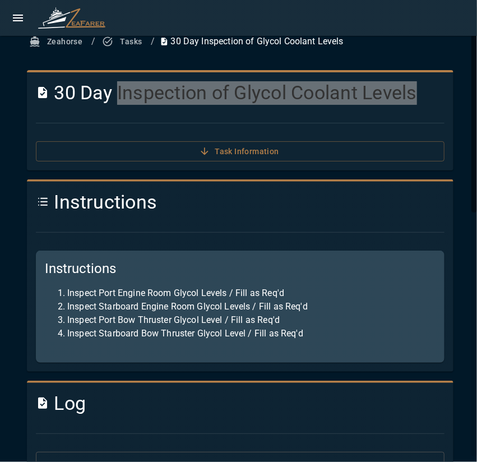
scroll to position [112, 0]
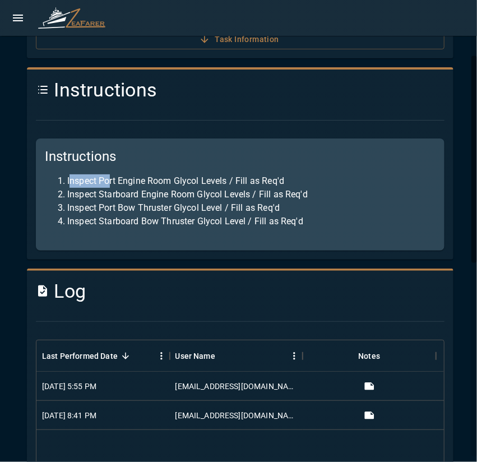
drag, startPoint x: 69, startPoint y: 182, endPoint x: 109, endPoint y: 181, distance: 39.8
click at [109, 181] on li "Inspect Port Engine Room Glycol Levels / Fill as Req'd" at bounding box center [251, 180] width 368 height 13
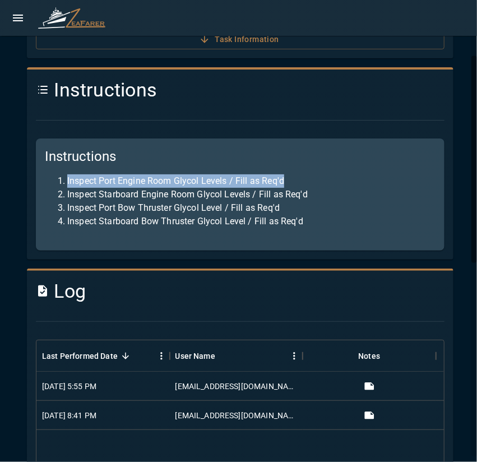
drag, startPoint x: 68, startPoint y: 182, endPoint x: 317, endPoint y: 177, distance: 248.7
click at [317, 177] on li "Inspect Port Engine Room Glycol Levels / Fill as Req'd" at bounding box center [251, 180] width 368 height 13
copy li "Inspect Port Engine Room Glycol Levels / Fill as Req'd"
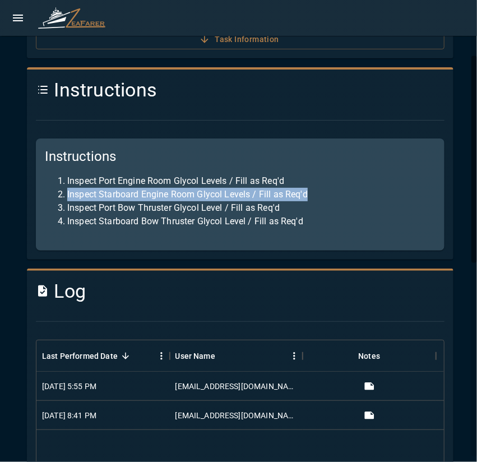
drag, startPoint x: 67, startPoint y: 194, endPoint x: 342, endPoint y: 192, distance: 274.4
click at [342, 192] on li "Inspect Starboard Engine Room Glycol Levels / Fill as Req'd" at bounding box center [251, 194] width 368 height 13
copy li "Inspect Starboard Engine Room Glycol Levels / Fill as Req'd"
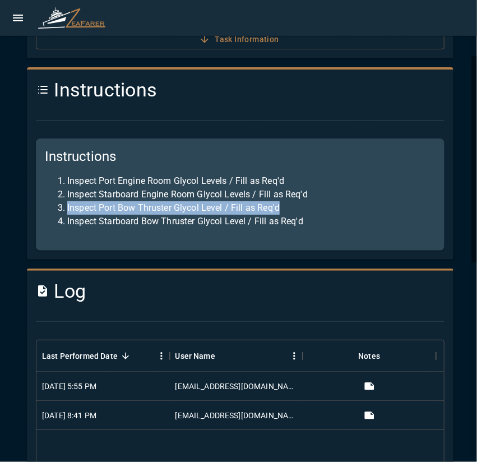
drag, startPoint x: 67, startPoint y: 208, endPoint x: 304, endPoint y: 211, distance: 237.5
click at [304, 211] on li "Inspect Port Bow Thruster Glycol Level / Fill as Req'd" at bounding box center [251, 207] width 368 height 13
copy li "Inspect Port Bow Thruster Glycol Level / Fill as Req'd"
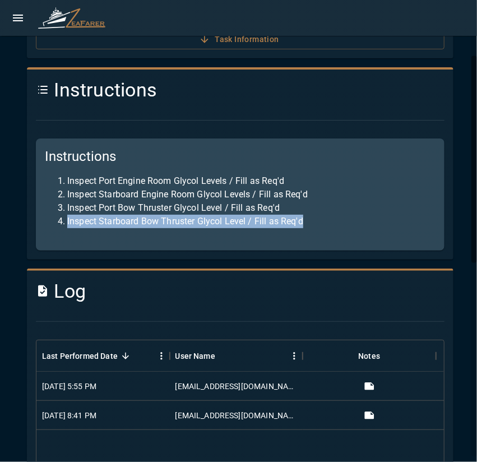
drag, startPoint x: 68, startPoint y: 222, endPoint x: 340, endPoint y: 222, distance: 272.2
click at [340, 222] on li "Inspect Starboard Bow Thruster Glycol Level / Fill as Req'd" at bounding box center [251, 221] width 368 height 13
copy li "Inspect Starboard Bow Thruster Glycol Level / Fill as Req'd"
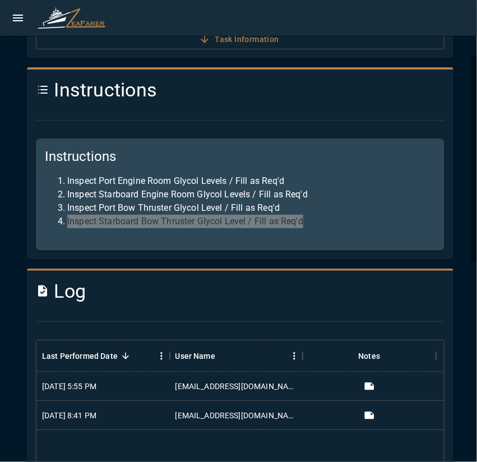
scroll to position [0, 0]
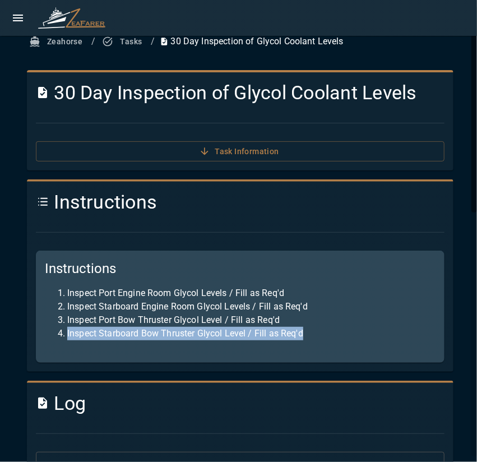
click at [121, 41] on button "Tasks" at bounding box center [123, 41] width 46 height 21
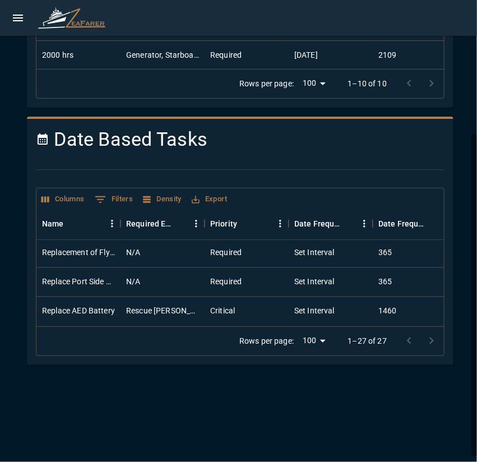
scroll to position [652, 0]
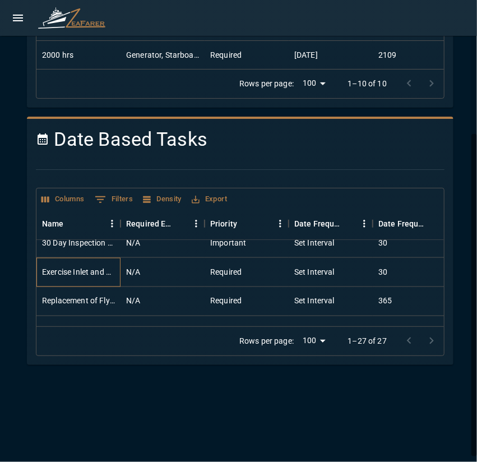
click at [106, 273] on div "Exercise Inlet and Discharge Thru Hulls" at bounding box center [78, 271] width 73 height 11
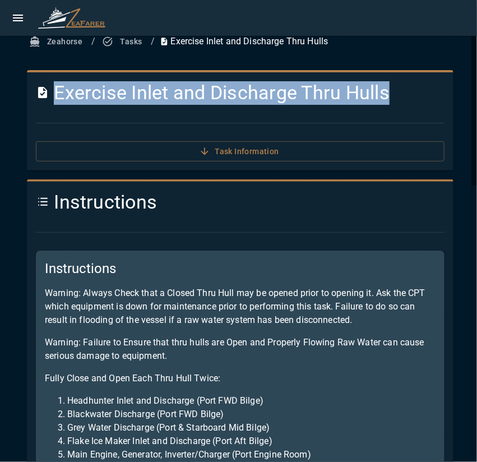
drag, startPoint x: 54, startPoint y: 90, endPoint x: 410, endPoint y: 87, distance: 356.2
click at [410, 87] on h4 "Exercise Inlet and Discharge Thru Hulls" at bounding box center [240, 93] width 408 height 24
copy h4 "Exercise Inlet and Discharge Thru Hulls"
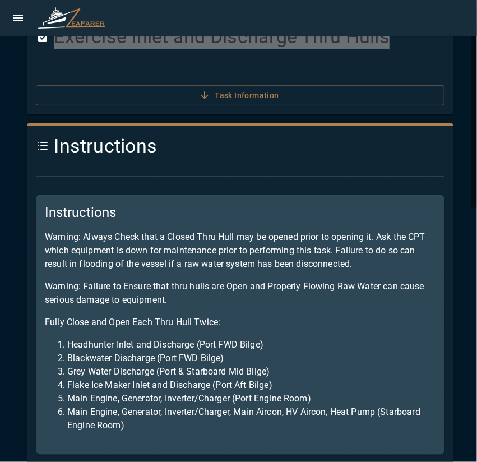
scroll to position [112, 0]
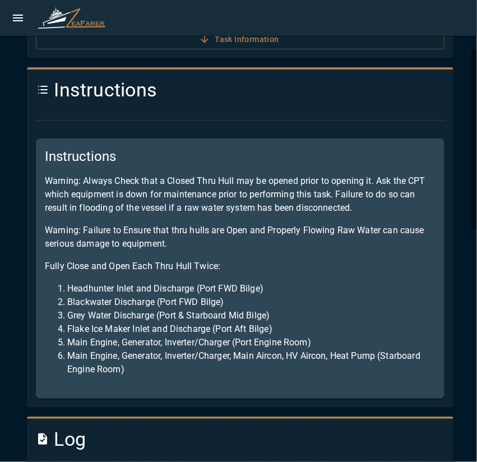
drag, startPoint x: 44, startPoint y: 180, endPoint x: 408, endPoint y: 213, distance: 365.0
click at [408, 213] on div "Instructions Warning: Always Check that a Closed Thru Hull may be opened prior …" at bounding box center [240, 268] width 408 height 260
copy p "Warning: Always Check that a Closed Thru Hull may be opened prior to opening it…"
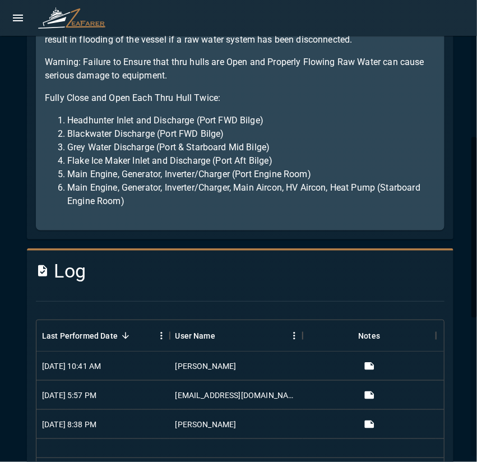
scroll to position [336, 0]
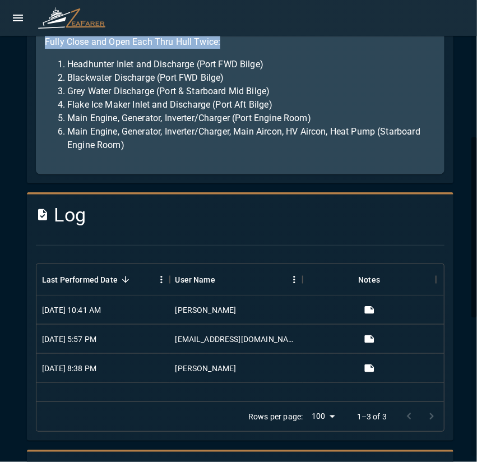
drag, startPoint x: 44, startPoint y: 43, endPoint x: 259, endPoint y: 44, distance: 215.1
click at [259, 44] on div "Instructions Warning: Always Check that a Closed Thru Hull may be opened prior …" at bounding box center [240, 44] width 408 height 260
copy p "Fully Close and Open Each Thru Hull Twice:"
drag, startPoint x: 70, startPoint y: 64, endPoint x: 324, endPoint y: 59, distance: 253.8
click at [324, 59] on li "Headhunter Inlet and Discharge (Port FWD Bilge)" at bounding box center [251, 64] width 368 height 13
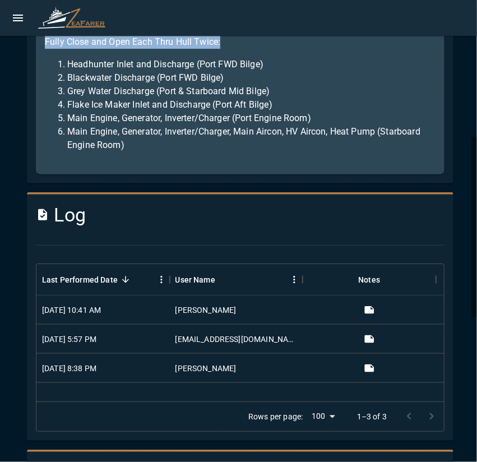
copy li "Headhunter Inlet and Discharge (Port FWD Bilge)"
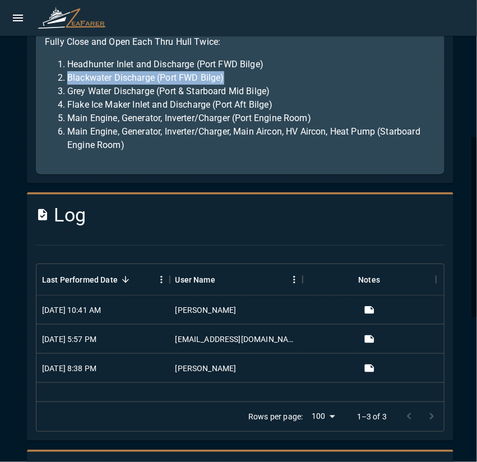
drag, startPoint x: 92, startPoint y: 78, endPoint x: 306, endPoint y: 78, distance: 213.9
click at [306, 78] on li "Blackwater Discharge (Port FWD Bilge)" at bounding box center [251, 77] width 368 height 13
copy li "Blackwater Discharge (Port FWD Bilge)"
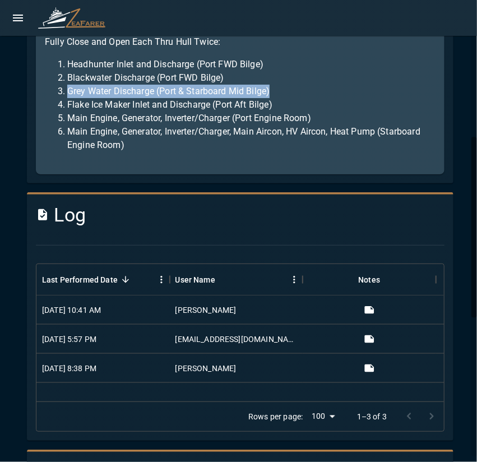
drag, startPoint x: 68, startPoint y: 90, endPoint x: 348, endPoint y: 85, distance: 280.1
click at [344, 85] on li "Grey Water Discharge (Port & Starboard Mid Bilge)" at bounding box center [251, 91] width 368 height 13
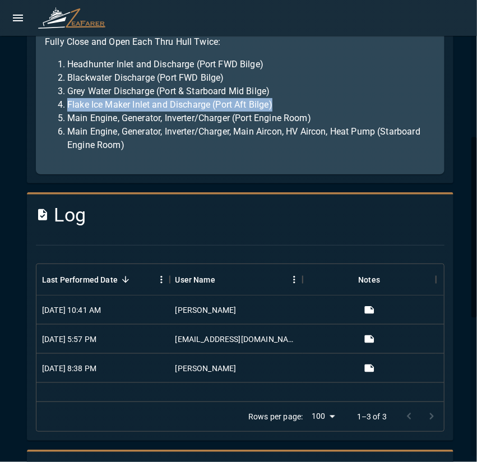
drag, startPoint x: 67, startPoint y: 105, endPoint x: 318, endPoint y: 100, distance: 250.4
click at [318, 100] on li "Flake Ice Maker Inlet and Discharge (Port Aft Bilge)" at bounding box center [251, 104] width 368 height 13
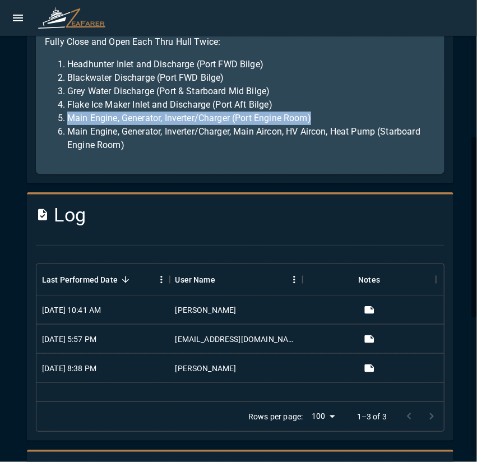
drag, startPoint x: 67, startPoint y: 116, endPoint x: 360, endPoint y: 121, distance: 292.4
click at [362, 116] on li "Main Engine, Generator, Inverter/Charger (Port Engine Room)" at bounding box center [251, 117] width 368 height 13
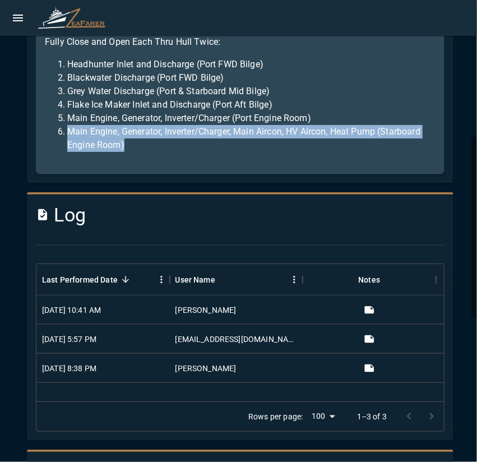
drag, startPoint x: 65, startPoint y: 130, endPoint x: 200, endPoint y: 150, distance: 136.4
click at [199, 150] on li "Main Engine, Generator, Inverter/Charger, Main Aircon, HV Aircon, Heat Pump (St…" at bounding box center [251, 138] width 368 height 27
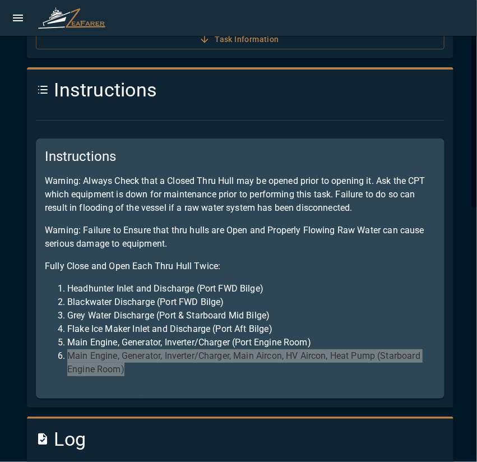
scroll to position [0, 0]
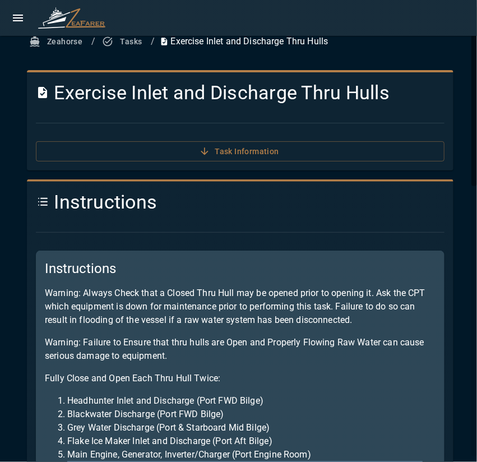
click at [128, 40] on button "Tasks" at bounding box center [123, 41] width 46 height 21
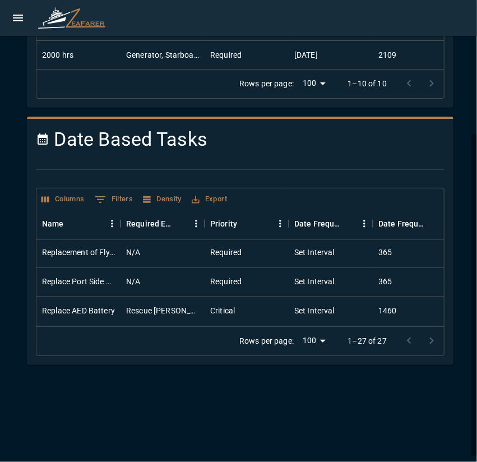
scroll to position [652, 0]
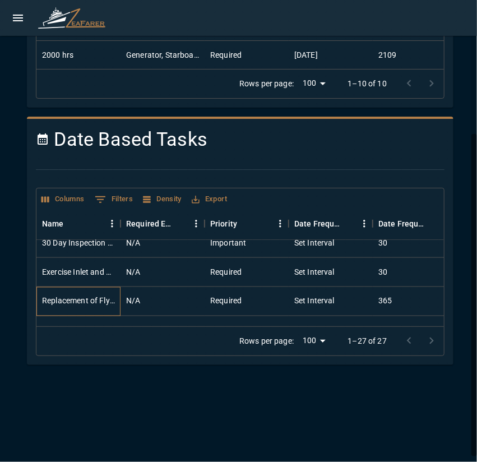
click at [88, 299] on div "Replacement of Flybridge Ice Maker Water Filter" at bounding box center [78, 300] width 73 height 11
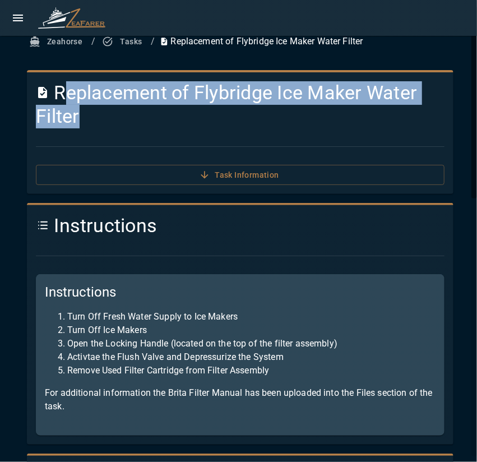
drag, startPoint x: 54, startPoint y: 93, endPoint x: 123, endPoint y: 150, distance: 89.6
click at [124, 150] on div "Replacement of Flybridge Ice Maker Water Filter Task Information" at bounding box center [235, 128] width 417 height 113
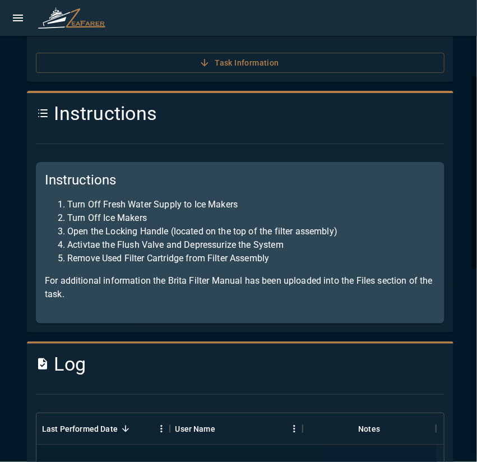
scroll to position [168, 0]
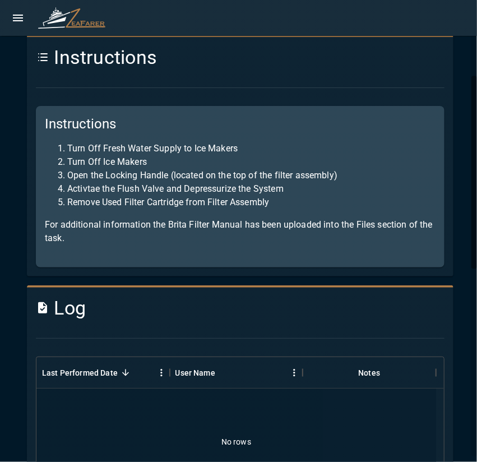
drag, startPoint x: 46, startPoint y: 220, endPoint x: 154, endPoint y: 254, distance: 113.2
click at [154, 254] on div "Instructions Turn Off Fresh Water Supply to Ice Makers Turn Off Ice Makers Open…" at bounding box center [240, 186] width 408 height 161
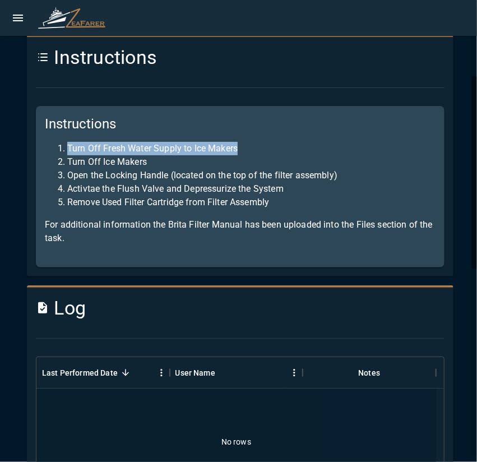
drag, startPoint x: 65, startPoint y: 148, endPoint x: 301, endPoint y: 147, distance: 235.8
click at [301, 147] on li "Turn Off Fresh Water Supply to Ice Makers" at bounding box center [251, 148] width 368 height 13
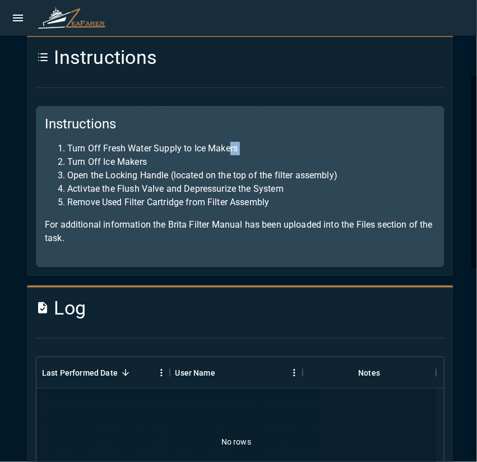
drag, startPoint x: 67, startPoint y: 162, endPoint x: 267, endPoint y: 152, distance: 200.8
click at [244, 151] on ol "Turn Off Fresh Water Supply to Ice Makers Turn Off Ice Makers Open the Locking …" at bounding box center [240, 175] width 390 height 67
drag, startPoint x: 213, startPoint y: 175, endPoint x: 66, endPoint y: 170, distance: 148.0
click at [67, 170] on li "Open the Locking Handle (located on the top of the filter assembly)" at bounding box center [251, 175] width 368 height 13
click at [67, 166] on li "Turn Off Ice Makers" at bounding box center [251, 161] width 368 height 13
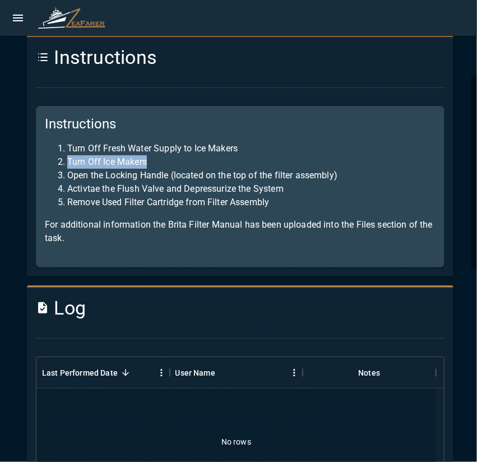
drag, startPoint x: 71, startPoint y: 161, endPoint x: 178, endPoint y: 163, distance: 107.6
click at [178, 163] on li "Turn Off Ice Makers" at bounding box center [251, 161] width 368 height 13
drag, startPoint x: 68, startPoint y: 175, endPoint x: 353, endPoint y: 176, distance: 284.5
click at [353, 176] on li "Open the Locking Handle (located on the top of the filter assembly)" at bounding box center [251, 175] width 368 height 13
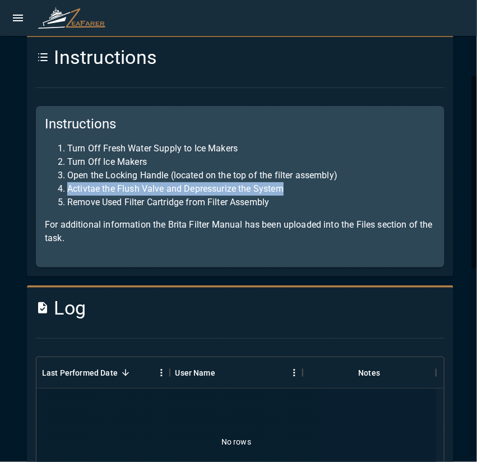
drag, startPoint x: 65, startPoint y: 187, endPoint x: 305, endPoint y: 190, distance: 239.7
click at [305, 190] on li "Activtae the Flush Valve and Depressurize the System" at bounding box center [251, 188] width 368 height 13
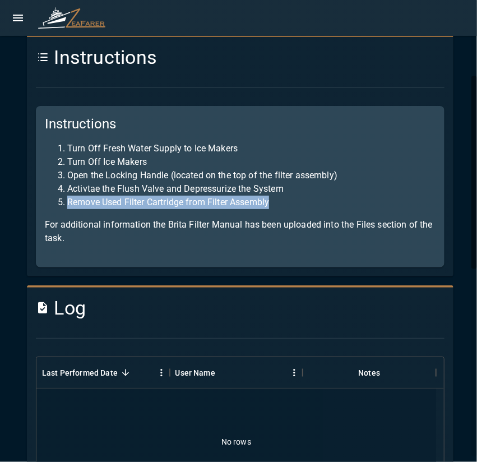
drag, startPoint x: 69, startPoint y: 201, endPoint x: 335, endPoint y: 201, distance: 266.0
click at [335, 201] on li "Remove Used Filter Cartridge from Filter Assembly" at bounding box center [251, 201] width 368 height 13
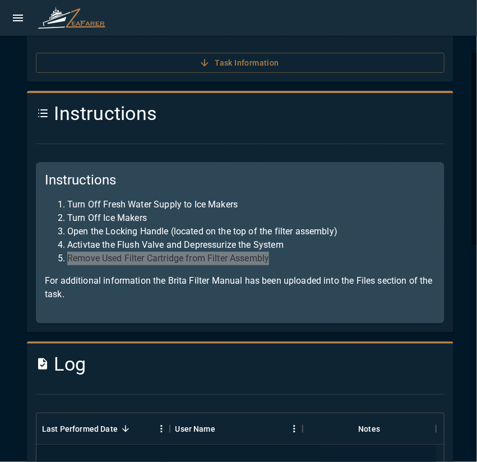
scroll to position [0, 0]
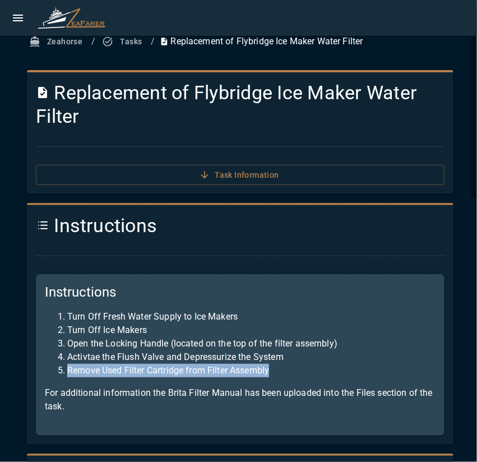
click at [136, 45] on button "Tasks" at bounding box center [123, 41] width 46 height 21
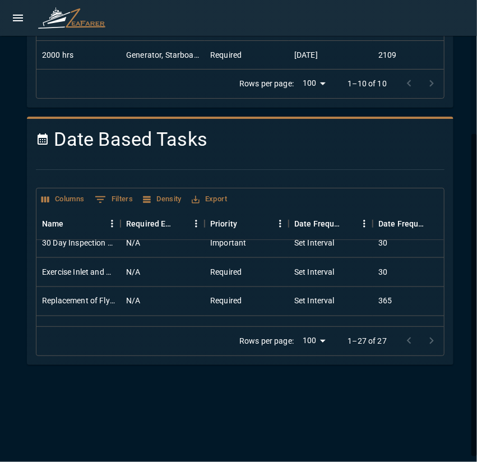
scroll to position [708, 0]
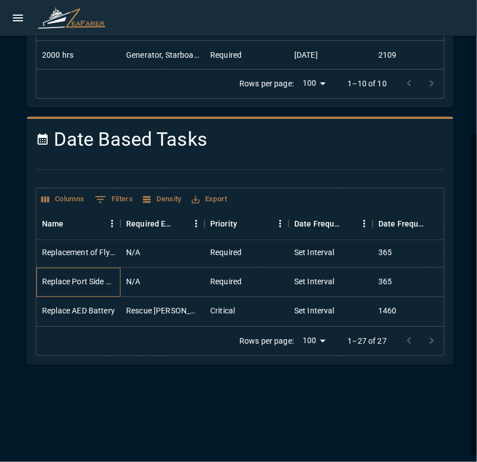
click at [94, 276] on div "Replace Port Side Quick Hot Water Zinc" at bounding box center [78, 281] width 73 height 11
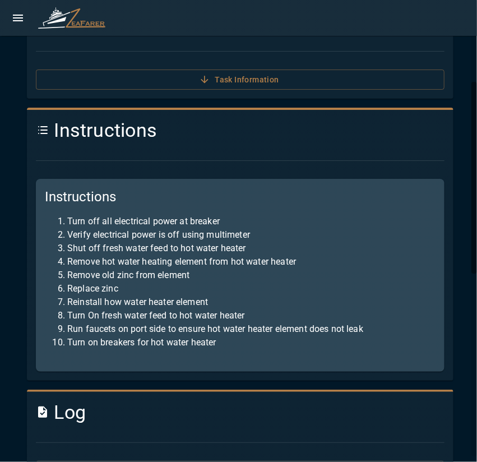
scroll to position [16, 0]
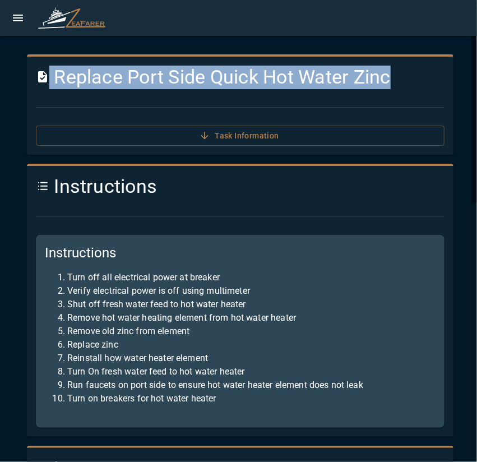
drag, startPoint x: 51, startPoint y: 80, endPoint x: 412, endPoint y: 85, distance: 361.3
click at [412, 85] on h4 "Replace Port Side Quick Hot Water Zinc" at bounding box center [240, 78] width 408 height 24
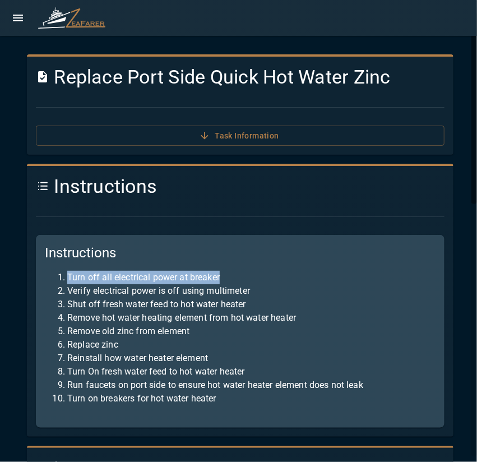
drag, startPoint x: 66, startPoint y: 277, endPoint x: 382, endPoint y: 281, distance: 315.9
click at [382, 281] on li "Turn off all electrical power at breaker" at bounding box center [251, 277] width 368 height 13
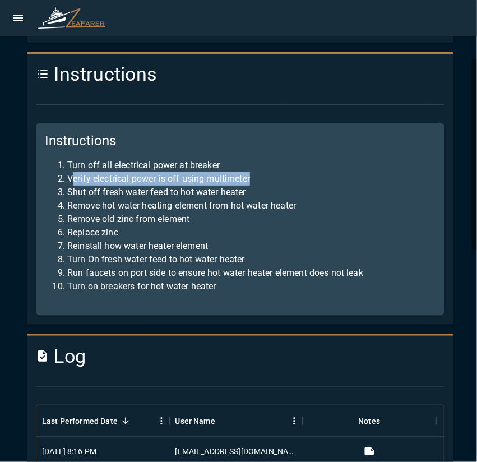
drag, startPoint x: 71, startPoint y: 179, endPoint x: 237, endPoint y: 179, distance: 166.3
click at [251, 177] on li "Verify electrical power is off using multimeter" at bounding box center [251, 178] width 368 height 13
drag, startPoint x: 67, startPoint y: 179, endPoint x: 357, endPoint y: 184, distance: 290.2
click at [367, 183] on li "Verify electrical power is off using multimeter" at bounding box center [251, 178] width 368 height 13
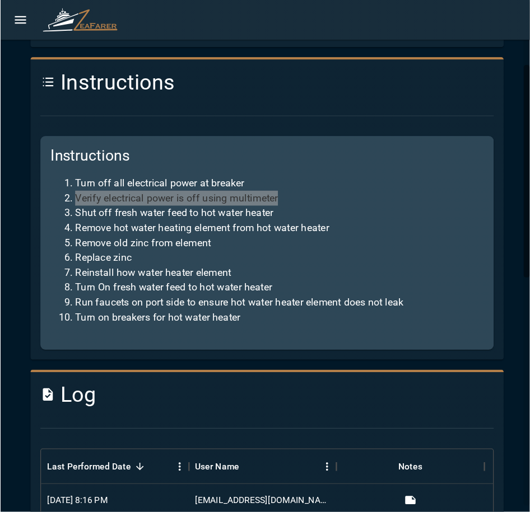
scroll to position [240, 0]
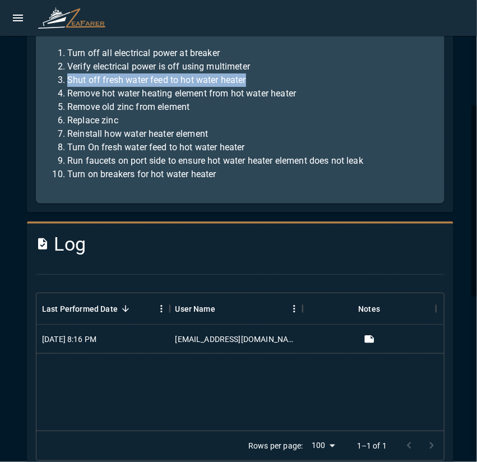
drag, startPoint x: 67, startPoint y: 79, endPoint x: 335, endPoint y: 78, distance: 268.8
click at [334, 78] on li "Shut off fresh water feed to hot water heater" at bounding box center [251, 79] width 368 height 13
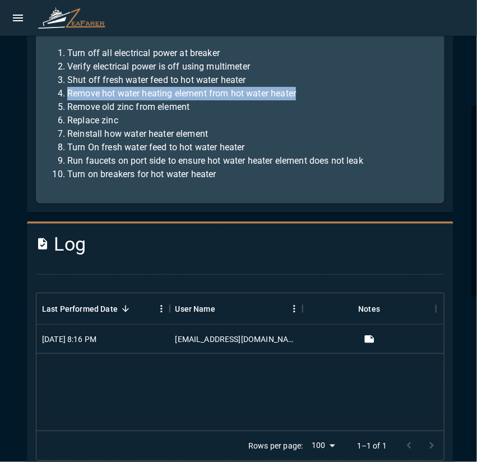
drag, startPoint x: 66, startPoint y: 89, endPoint x: 381, endPoint y: 87, distance: 315.3
click at [381, 87] on li "Remove hot water heating element from hot water heater" at bounding box center [251, 93] width 368 height 13
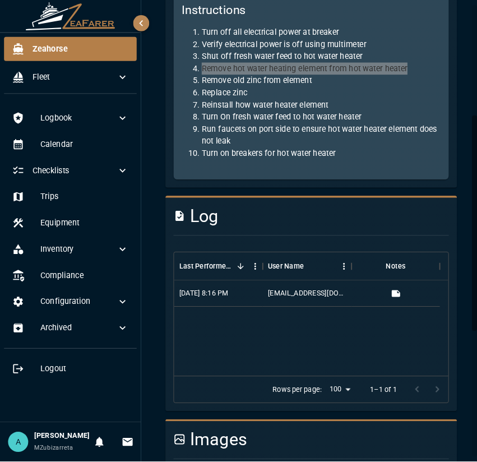
scroll to position [263, 0]
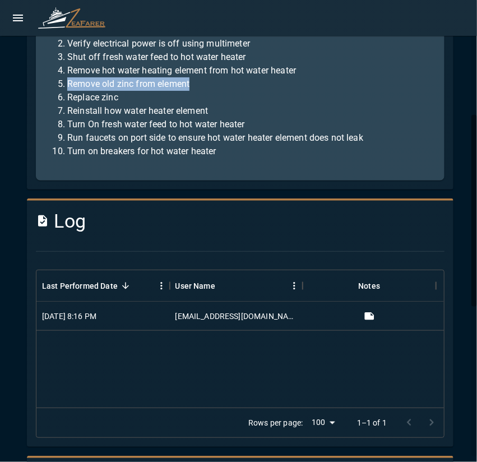
drag, startPoint x: 66, startPoint y: 87, endPoint x: 211, endPoint y: 89, distance: 145.6
click at [211, 89] on li "Remove old zinc from element" at bounding box center [251, 83] width 368 height 13
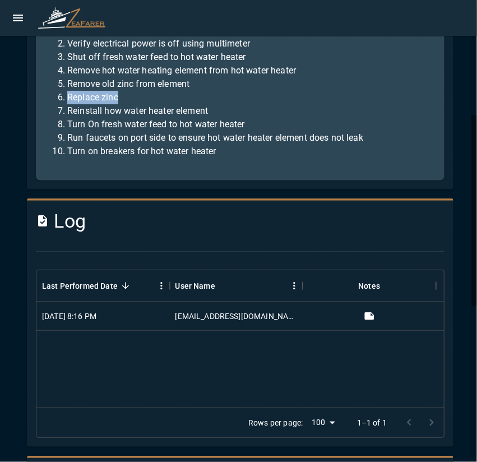
drag, startPoint x: 69, startPoint y: 99, endPoint x: 176, endPoint y: 98, distance: 106.4
click at [176, 98] on li "Replace zinc" at bounding box center [251, 97] width 368 height 13
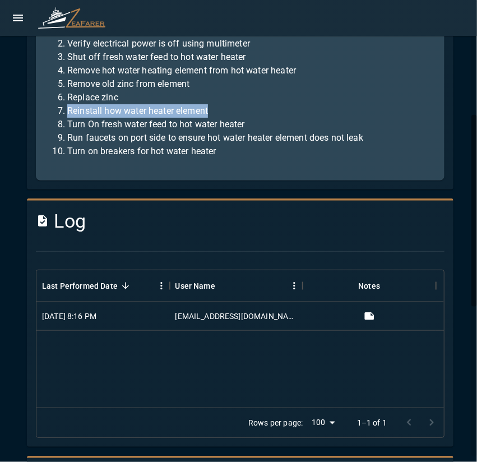
drag, startPoint x: 64, startPoint y: 110, endPoint x: 234, endPoint y: 112, distance: 169.7
click at [238, 111] on li "Reinstall how water heater element" at bounding box center [251, 110] width 368 height 13
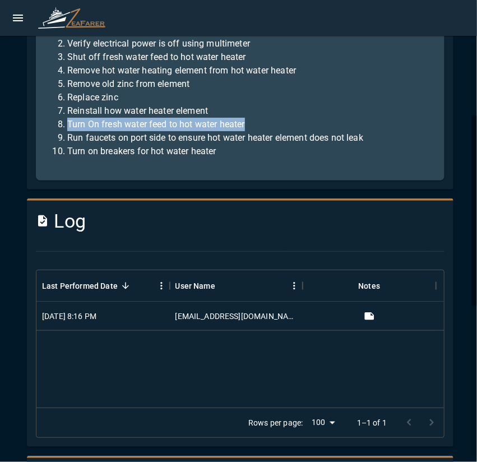
drag, startPoint x: 66, startPoint y: 122, endPoint x: 286, endPoint y: 122, distance: 219.5
click at [286, 122] on li "Turn On fresh water feed to hot water heater" at bounding box center [251, 124] width 368 height 13
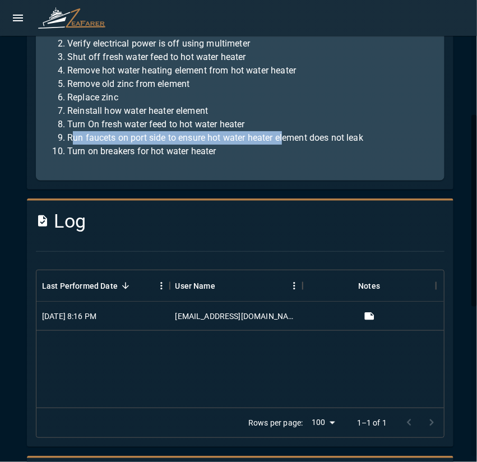
drag, startPoint x: 70, startPoint y: 138, endPoint x: 287, endPoint y: 132, distance: 216.8
click at [287, 132] on li "Run faucets on port side to ensure hot water heater element does not leak" at bounding box center [251, 137] width 368 height 13
drag, startPoint x: 67, startPoint y: 138, endPoint x: 437, endPoint y: 143, distance: 369.7
click at [439, 142] on div "Instructions Instructions Turn off all electrical power at breaker Verify elect…" at bounding box center [240, 53] width 426 height 273
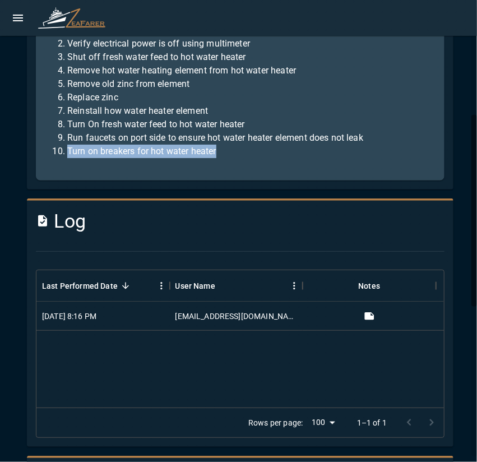
drag, startPoint x: 77, startPoint y: 151, endPoint x: 273, endPoint y: 151, distance: 195.5
click at [270, 150] on li "Turn on breakers for hot water heater" at bounding box center [251, 150] width 368 height 13
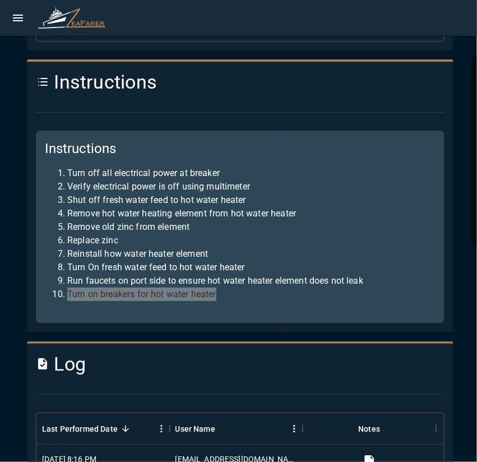
scroll to position [0, 0]
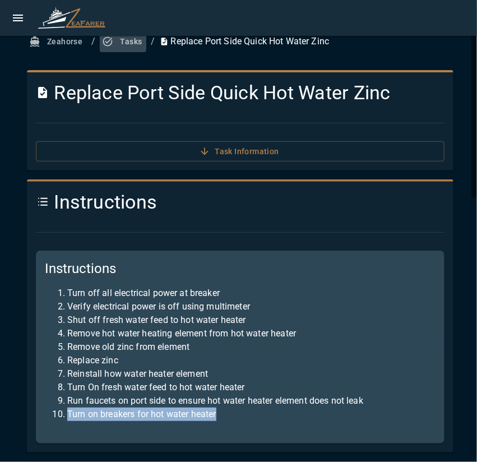
click at [115, 43] on button "Tasks" at bounding box center [123, 41] width 46 height 21
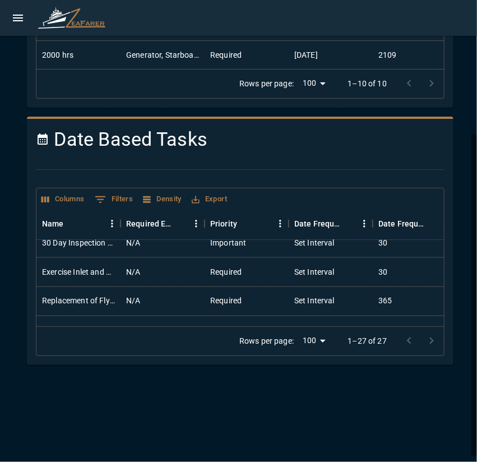
scroll to position [708, 0]
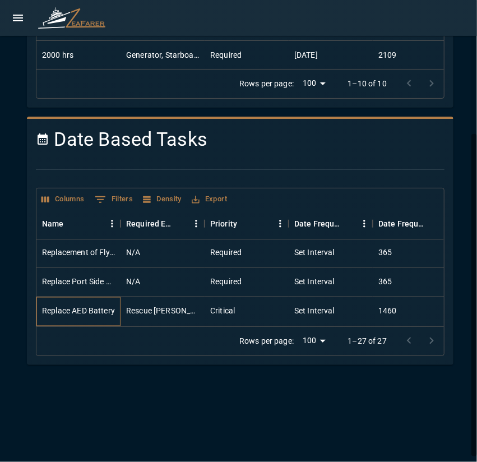
click at [89, 305] on div "Replace AED Battery" at bounding box center [78, 310] width 73 height 11
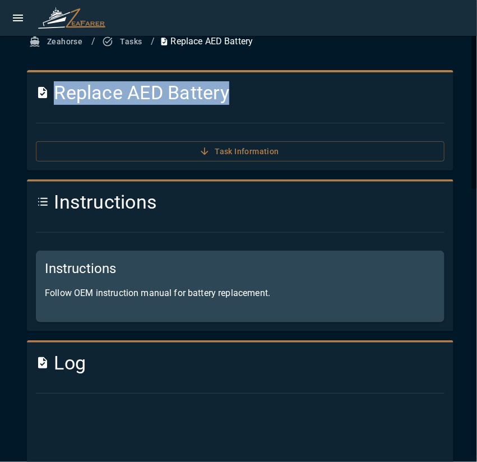
drag, startPoint x: 58, startPoint y: 100, endPoint x: 440, endPoint y: 111, distance: 382.7
click at [419, 111] on div "Replace AED Battery Task Information" at bounding box center [235, 116] width 417 height 89
drag, startPoint x: 45, startPoint y: 293, endPoint x: 357, endPoint y: 292, distance: 312.5
click at [357, 291] on p "Follow OEM instruction manual for battery replacement." at bounding box center [240, 292] width 390 height 13
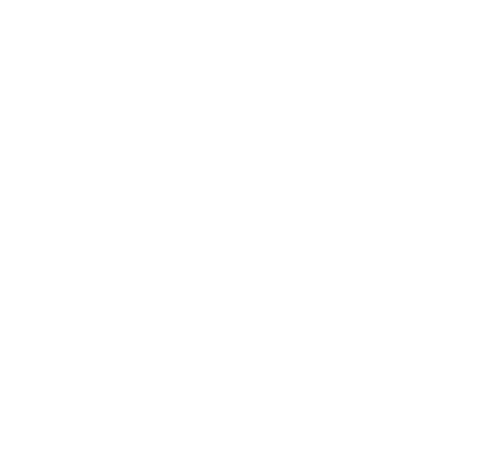
click at [101, 0] on html at bounding box center [238, 0] width 477 height 0
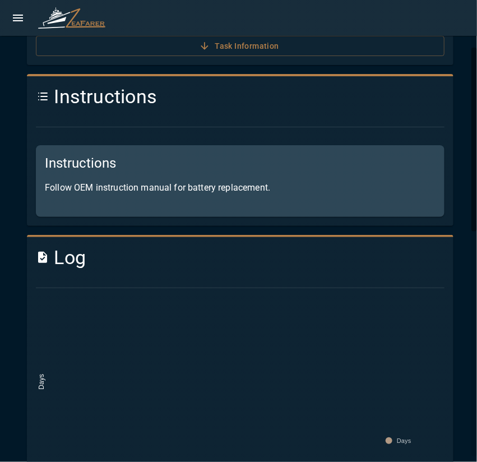
scroll to position [217, 0]
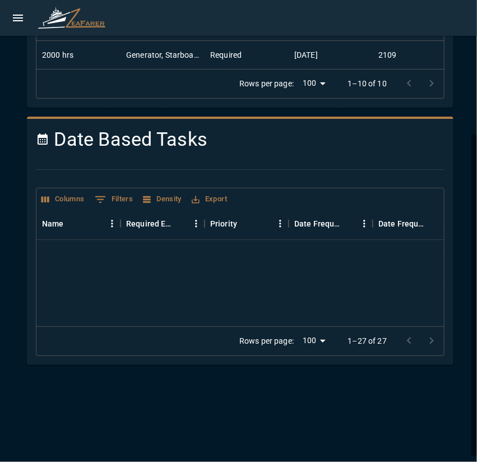
scroll to position [708, 0]
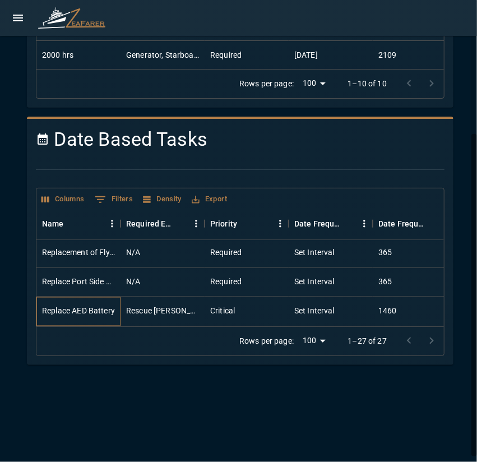
click at [113, 305] on div "Replace AED Battery" at bounding box center [78, 310] width 73 height 11
